Goal: Task Accomplishment & Management: Complete application form

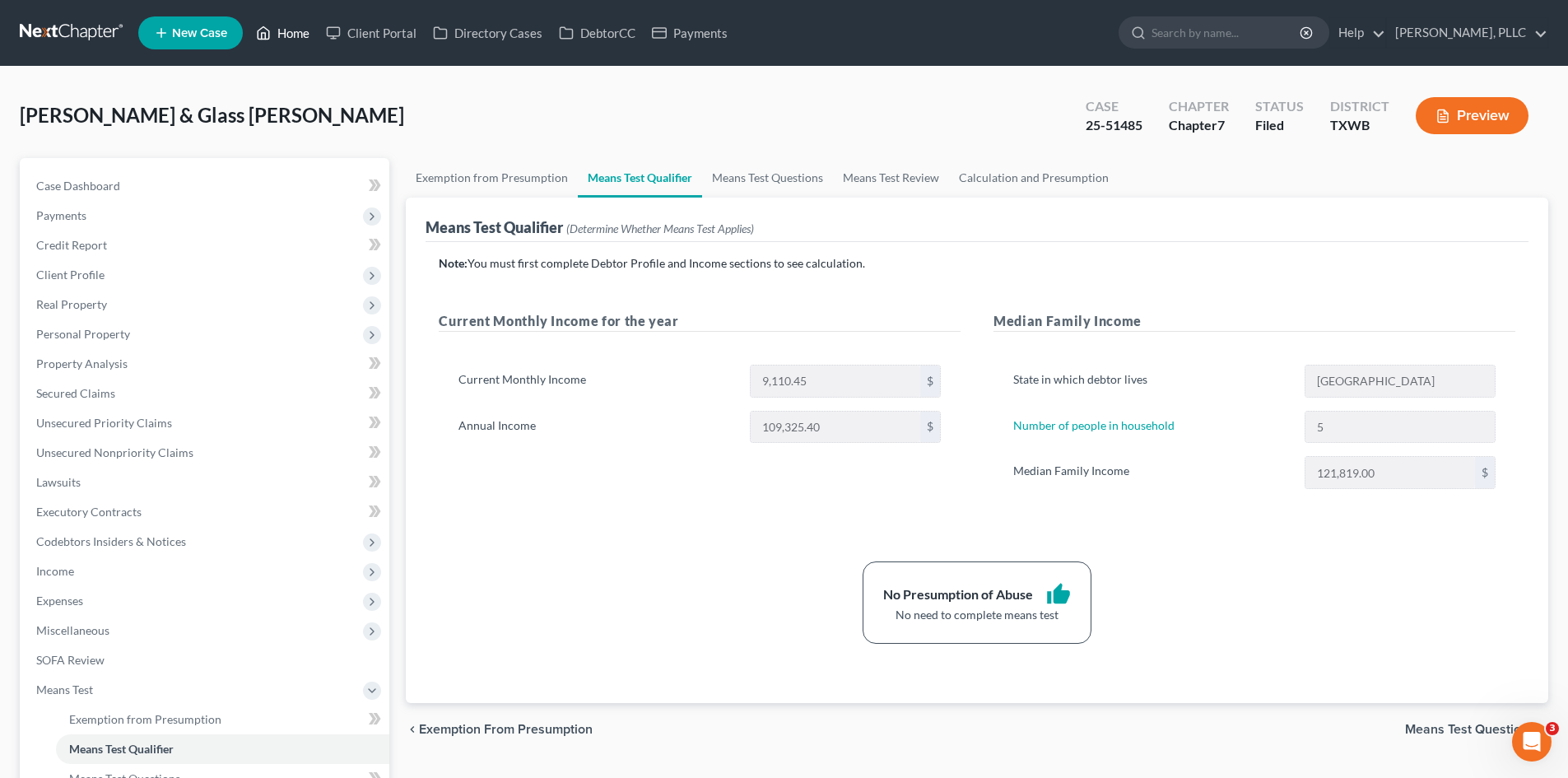
click at [314, 32] on link "Home" at bounding box center [282, 33] width 70 height 29
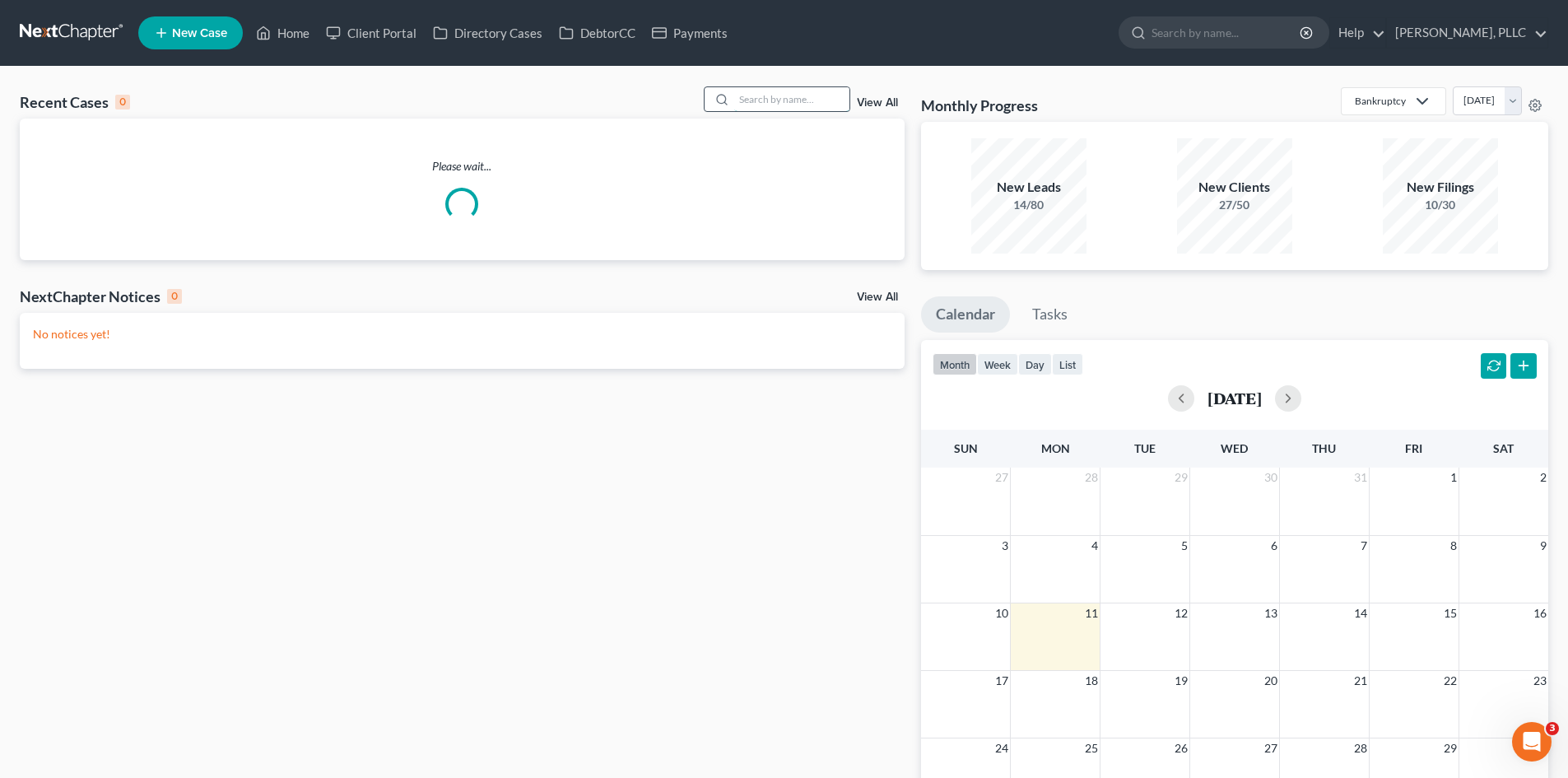
click at [812, 97] on input "search" at bounding box center [792, 99] width 115 height 24
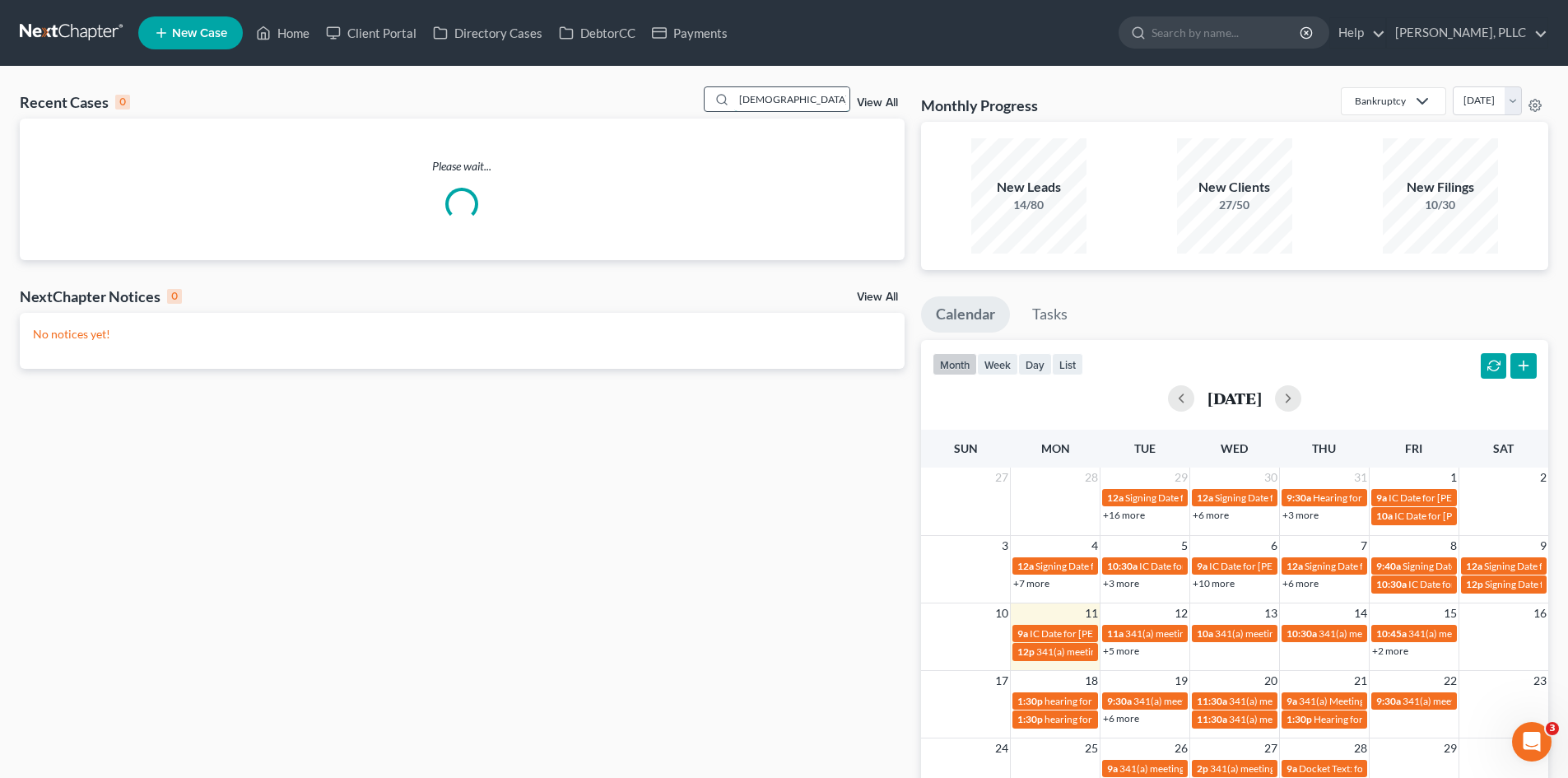
type input "[DEMOGRAPHIC_DATA]"
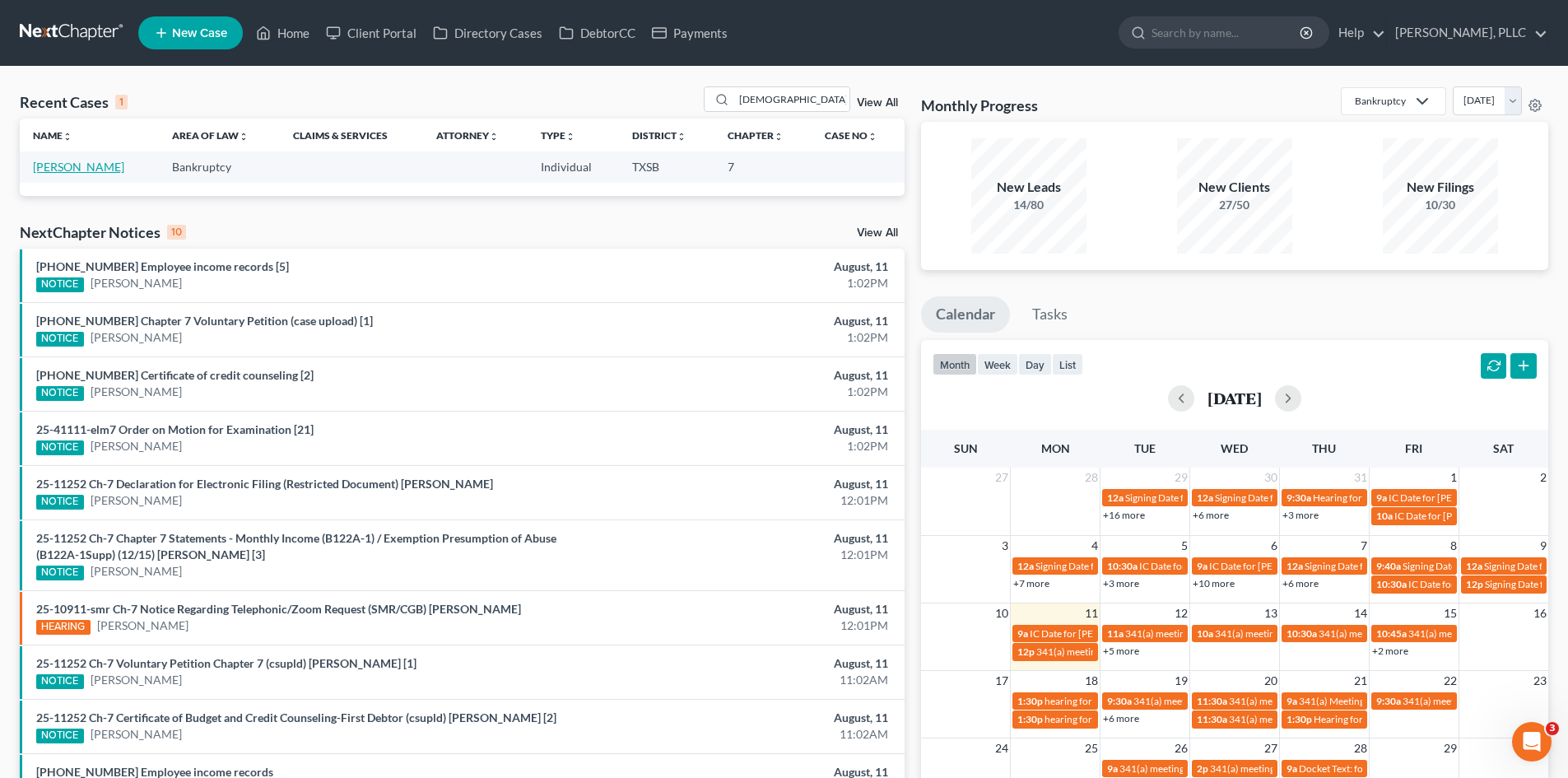
click at [78, 162] on link "[PERSON_NAME]" at bounding box center [78, 167] width 91 height 14
select select "3"
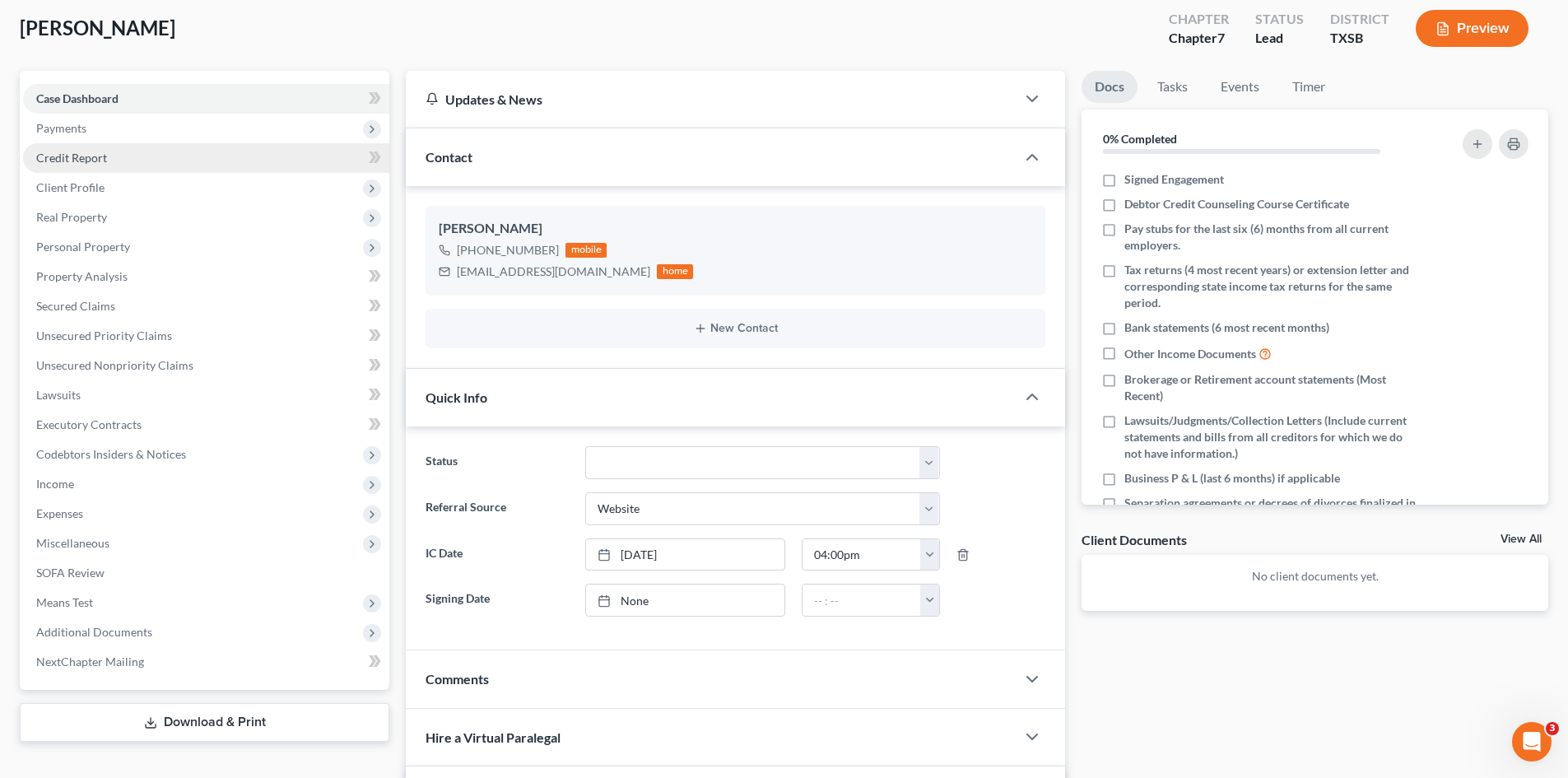
scroll to position [83, 0]
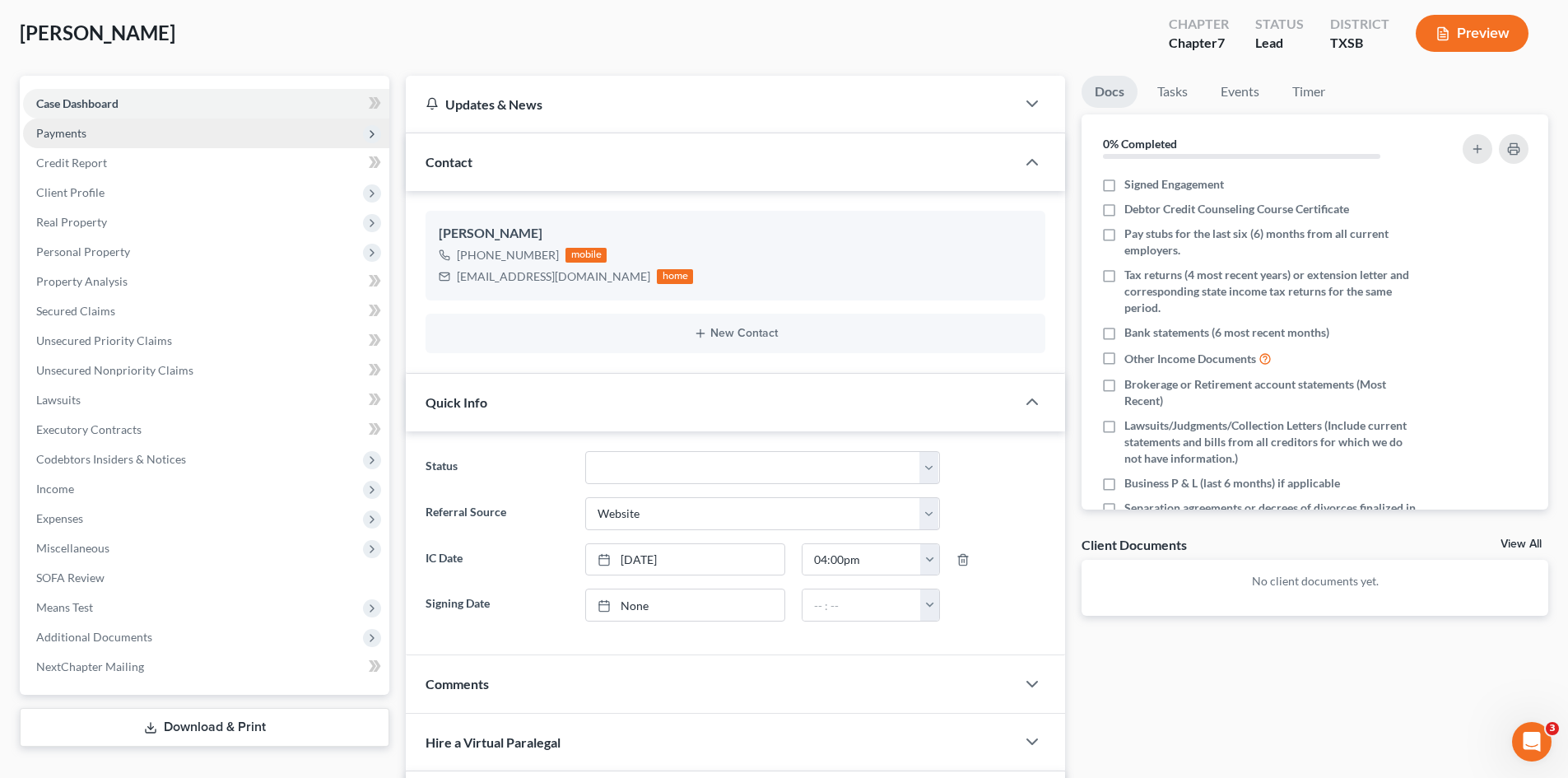
click at [112, 135] on span "Payments" at bounding box center [206, 133] width 366 height 29
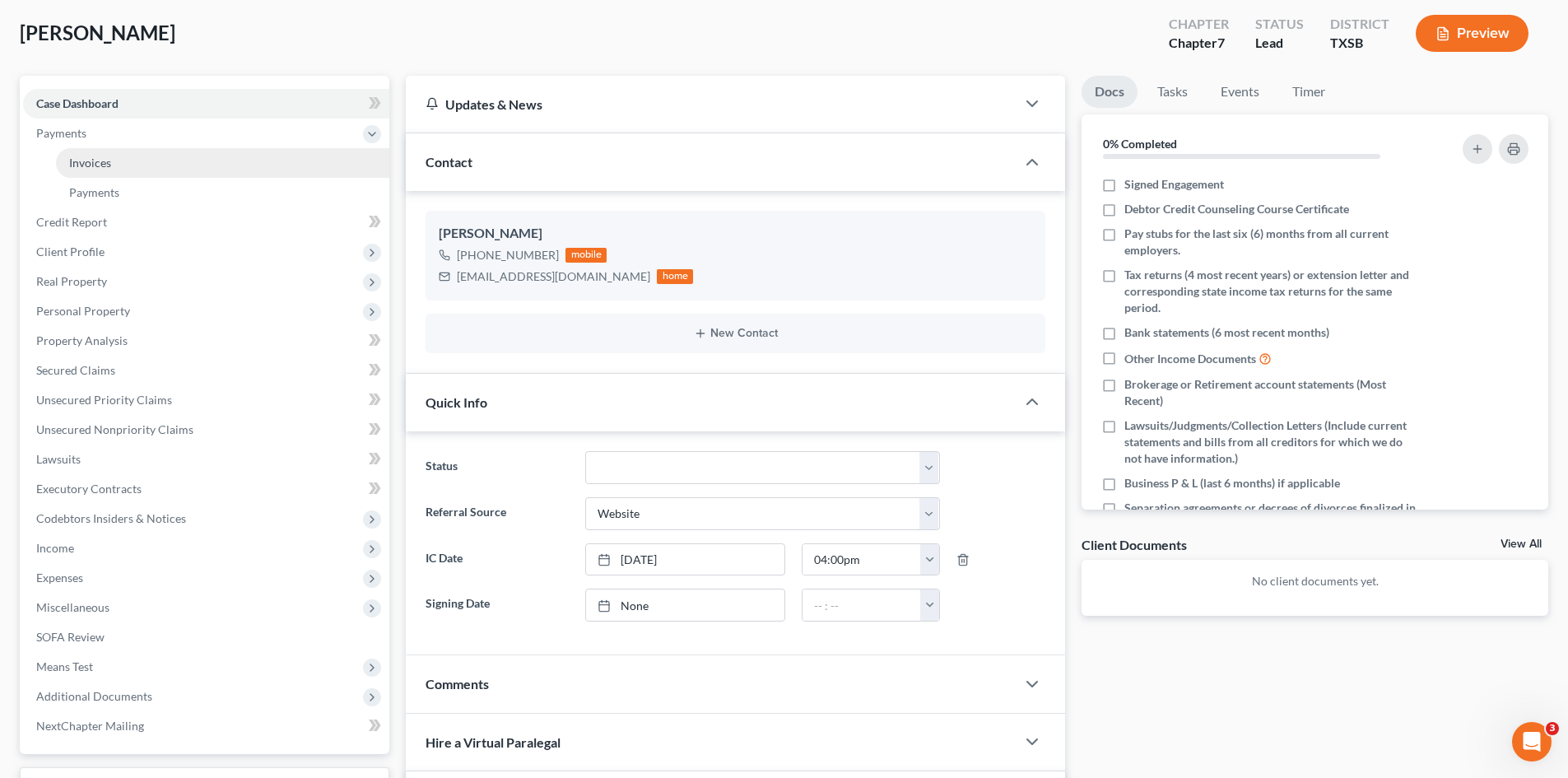
click at [138, 166] on link "Invoices" at bounding box center [223, 162] width 334 height 29
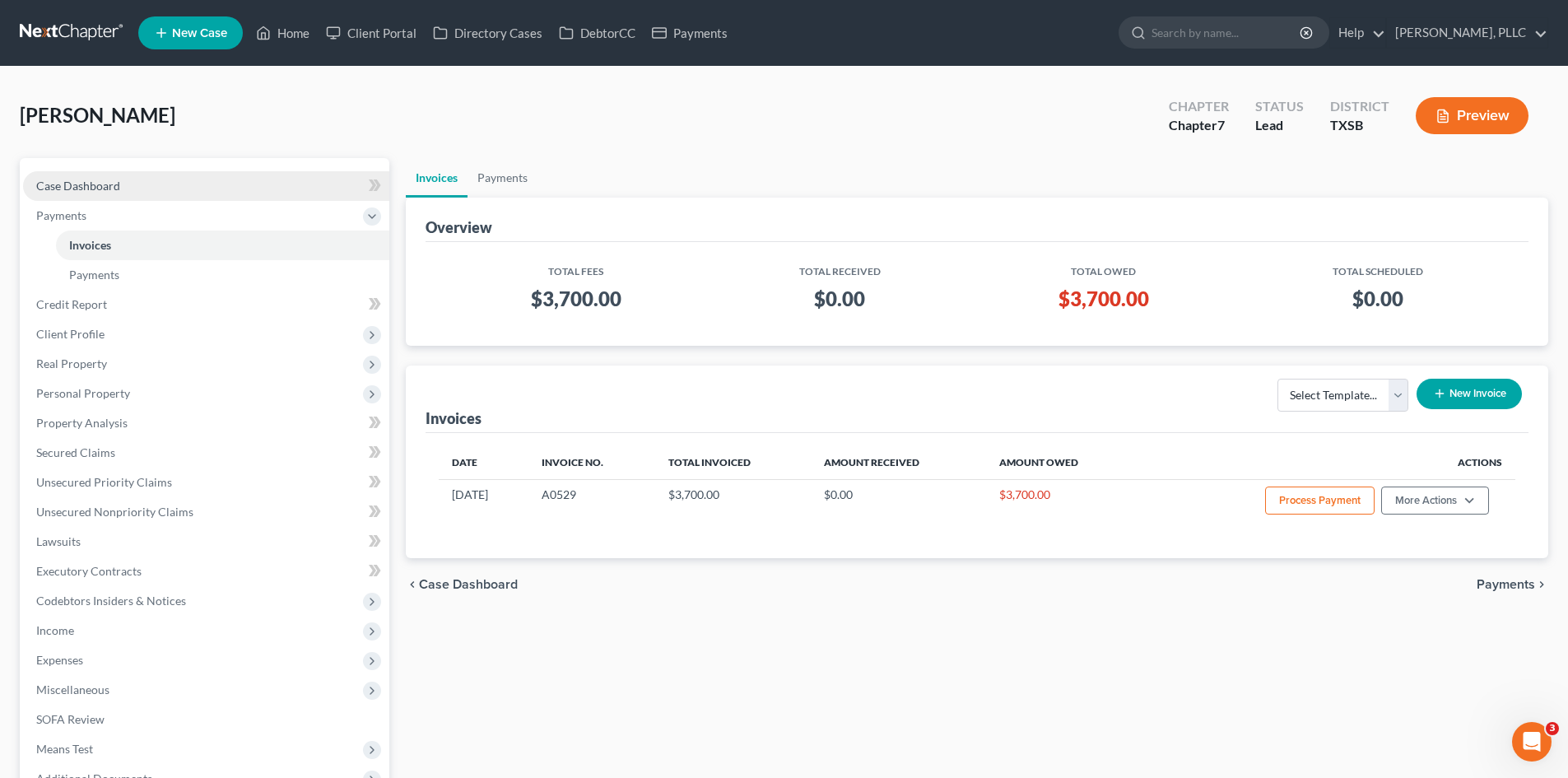
click at [196, 183] on link "Case Dashboard" at bounding box center [206, 186] width 366 height 29
select select "3"
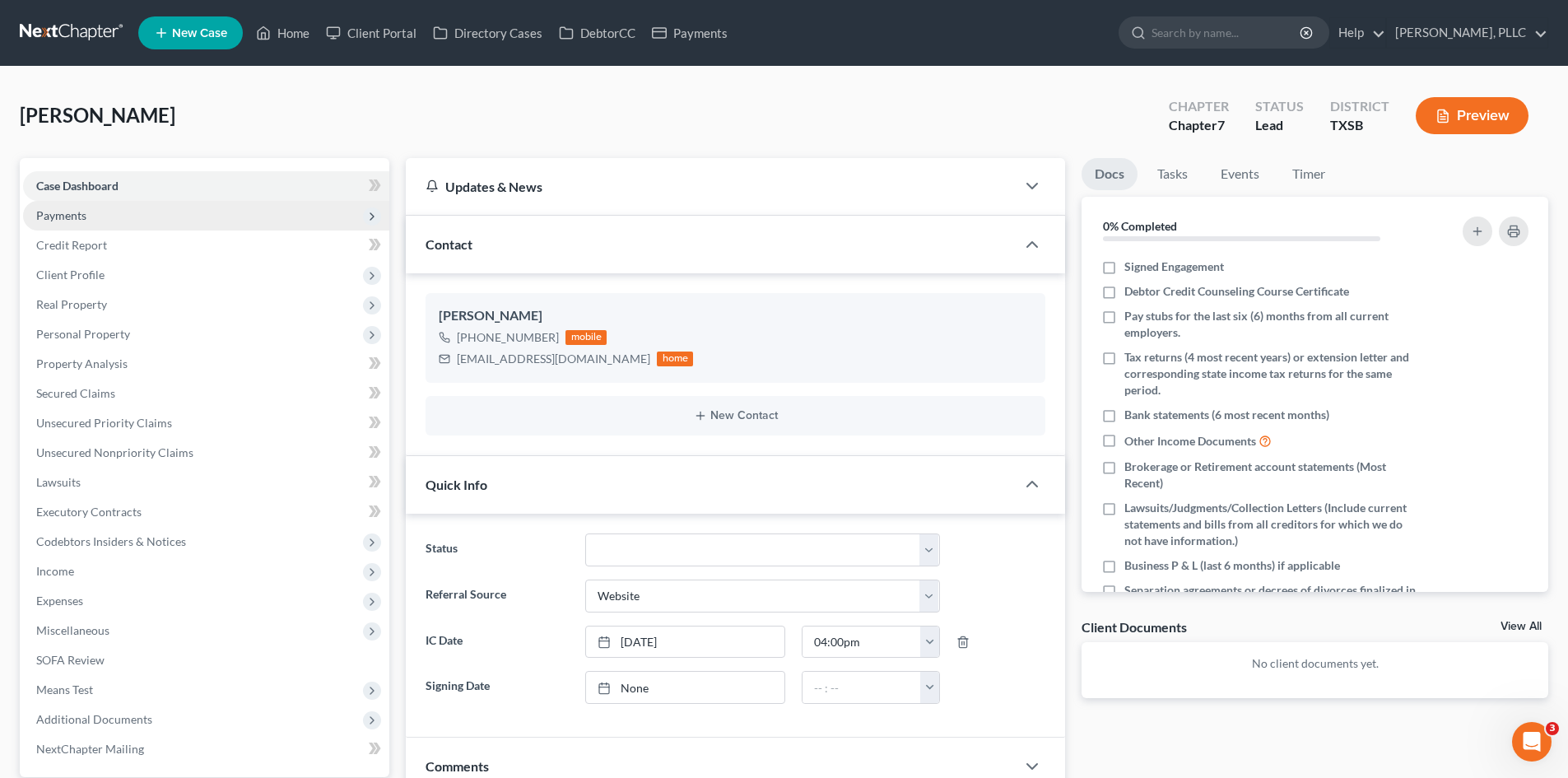
click at [82, 222] on span "Payments" at bounding box center [206, 216] width 366 height 29
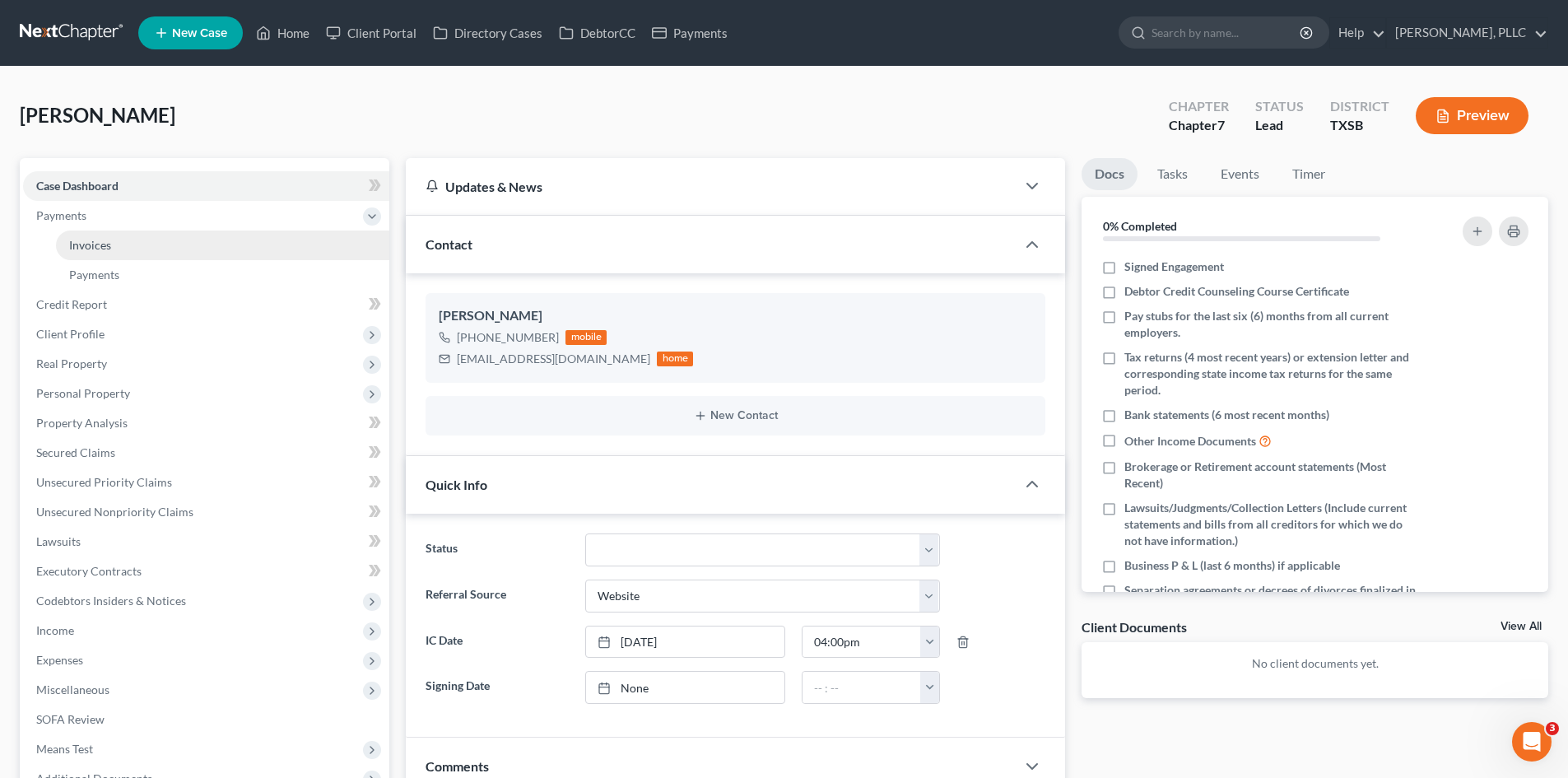
click at [172, 252] on link "Invoices" at bounding box center [223, 245] width 334 height 29
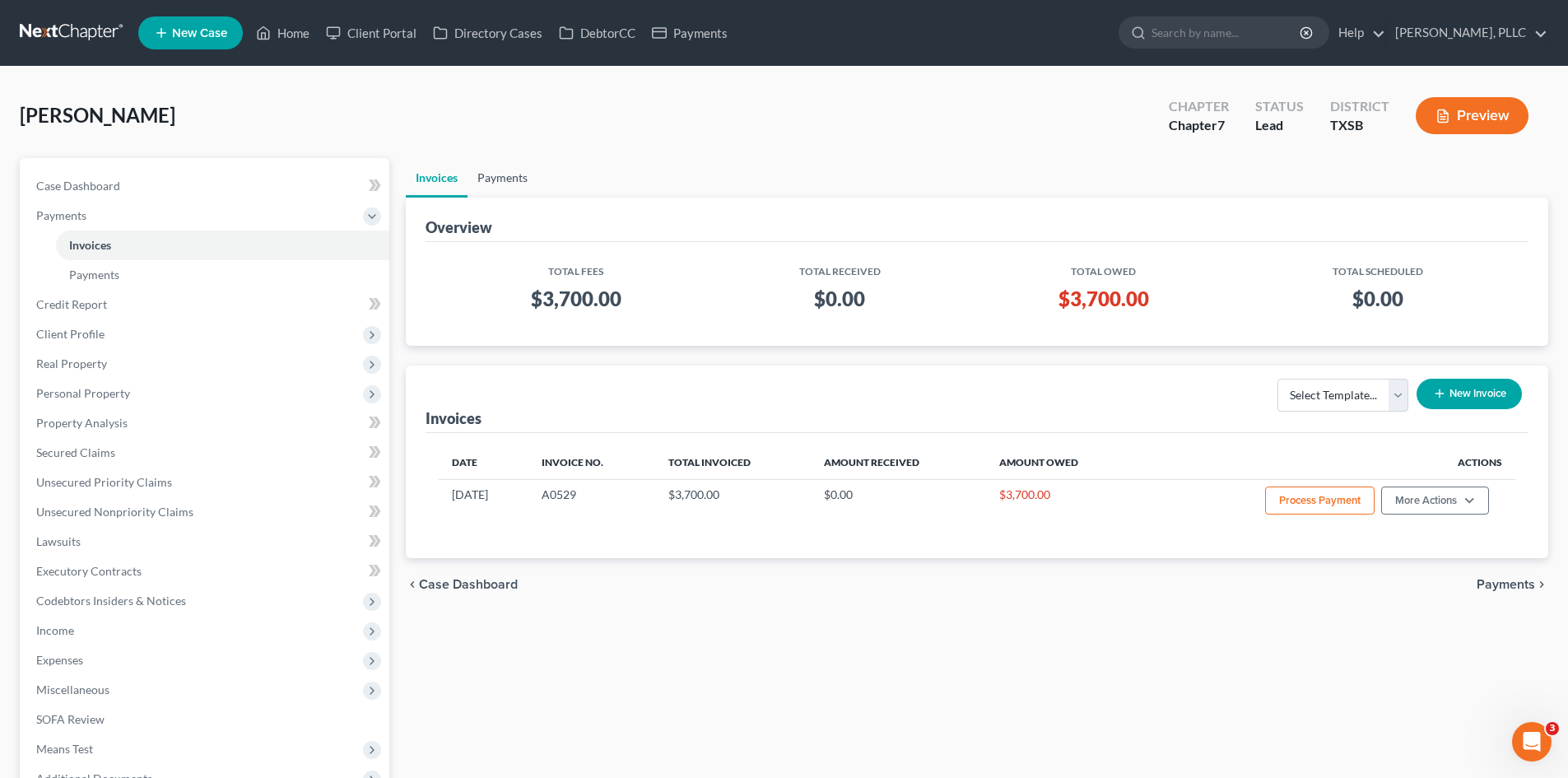
click at [490, 187] on link "Payments" at bounding box center [502, 178] width 70 height 40
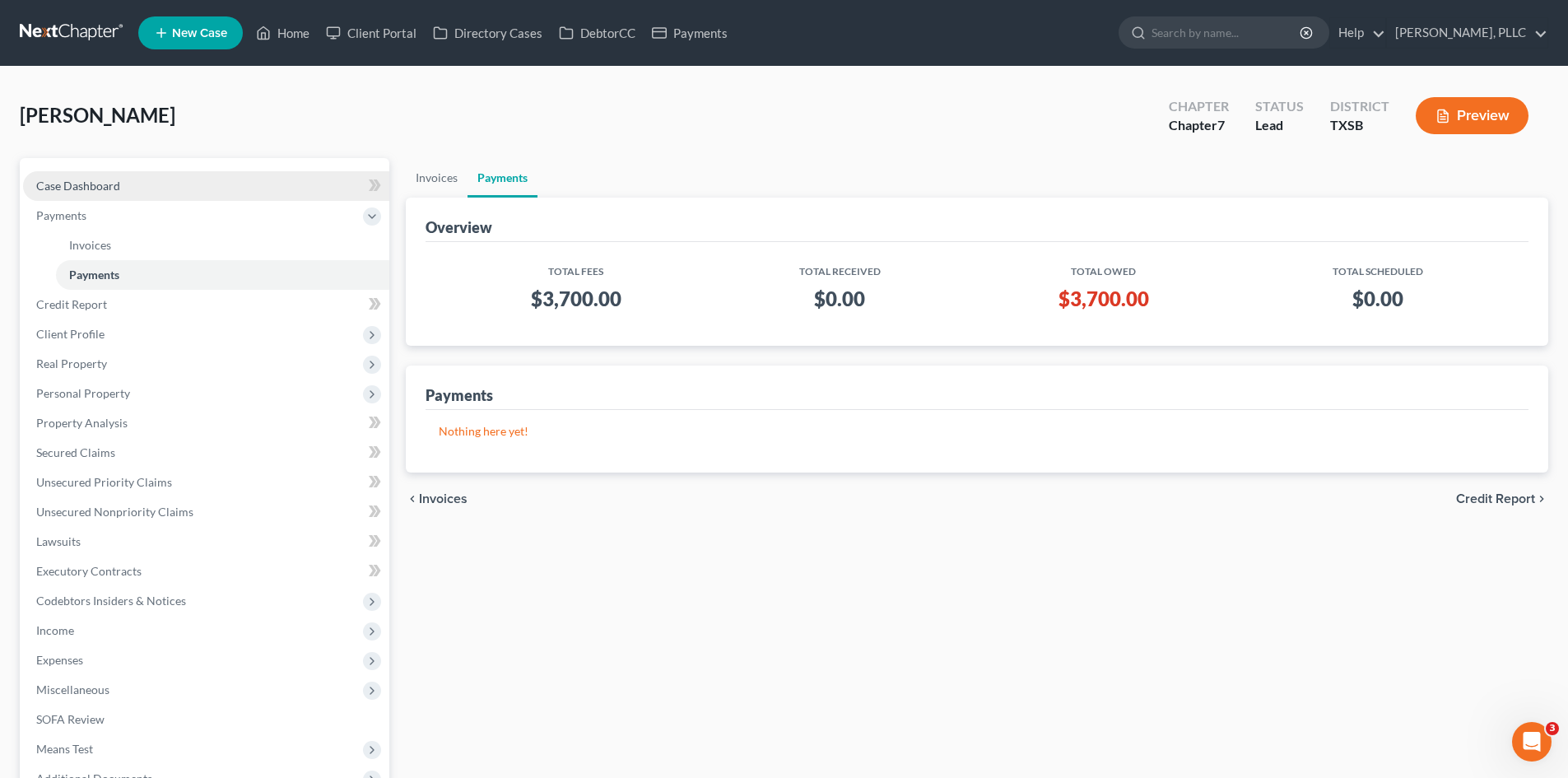
click at [131, 184] on link "Case Dashboard" at bounding box center [206, 186] width 366 height 29
select select "3"
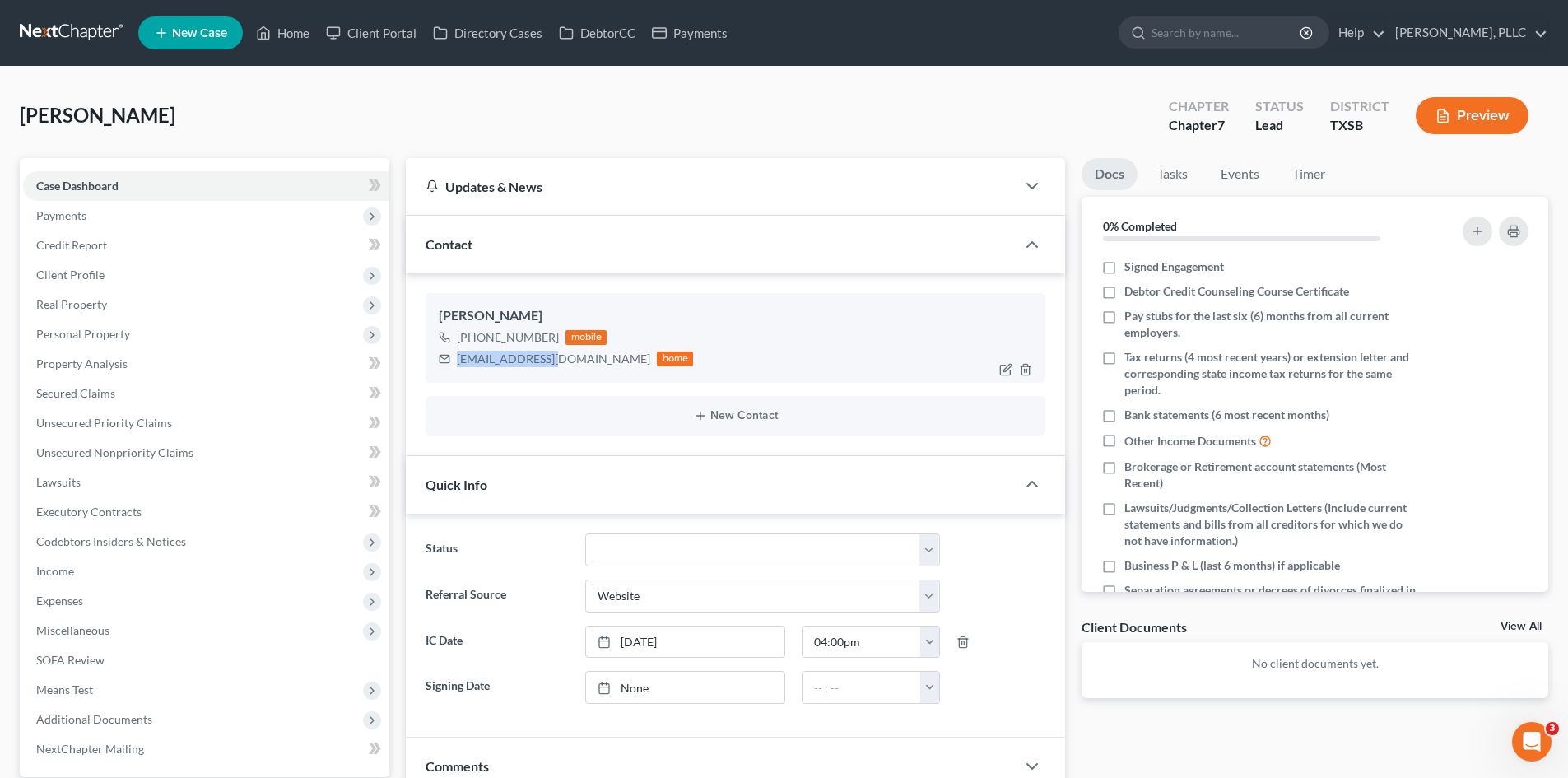
drag, startPoint x: 556, startPoint y: 359, endPoint x: 457, endPoint y: 360, distance: 99.0
click at [457, 360] on div "[EMAIL_ADDRESS][DOMAIN_NAME]" at bounding box center [553, 358] width 193 height 16
copy div "[EMAIL_ADDRESS][DOMAIN_NAME]"
drag, startPoint x: 83, startPoint y: 275, endPoint x: 114, endPoint y: 289, distance: 34.0
click at [83, 275] on span "Client Profile" at bounding box center [70, 274] width 68 height 14
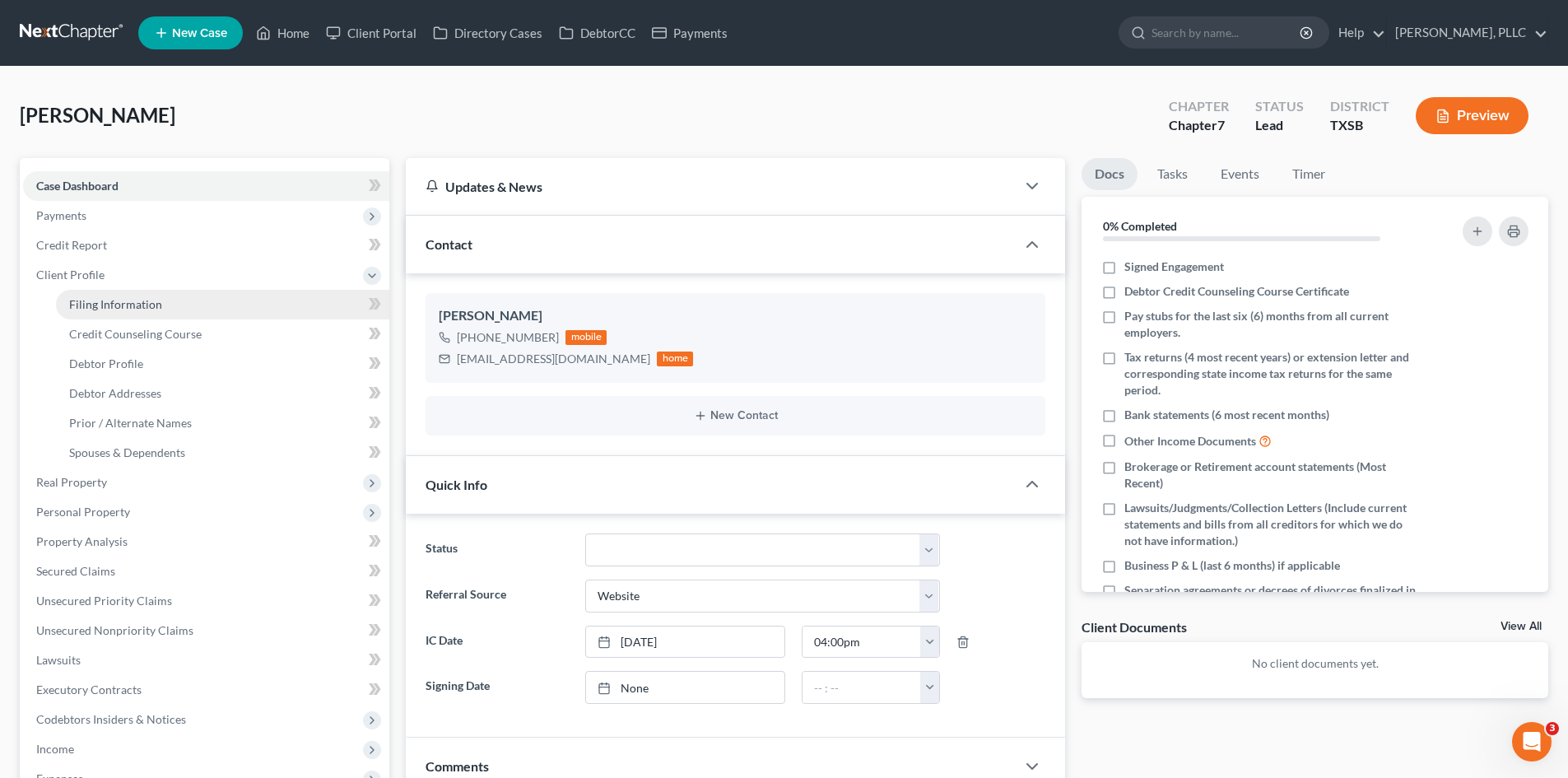
click at [118, 307] on span "Filing Information" at bounding box center [115, 304] width 93 height 14
select select "1"
select select "0"
select select "79"
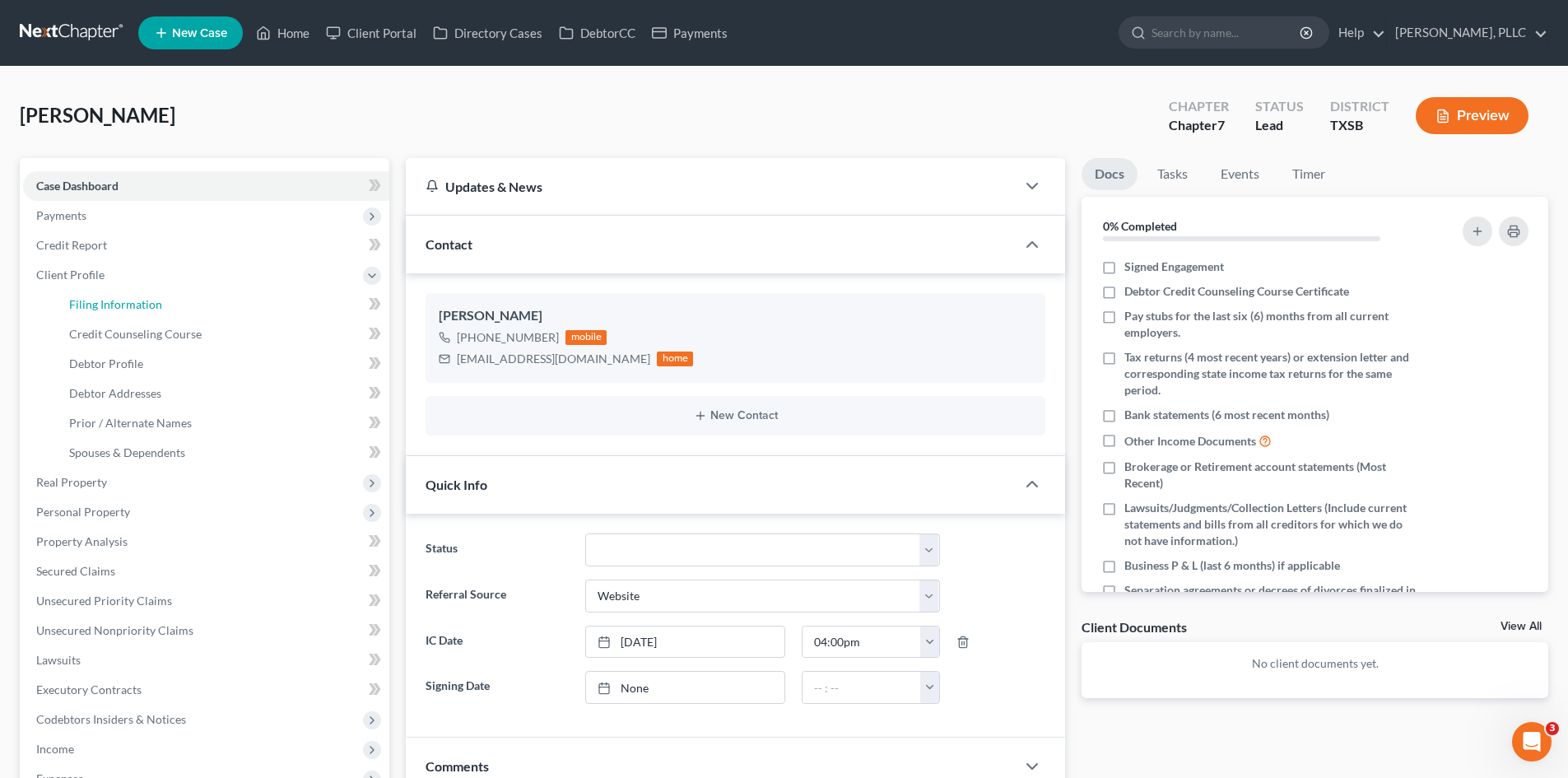
select select "45"
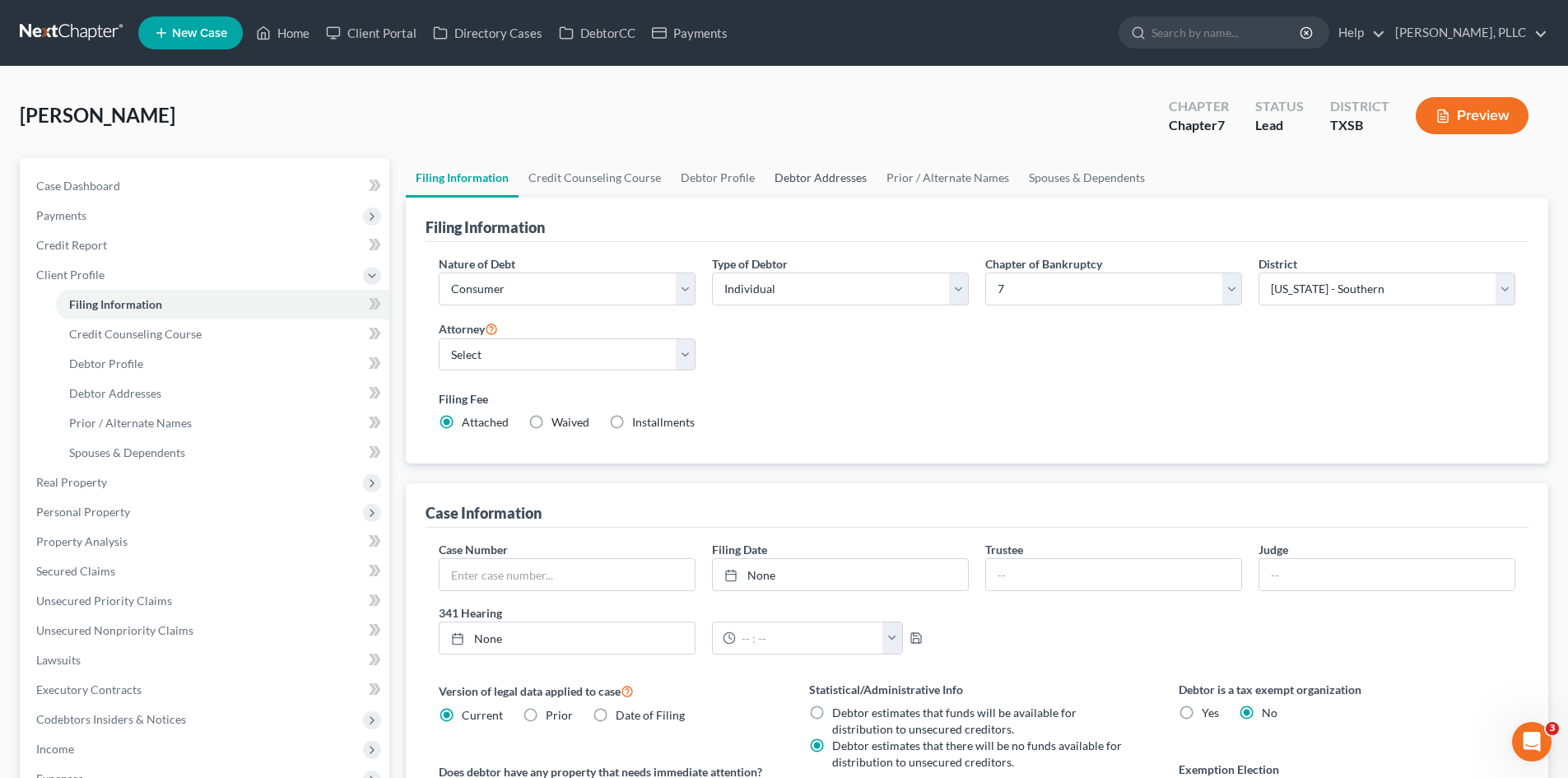
click at [829, 184] on link "Debtor Addresses" at bounding box center [820, 178] width 112 height 40
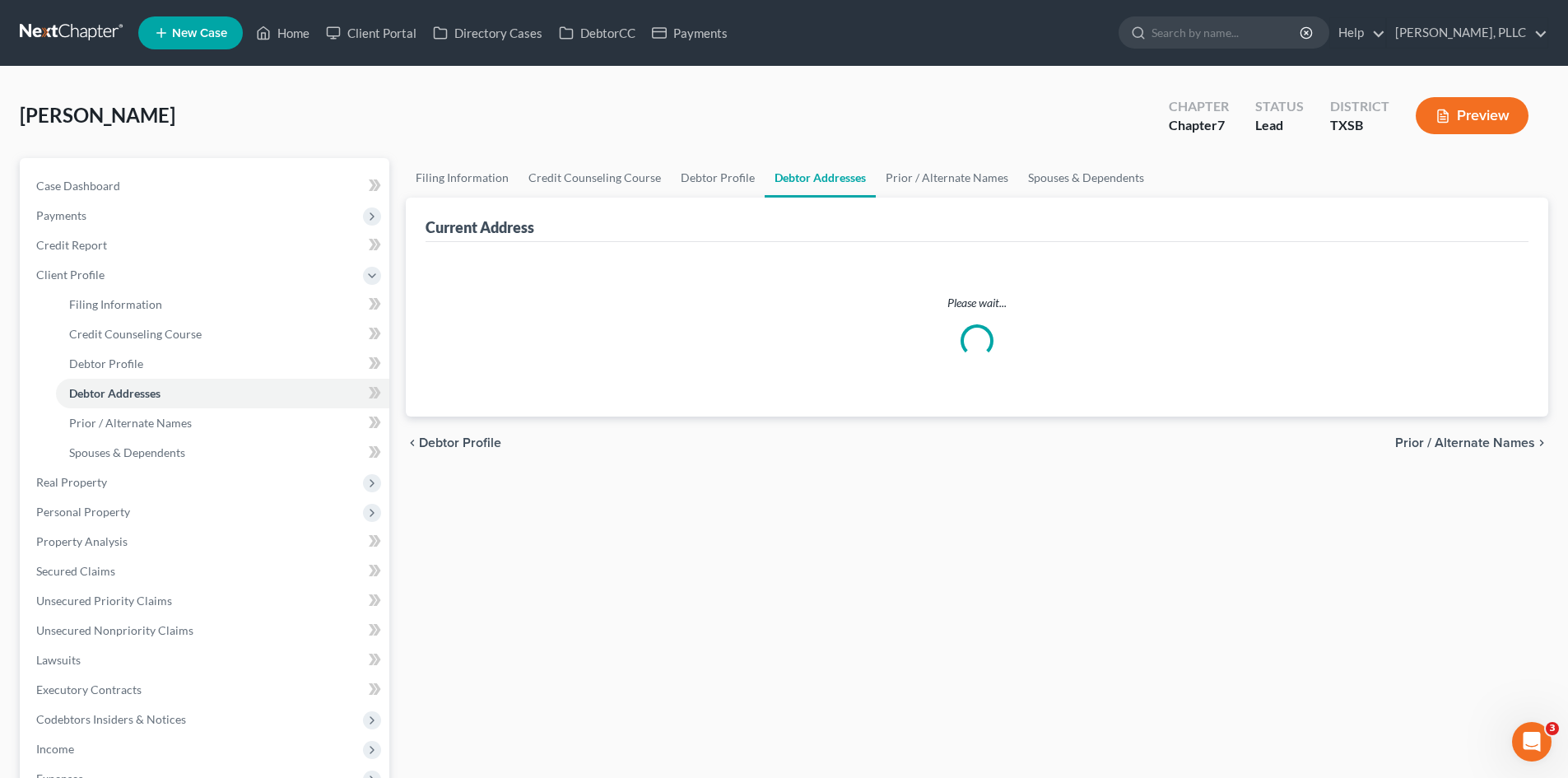
select select "0"
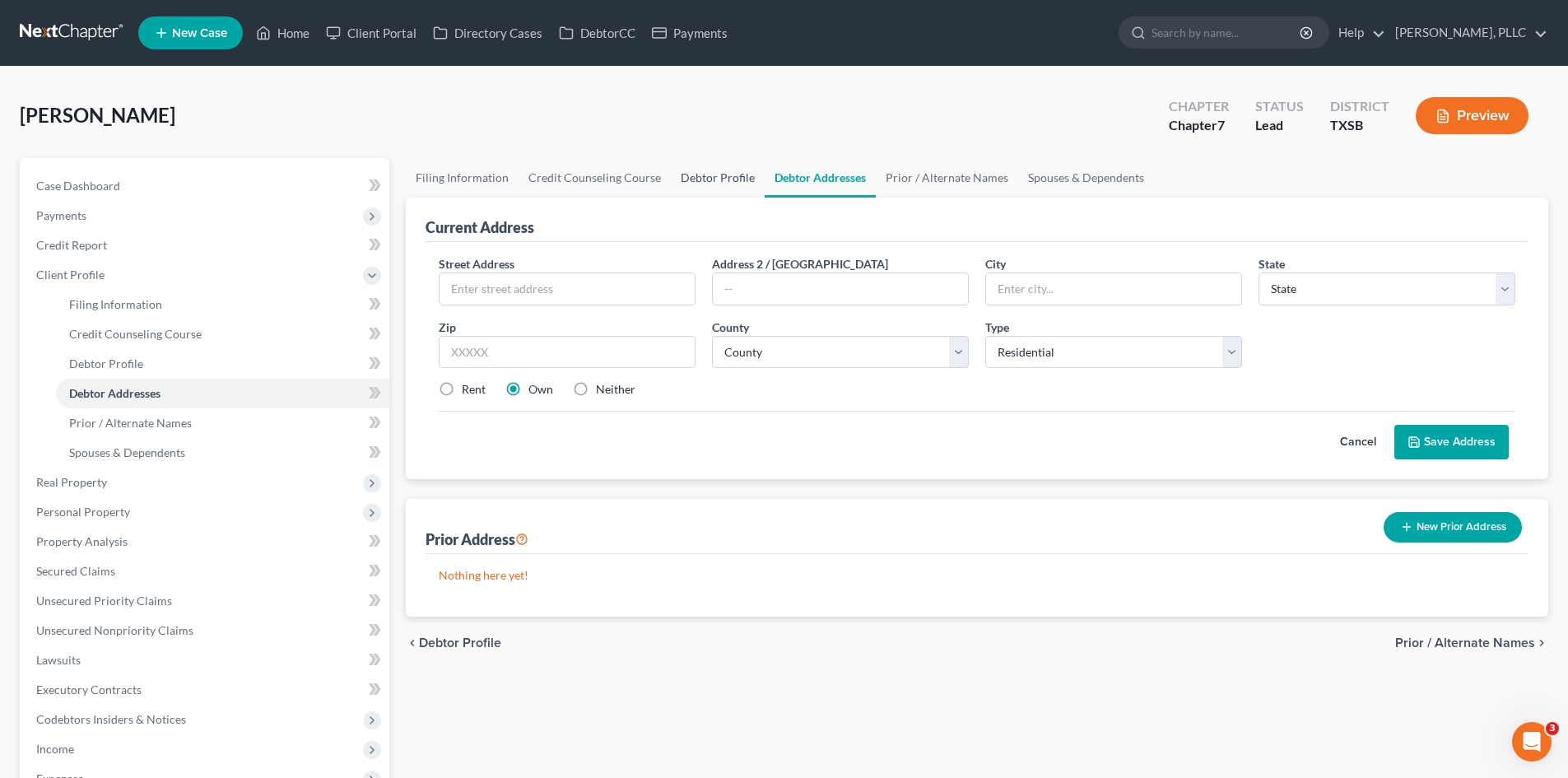
click at [738, 178] on link "Debtor Profile" at bounding box center [717, 178] width 94 height 40
select select "0"
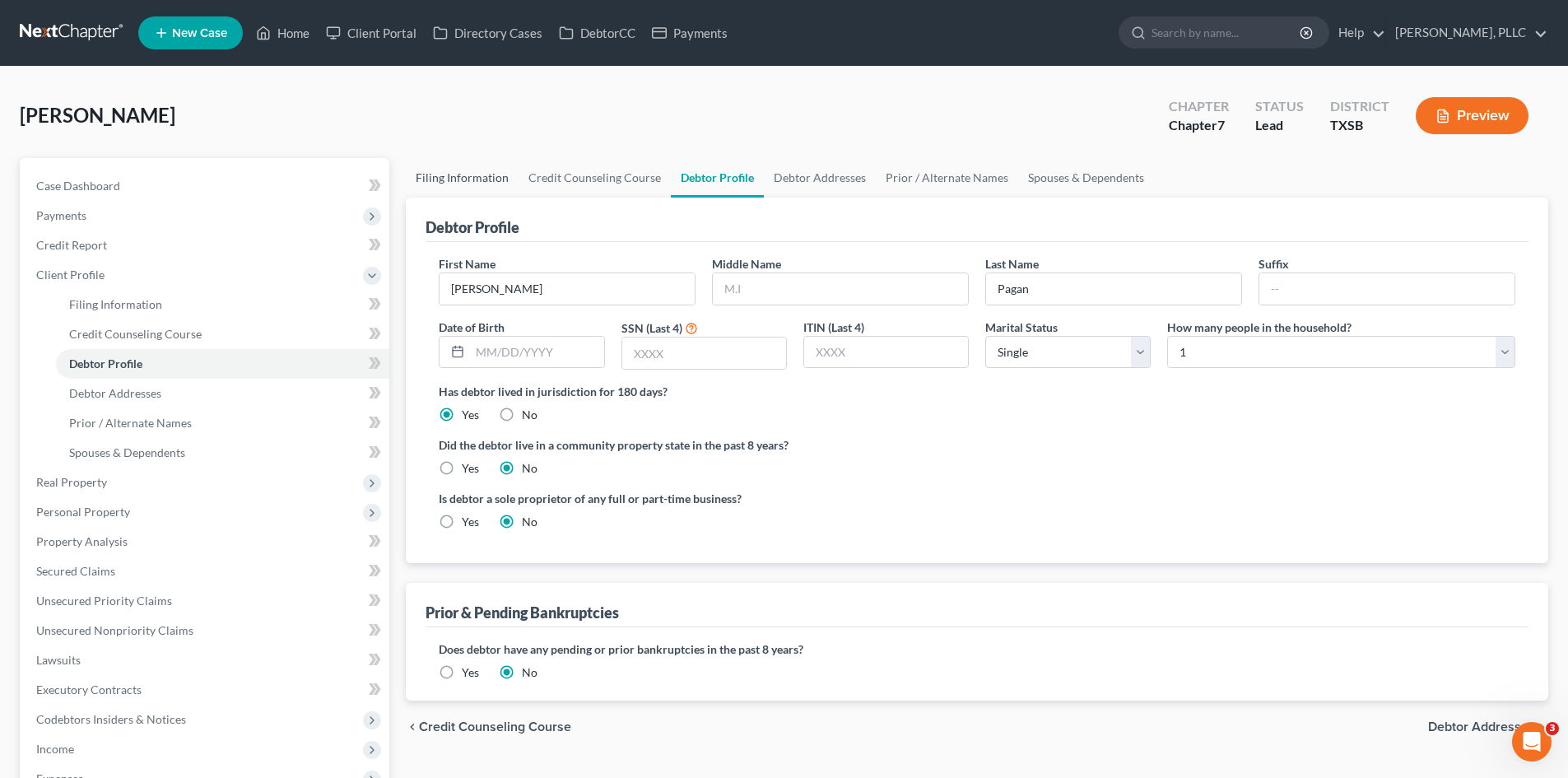
click at [490, 181] on link "Filing Information" at bounding box center [462, 178] width 113 height 40
select select "1"
select select "0"
select select "79"
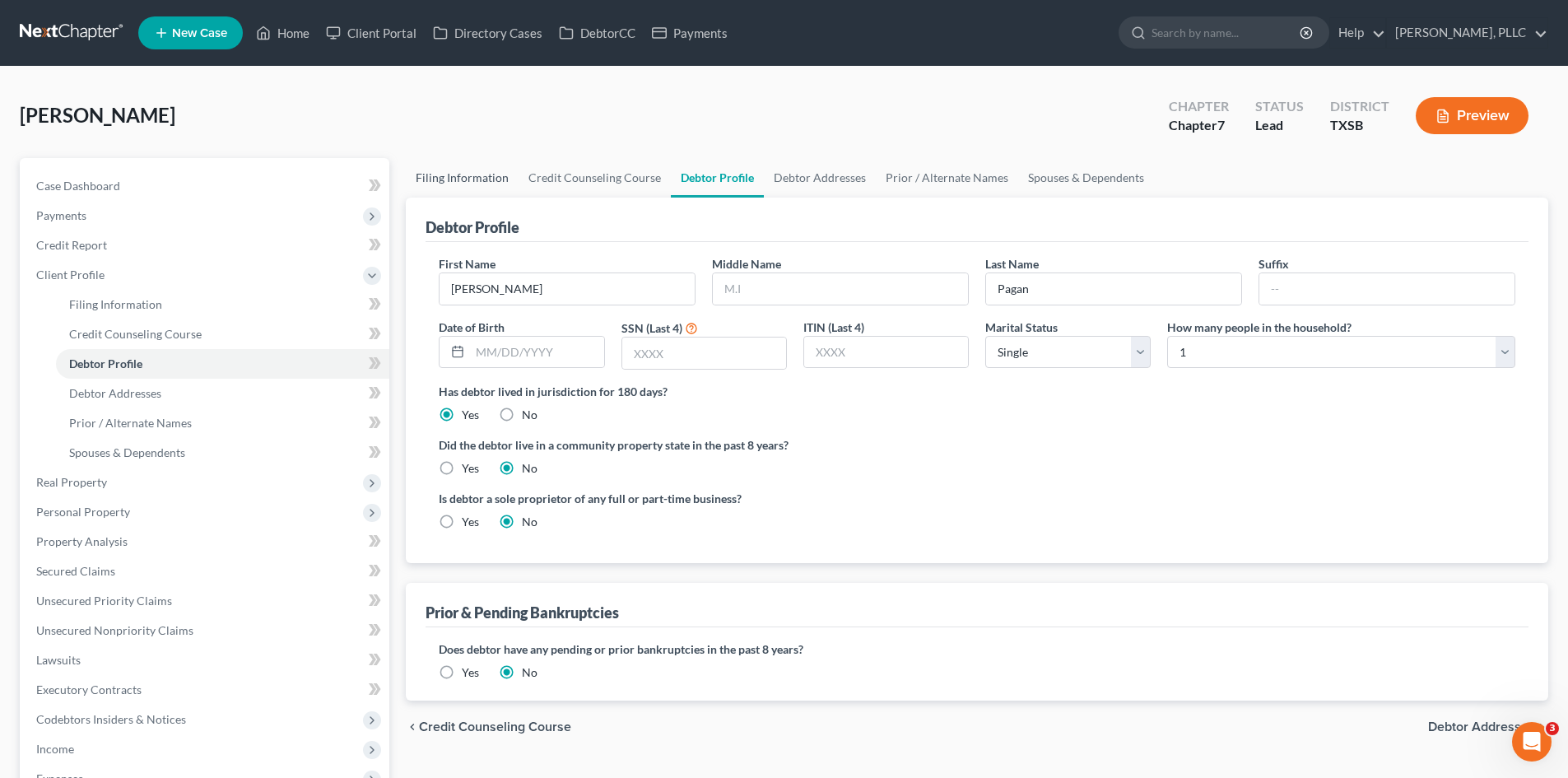
select select "45"
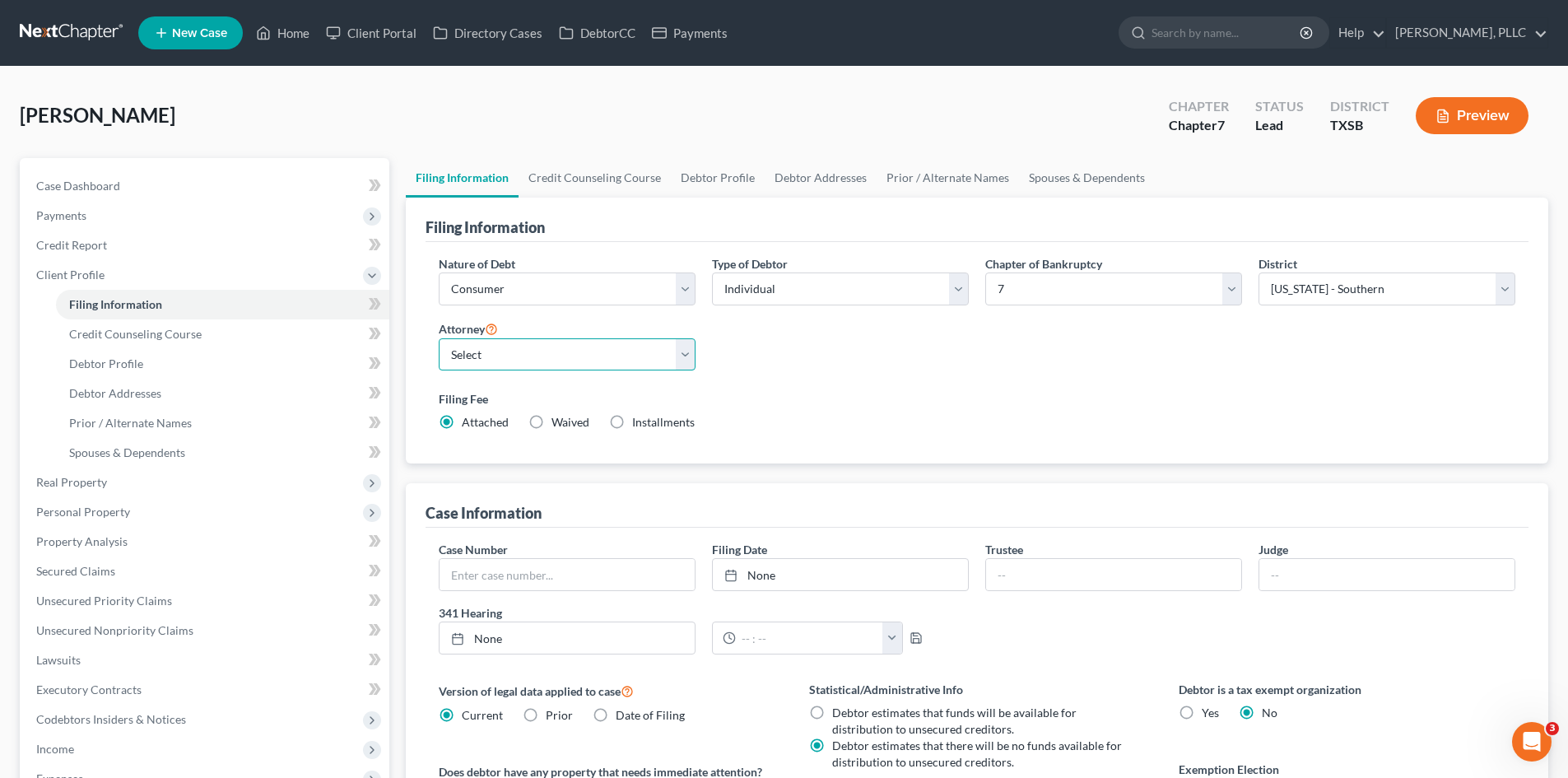
click at [628, 345] on select "Select [PERSON_NAME] - TXEB [PERSON_NAME] - [GEOGRAPHIC_DATA] [PERSON_NAME] - […" at bounding box center [567, 354] width 257 height 33
select select "2"
click at [438, 338] on select "Select [PERSON_NAME] - TXEB [PERSON_NAME] - [GEOGRAPHIC_DATA] [PERSON_NAME] - […" at bounding box center [567, 354] width 257 height 33
click at [820, 181] on link "Debtor Addresses" at bounding box center [820, 178] width 112 height 40
select select "0"
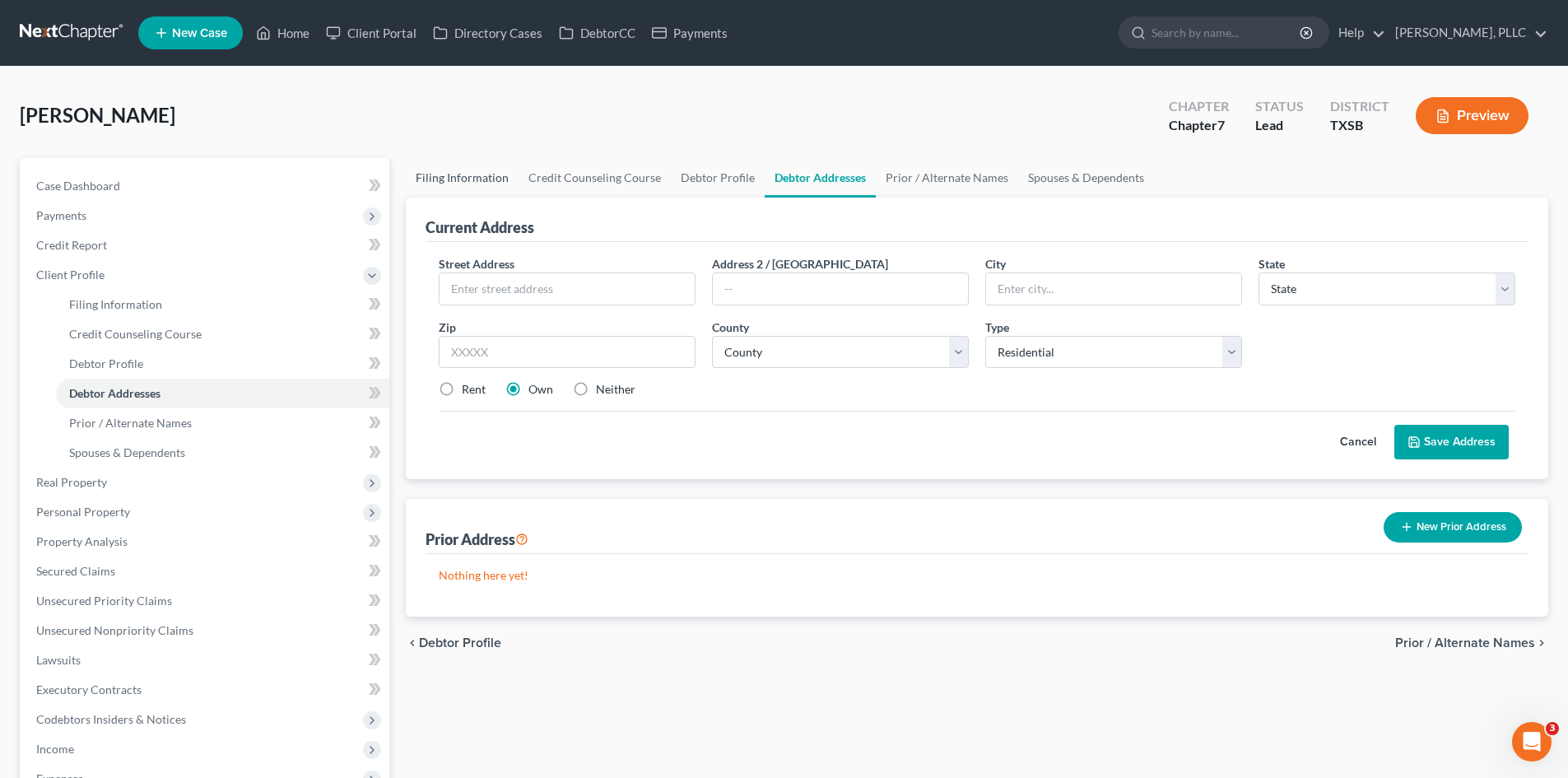
click at [463, 172] on link "Filing Information" at bounding box center [462, 178] width 113 height 40
select select "1"
select select "0"
select select "79"
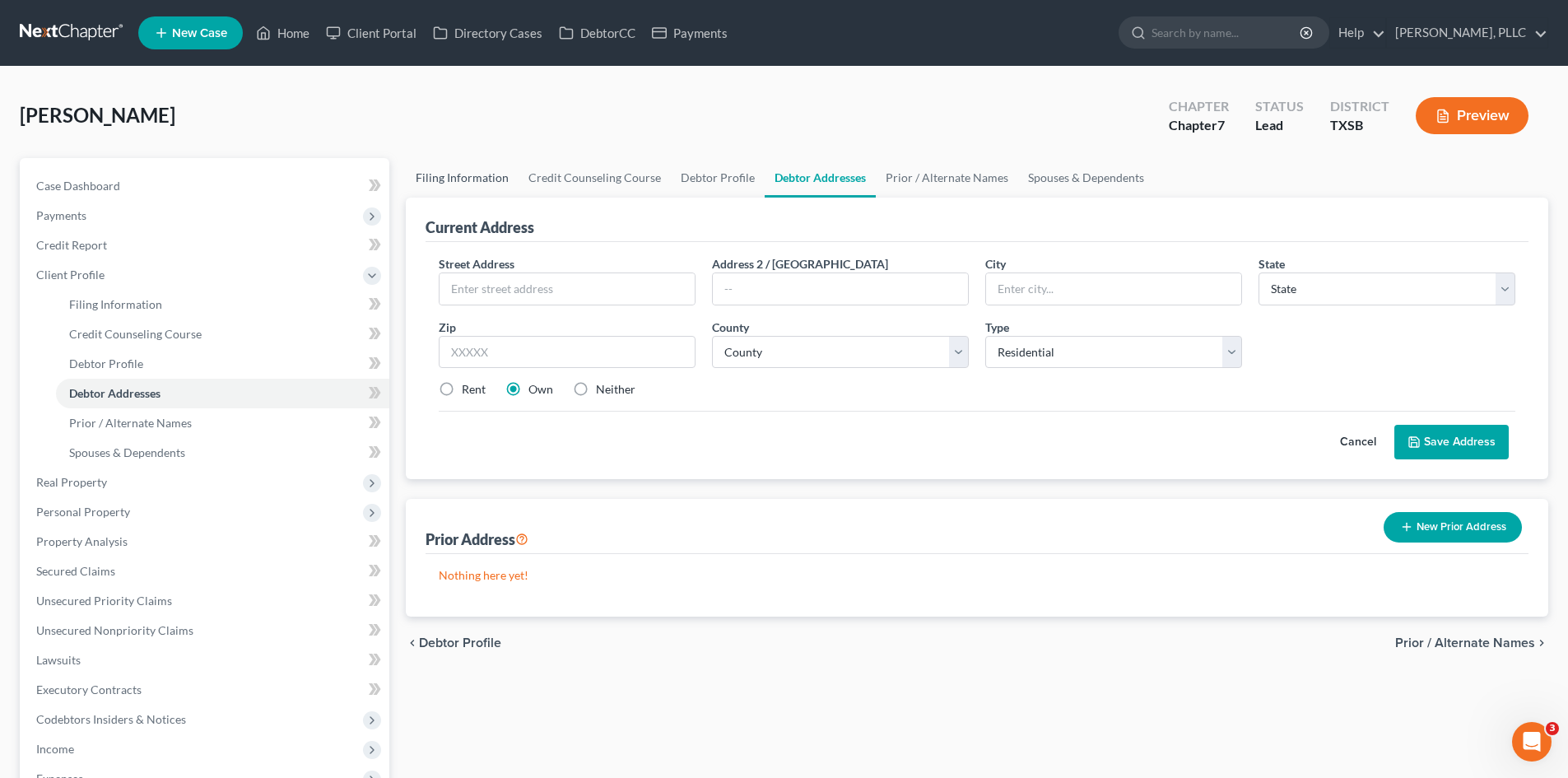
select select "2"
select select "45"
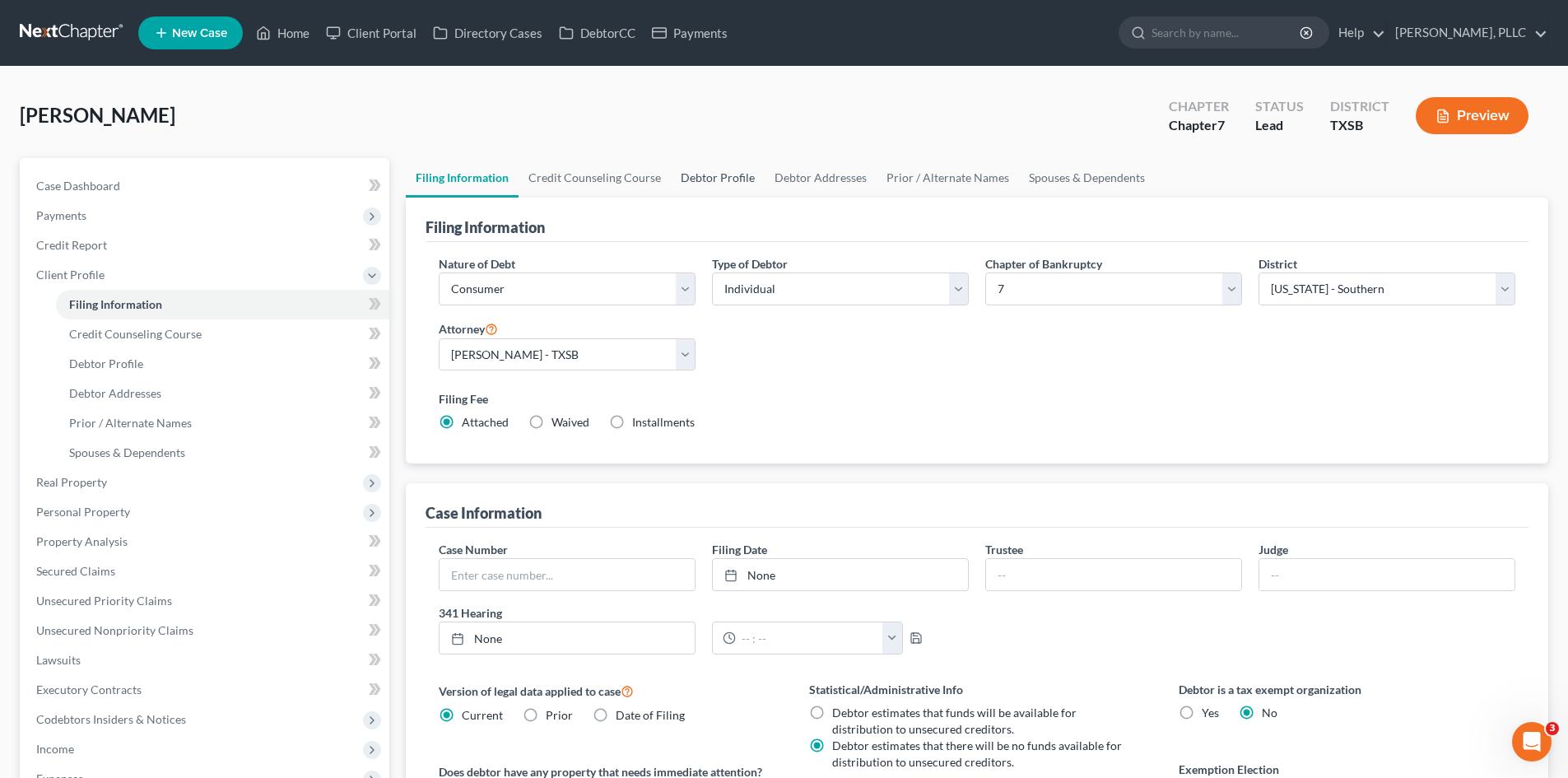
click at [701, 182] on link "Debtor Profile" at bounding box center [717, 178] width 94 height 40
select select "0"
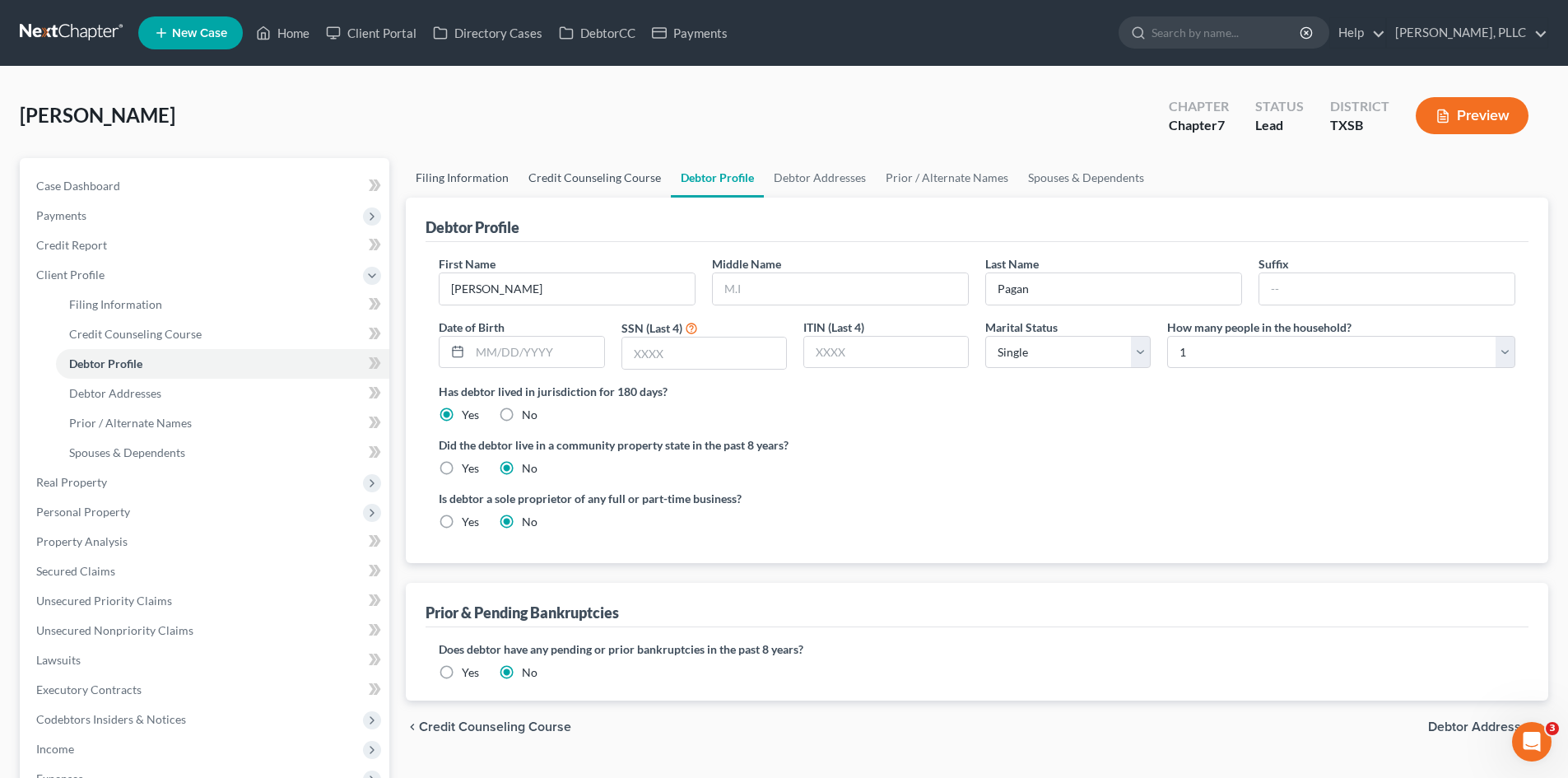
click at [487, 180] on link "Filing Information" at bounding box center [462, 178] width 113 height 40
select select "1"
select select "0"
select select "79"
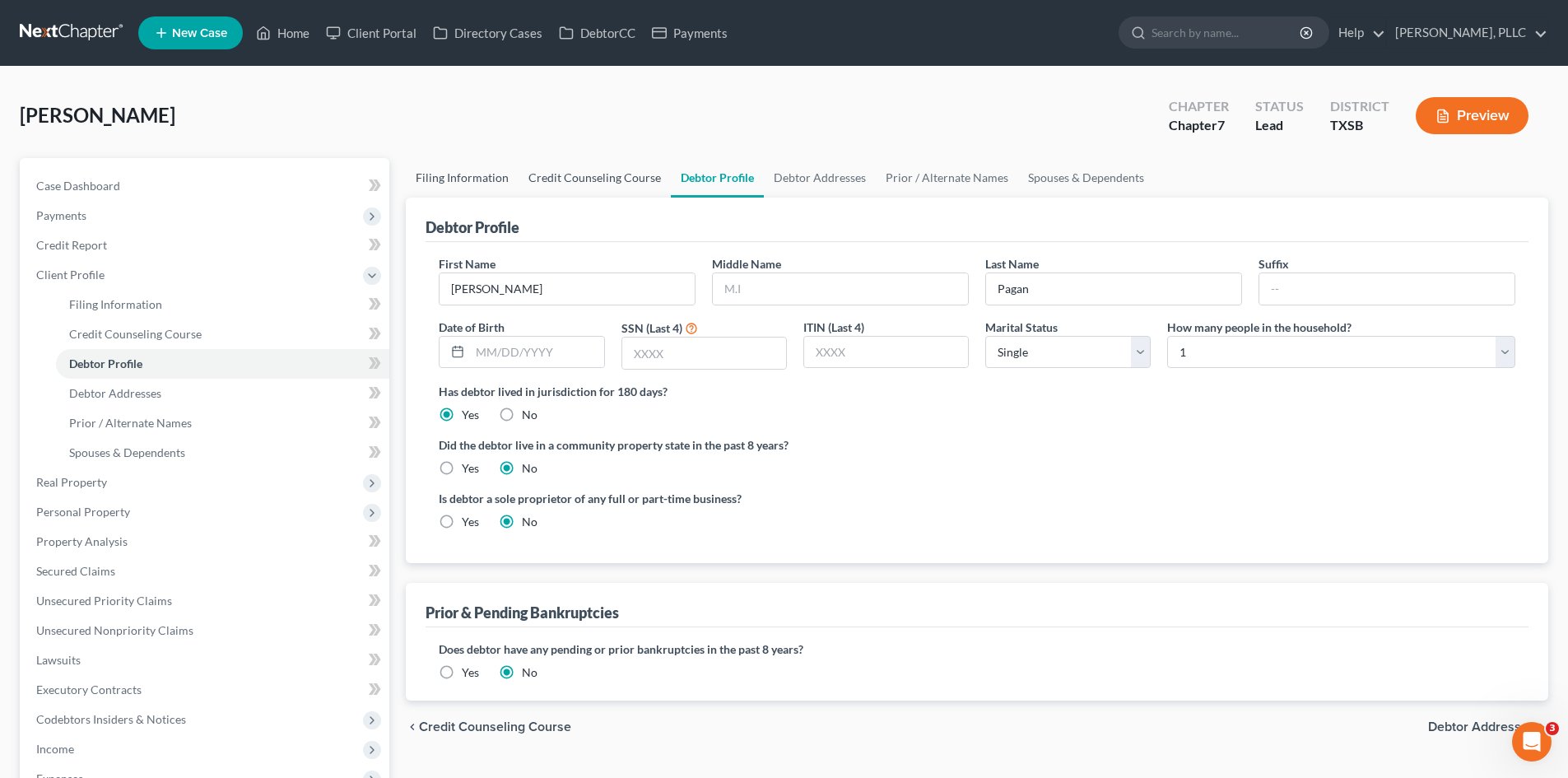
select select "2"
select select "45"
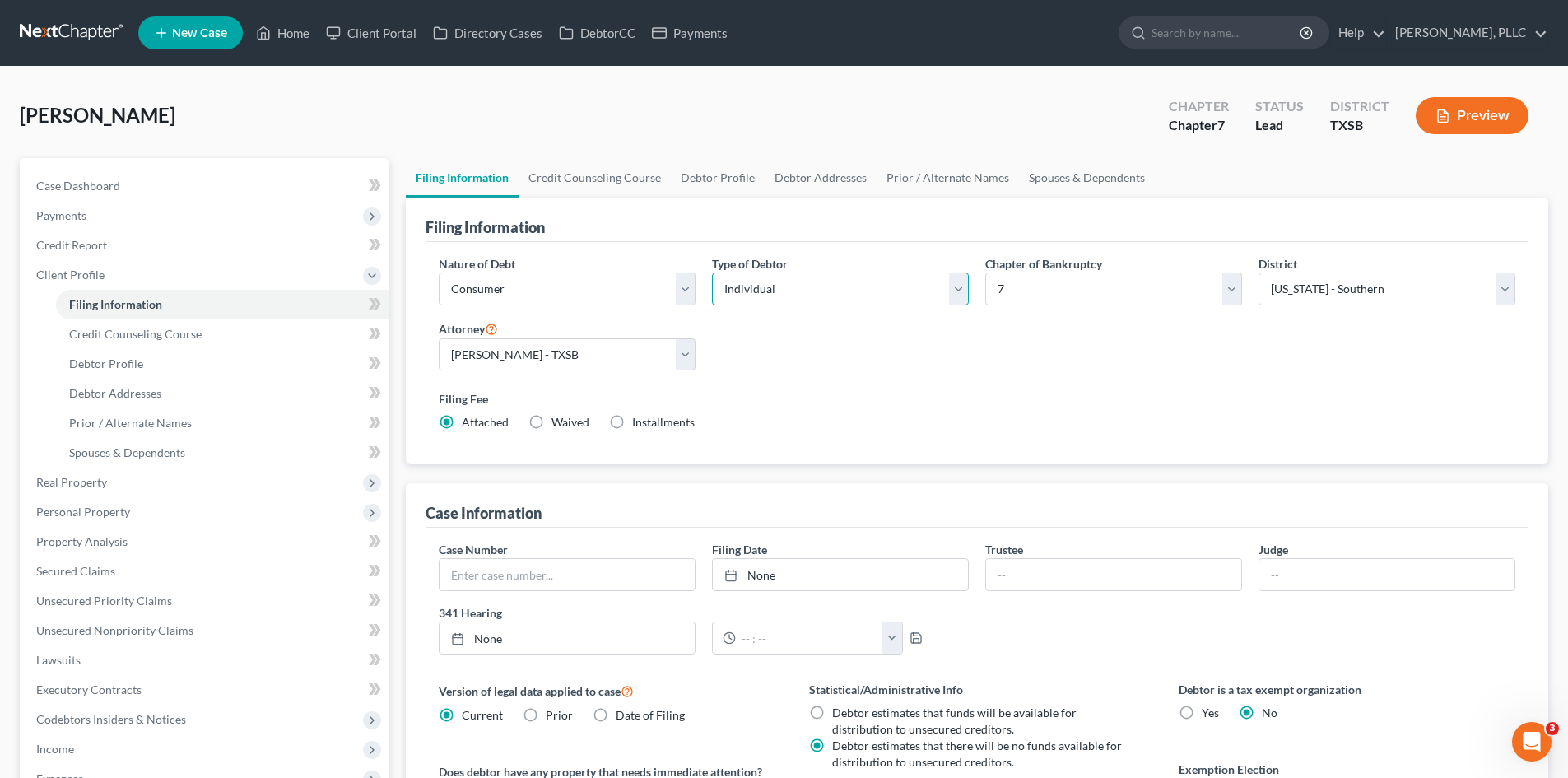
drag, startPoint x: 778, startPoint y: 292, endPoint x: 785, endPoint y: 302, distance: 12.2
click at [777, 292] on select "Select Individual Joint" at bounding box center [840, 289] width 257 height 33
select select "1"
click at [712, 273] on select "Select Individual Joint" at bounding box center [840, 289] width 257 height 33
click at [840, 183] on link "Debtor Addresses" at bounding box center [820, 178] width 112 height 40
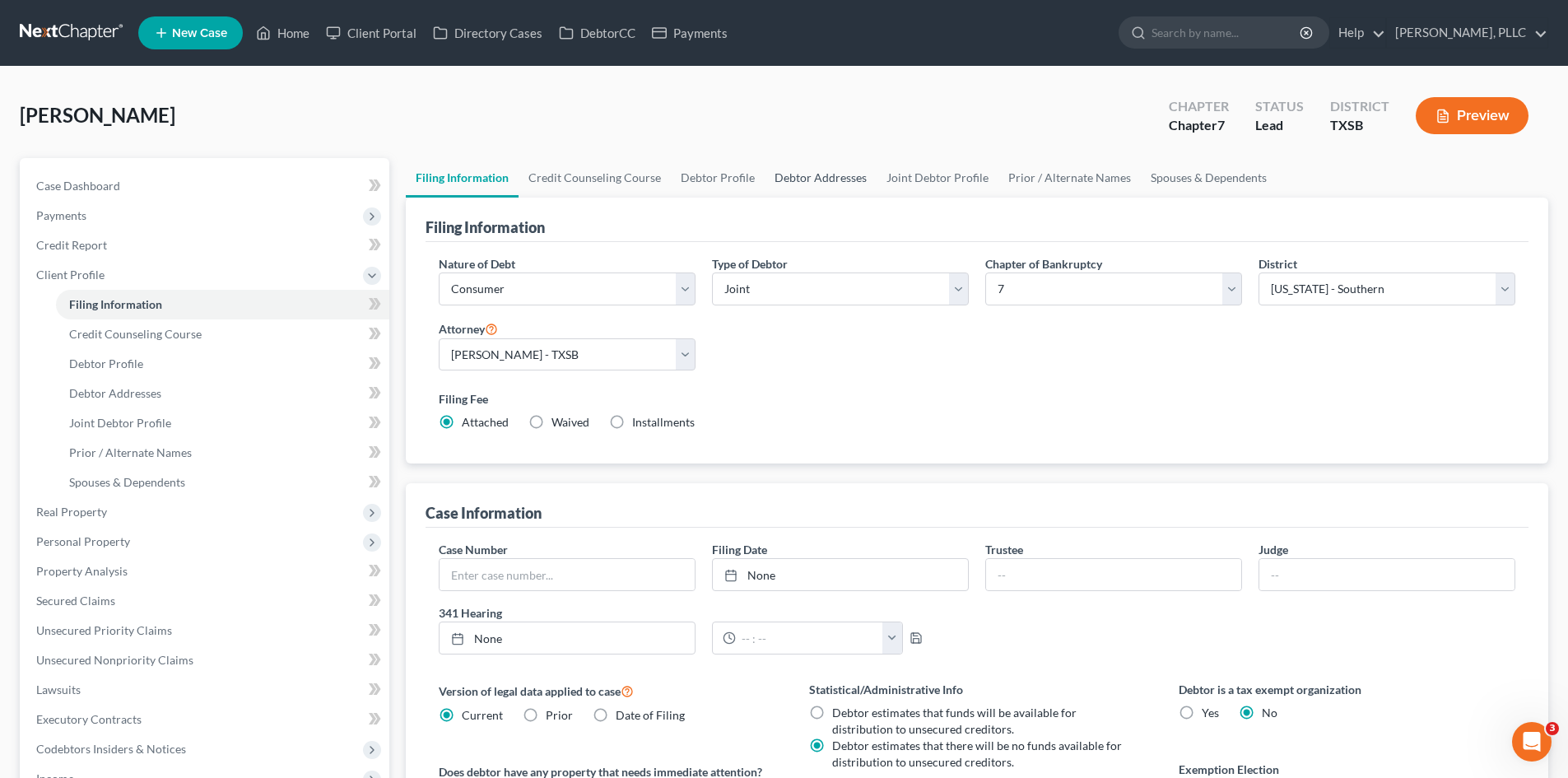
select select "0"
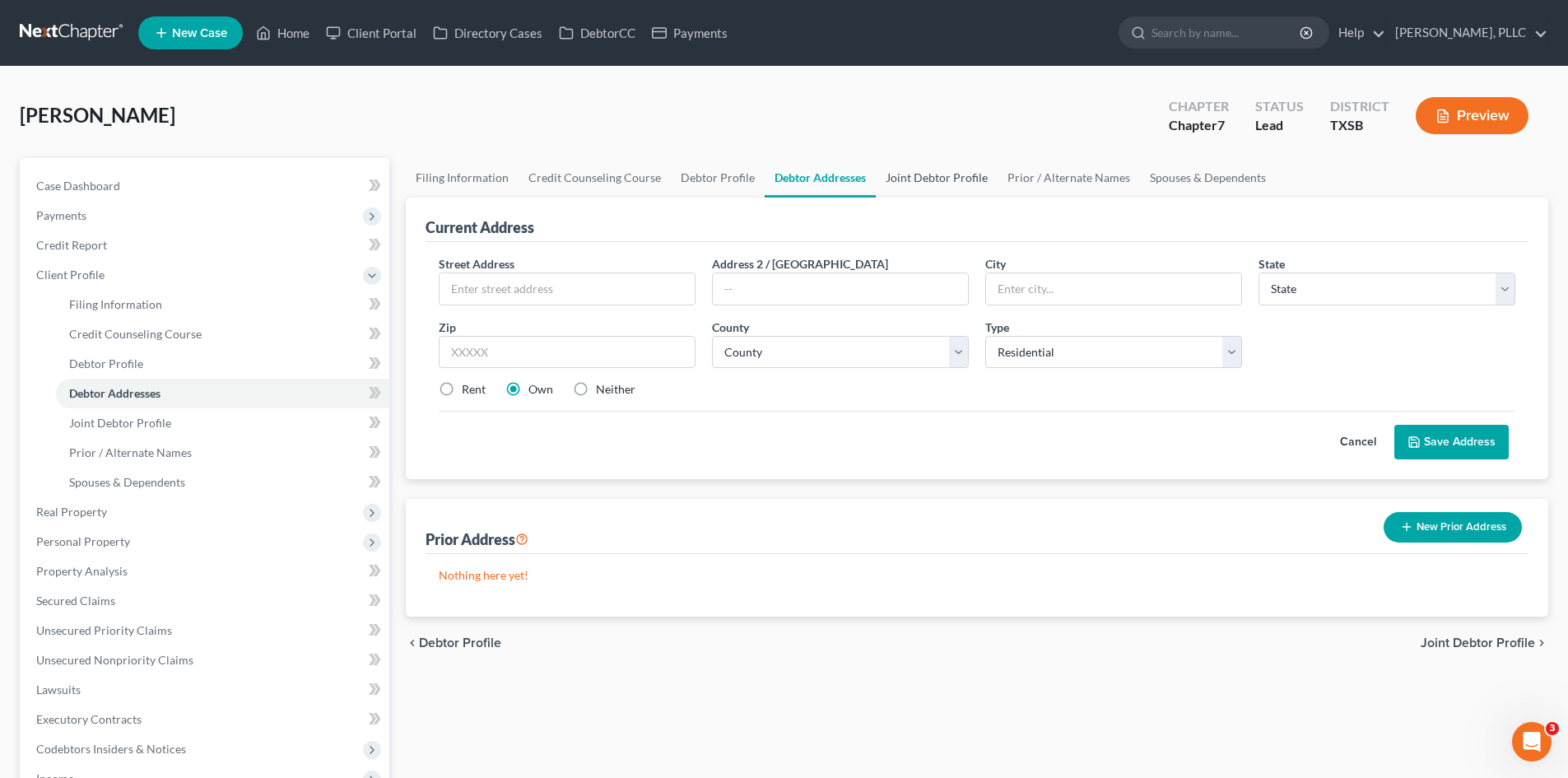
click at [952, 181] on link "Joint Debtor Profile" at bounding box center [936, 178] width 122 height 40
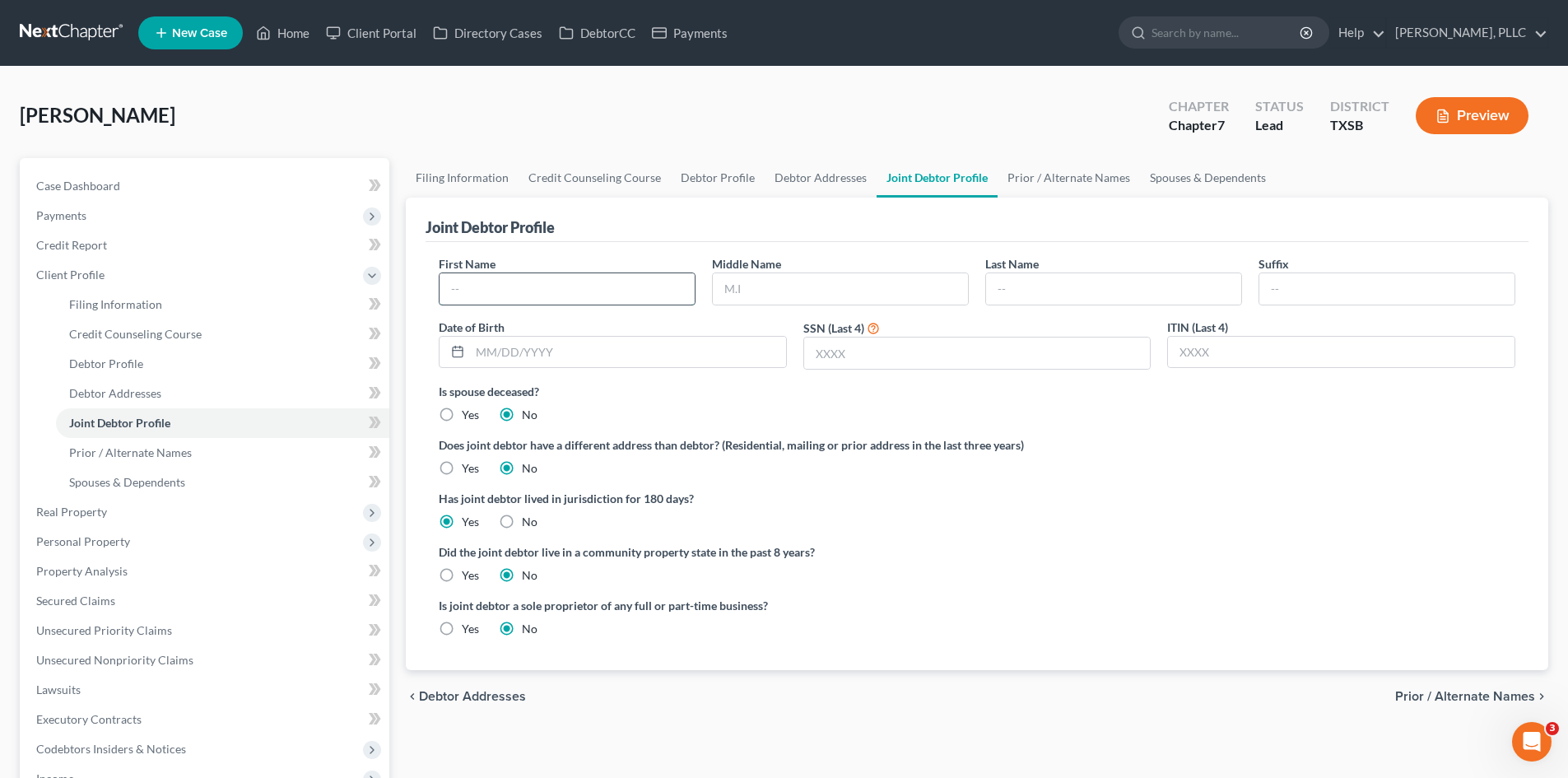
click at [654, 288] on input "text" at bounding box center [567, 289] width 255 height 31
type input "[PERSON_NAME]"
click at [1028, 286] on input "text" at bounding box center [1113, 289] width 255 height 31
type input "Pagan"
click at [77, 272] on span "Client Profile" at bounding box center [70, 274] width 68 height 14
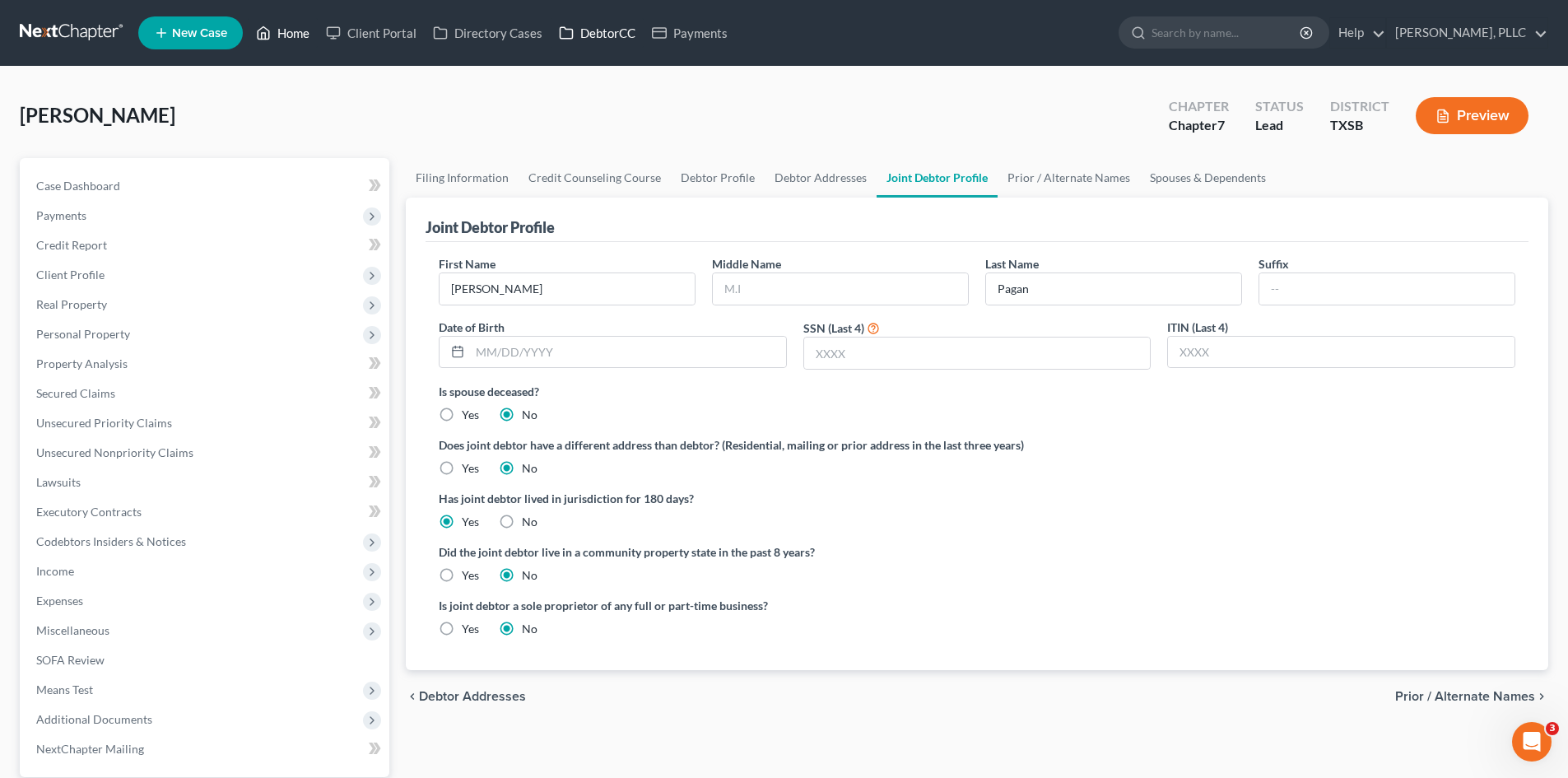
drag, startPoint x: 288, startPoint y: 33, endPoint x: 616, endPoint y: 46, distance: 328.3
click at [289, 33] on link "Home" at bounding box center [282, 33] width 70 height 29
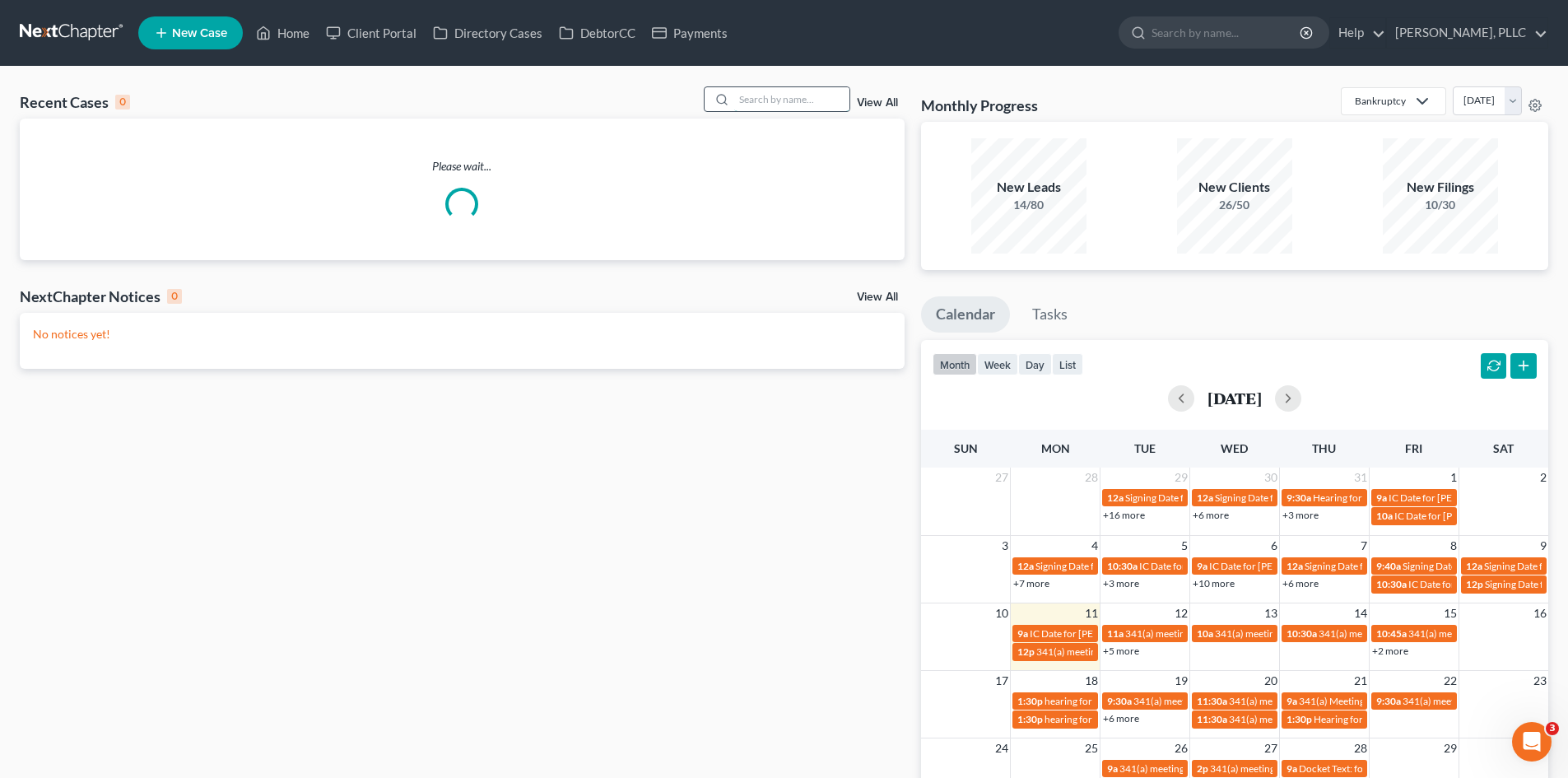
click at [757, 99] on input "search" at bounding box center [792, 99] width 115 height 24
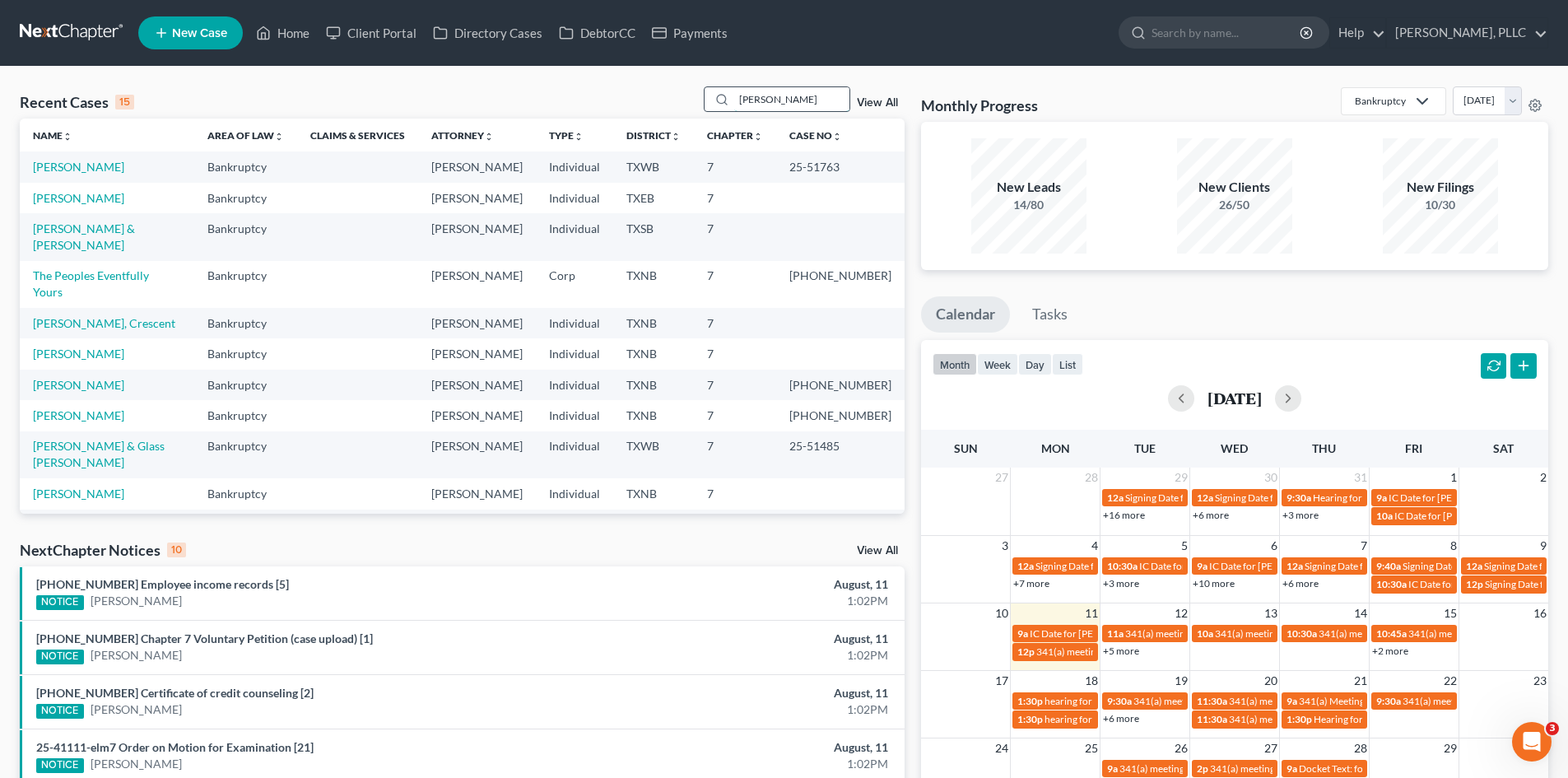
type input "[PERSON_NAME]"
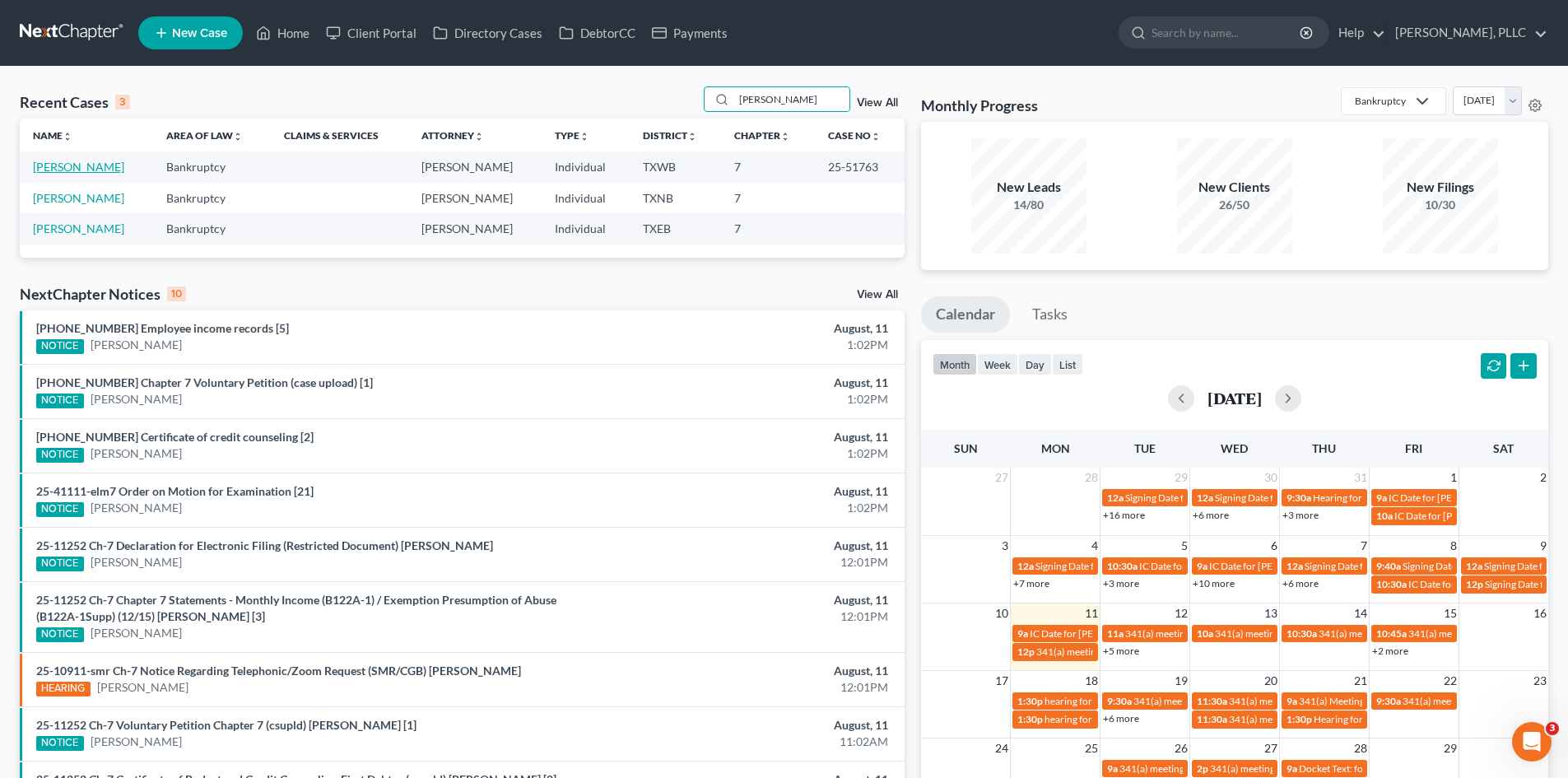
click at [77, 168] on link "[PERSON_NAME]" at bounding box center [78, 167] width 91 height 14
select select "4"
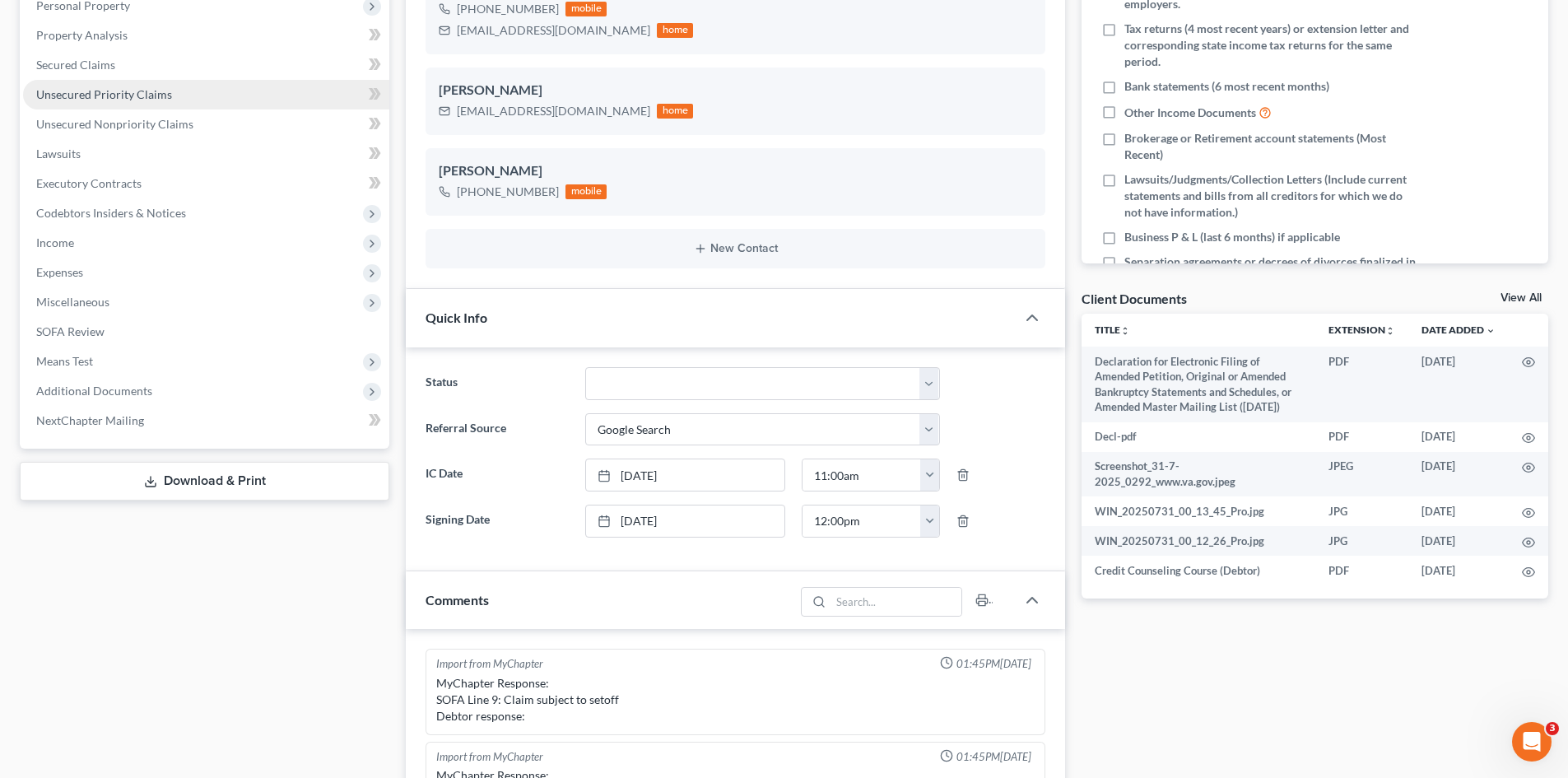
scroll to position [661, 0]
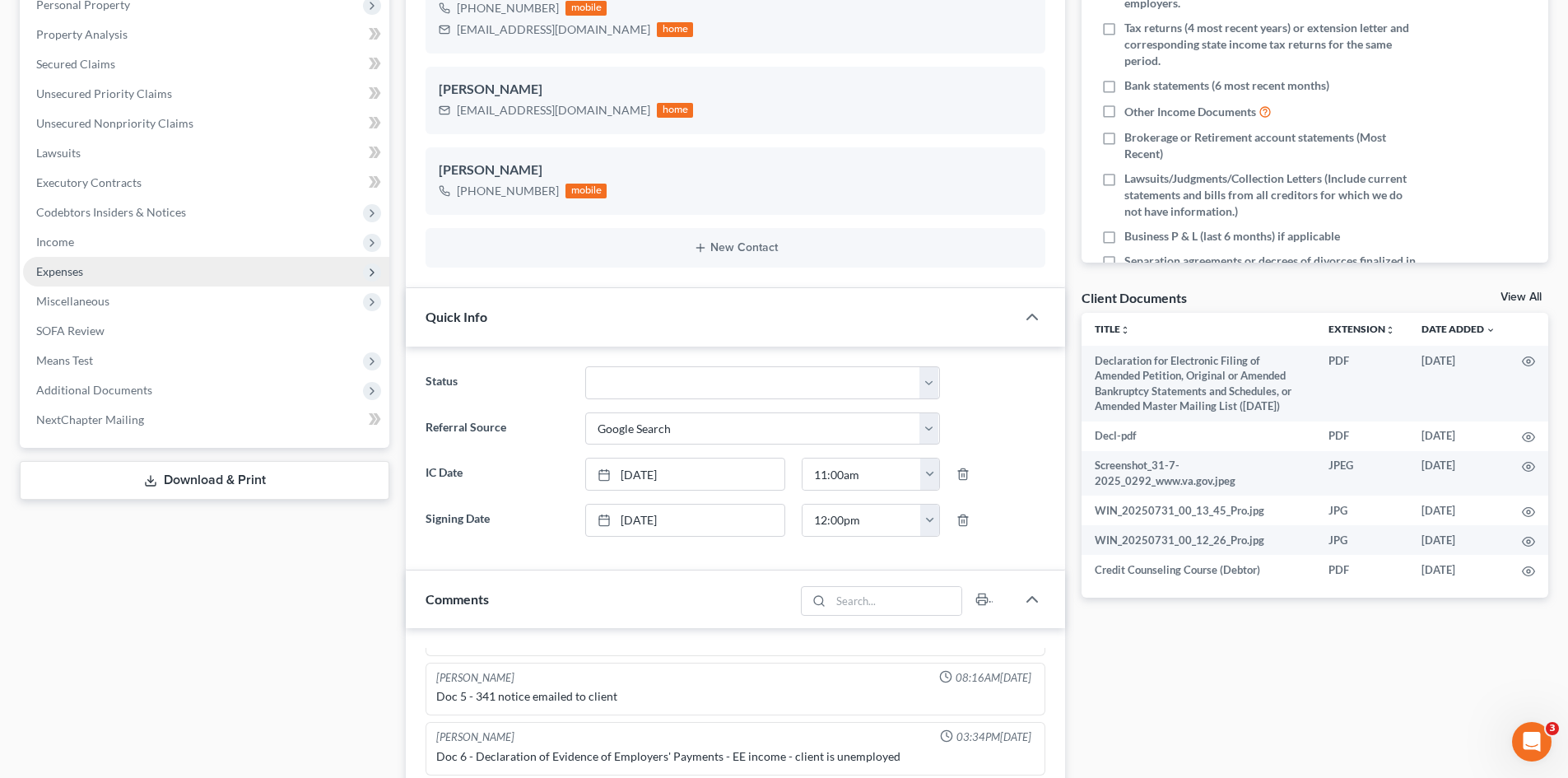
click at [86, 266] on span "Expenses" at bounding box center [206, 272] width 366 height 29
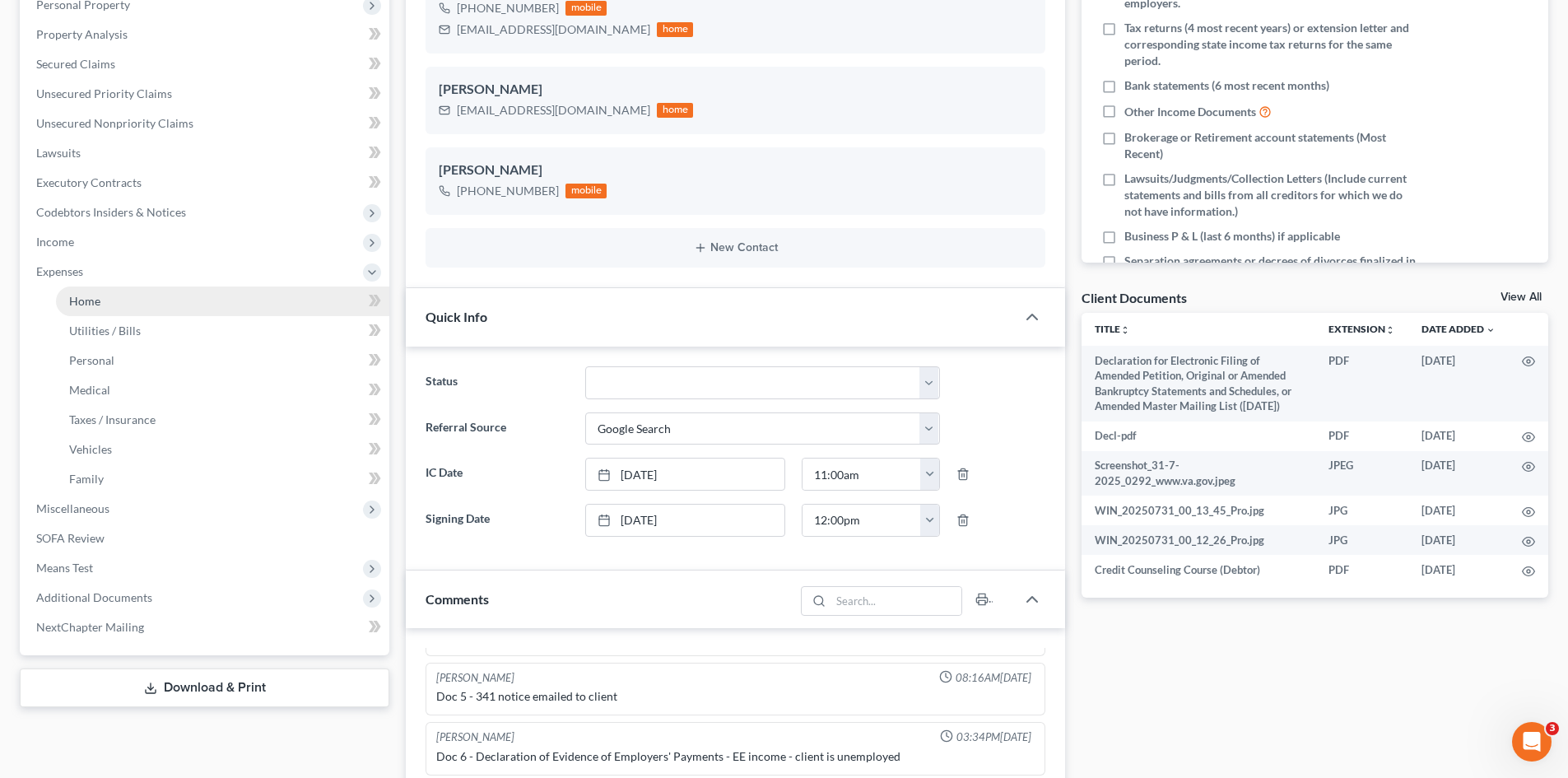
click at [95, 309] on link "Home" at bounding box center [223, 301] width 334 height 29
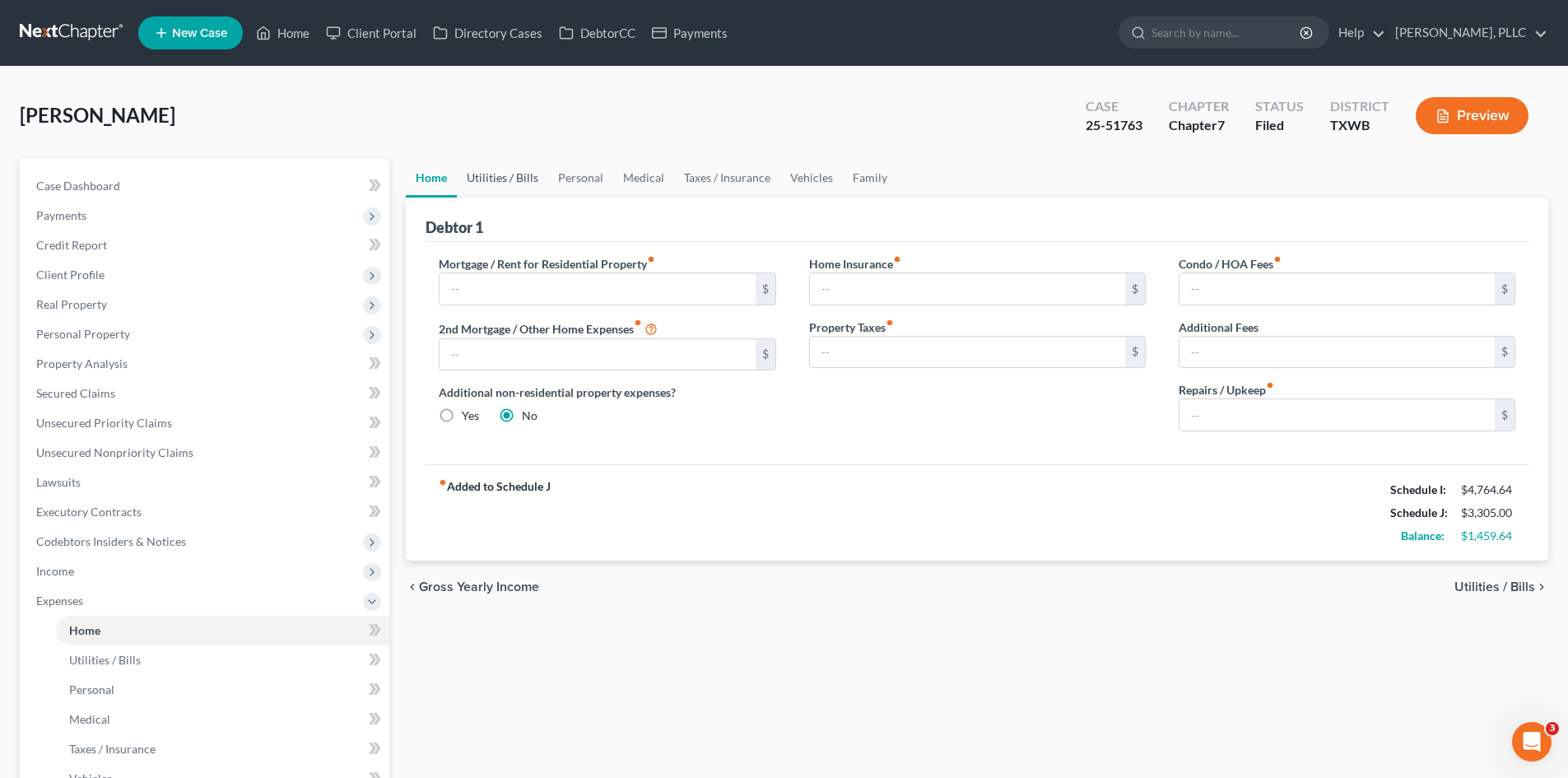
click at [528, 177] on link "Utilities / Bills" at bounding box center [502, 178] width 91 height 40
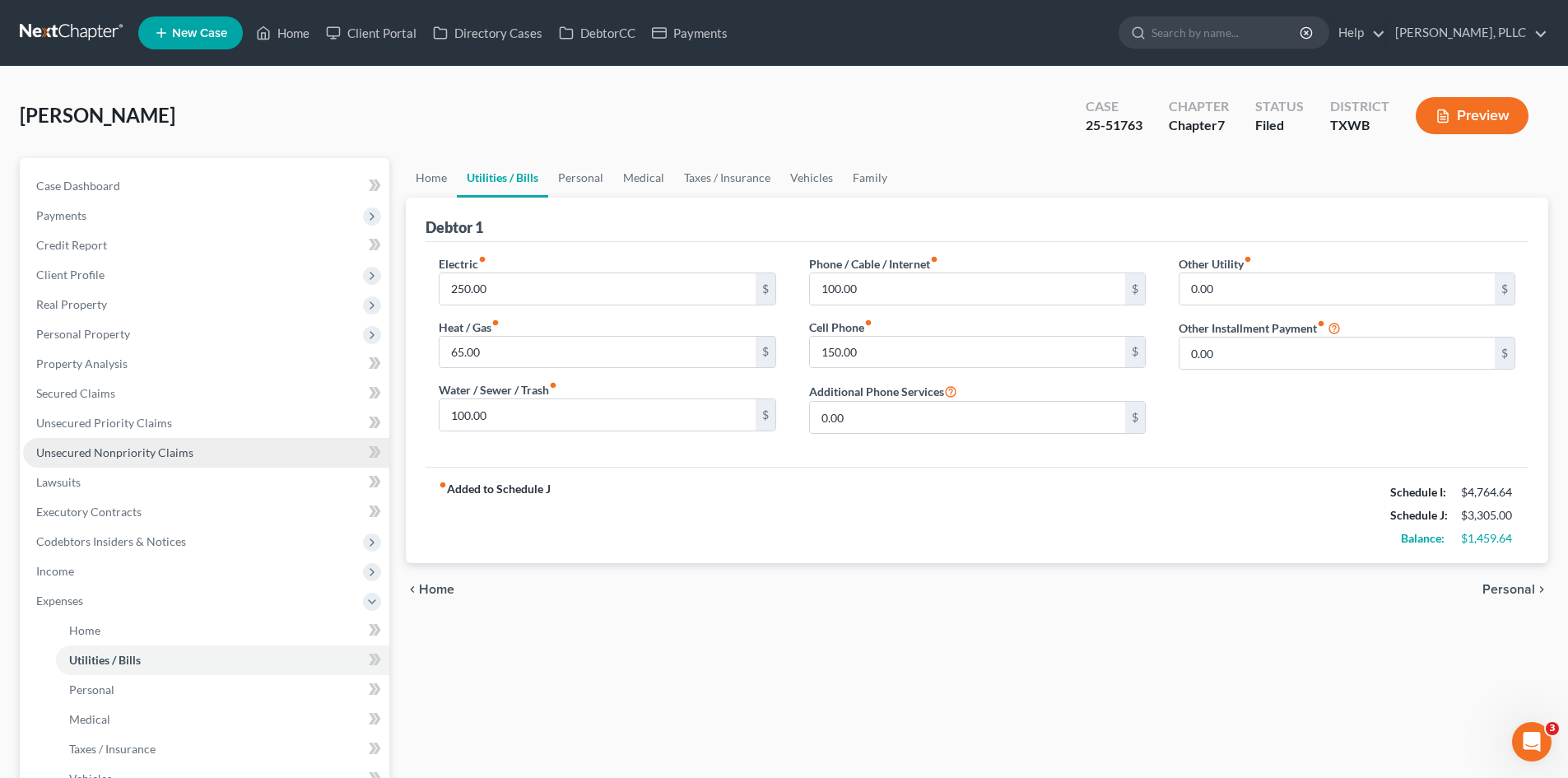
click at [151, 462] on link "Unsecured Nonpriority Claims" at bounding box center [206, 452] width 366 height 29
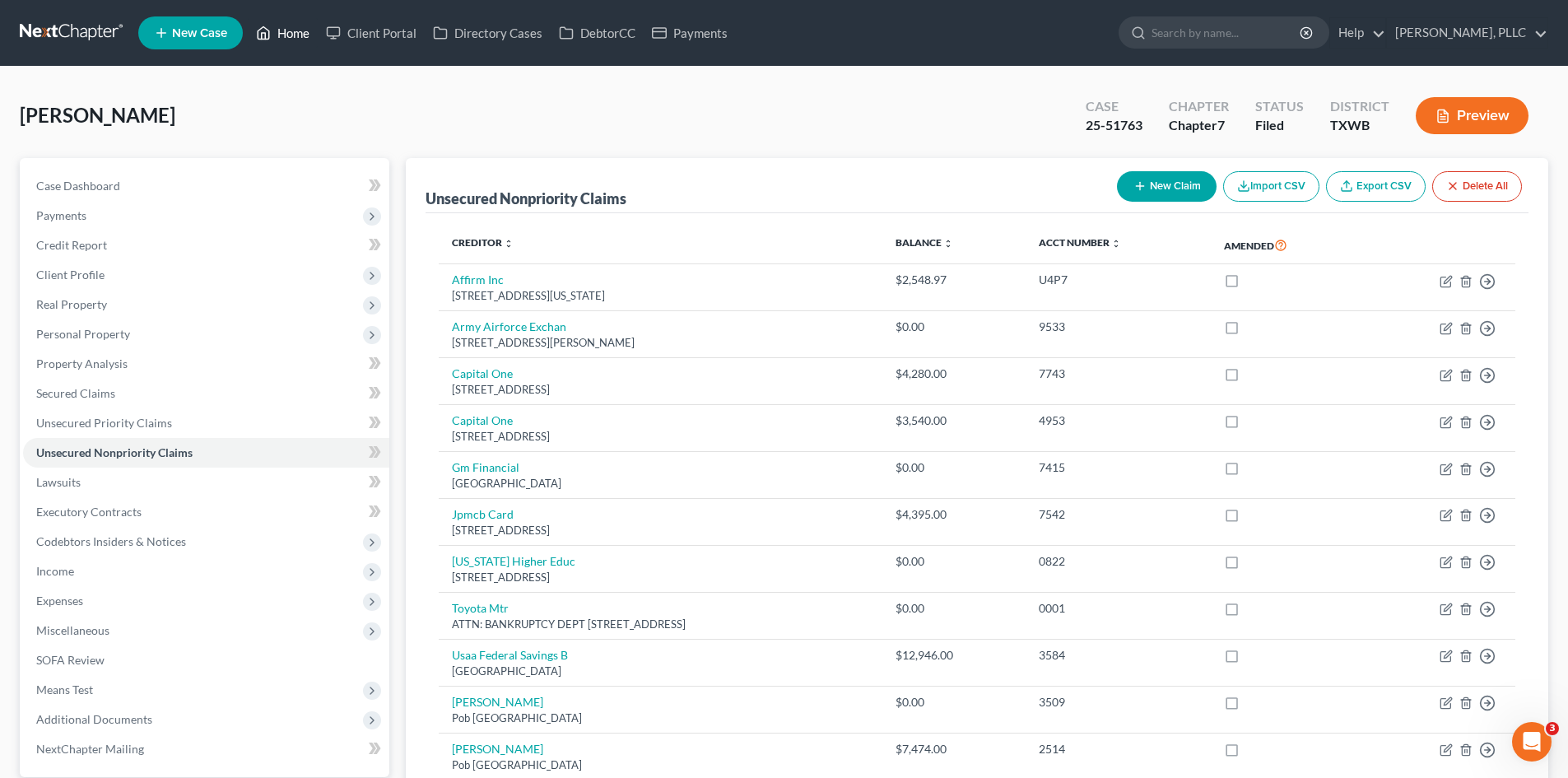
click at [281, 34] on link "Home" at bounding box center [282, 33] width 70 height 29
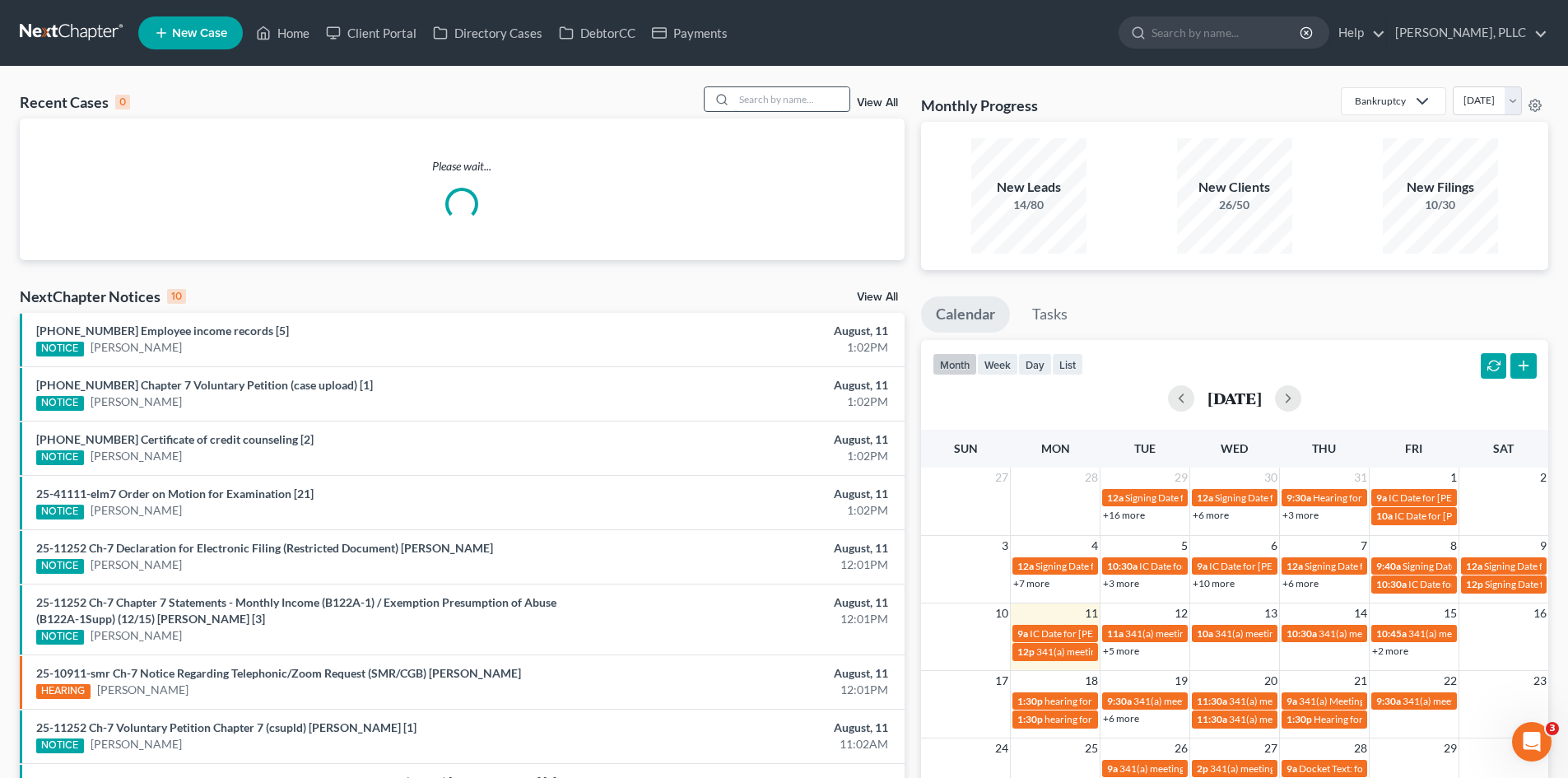
click at [793, 106] on input "search" at bounding box center [792, 99] width 115 height 24
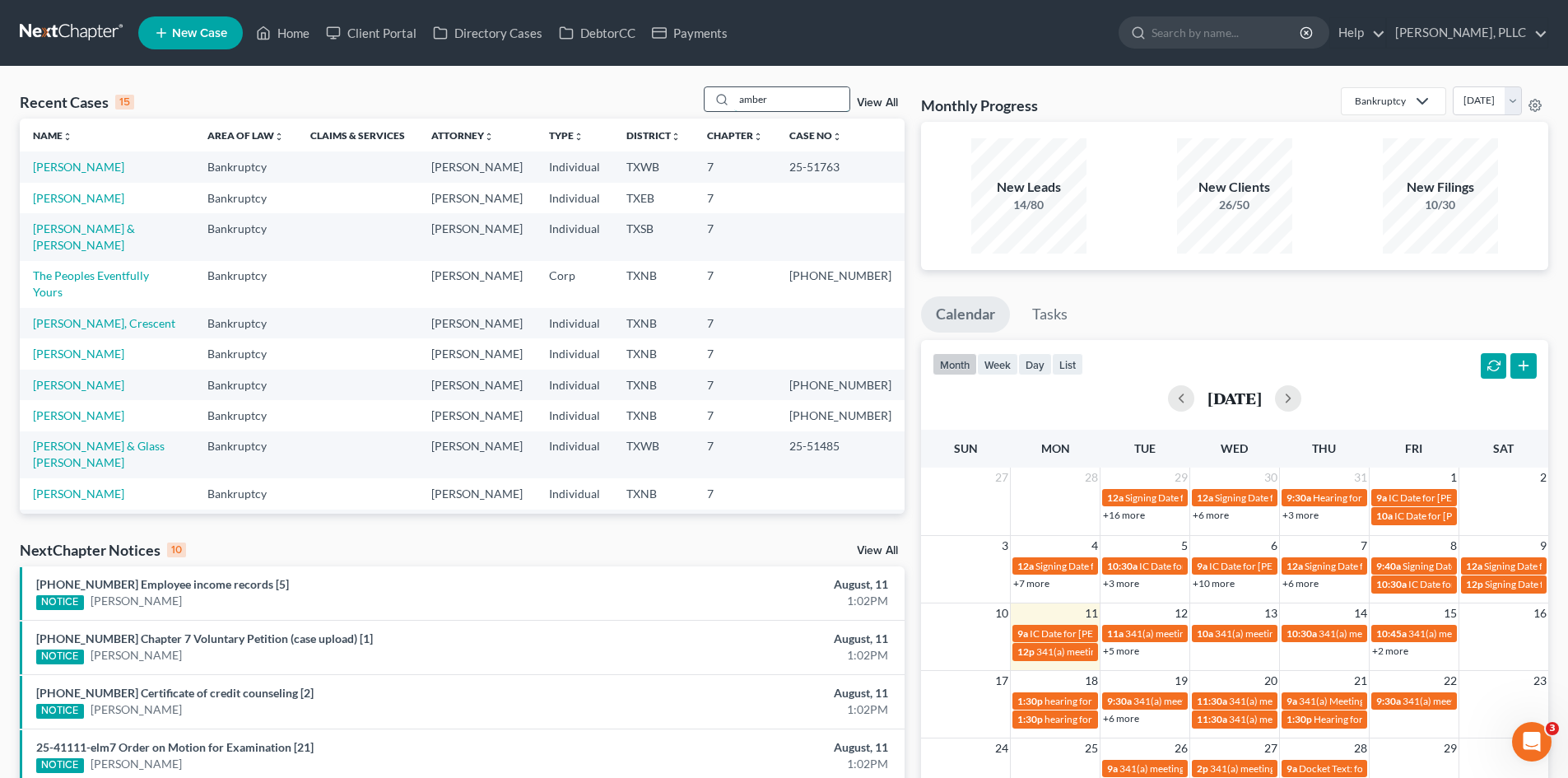
type input "amber"
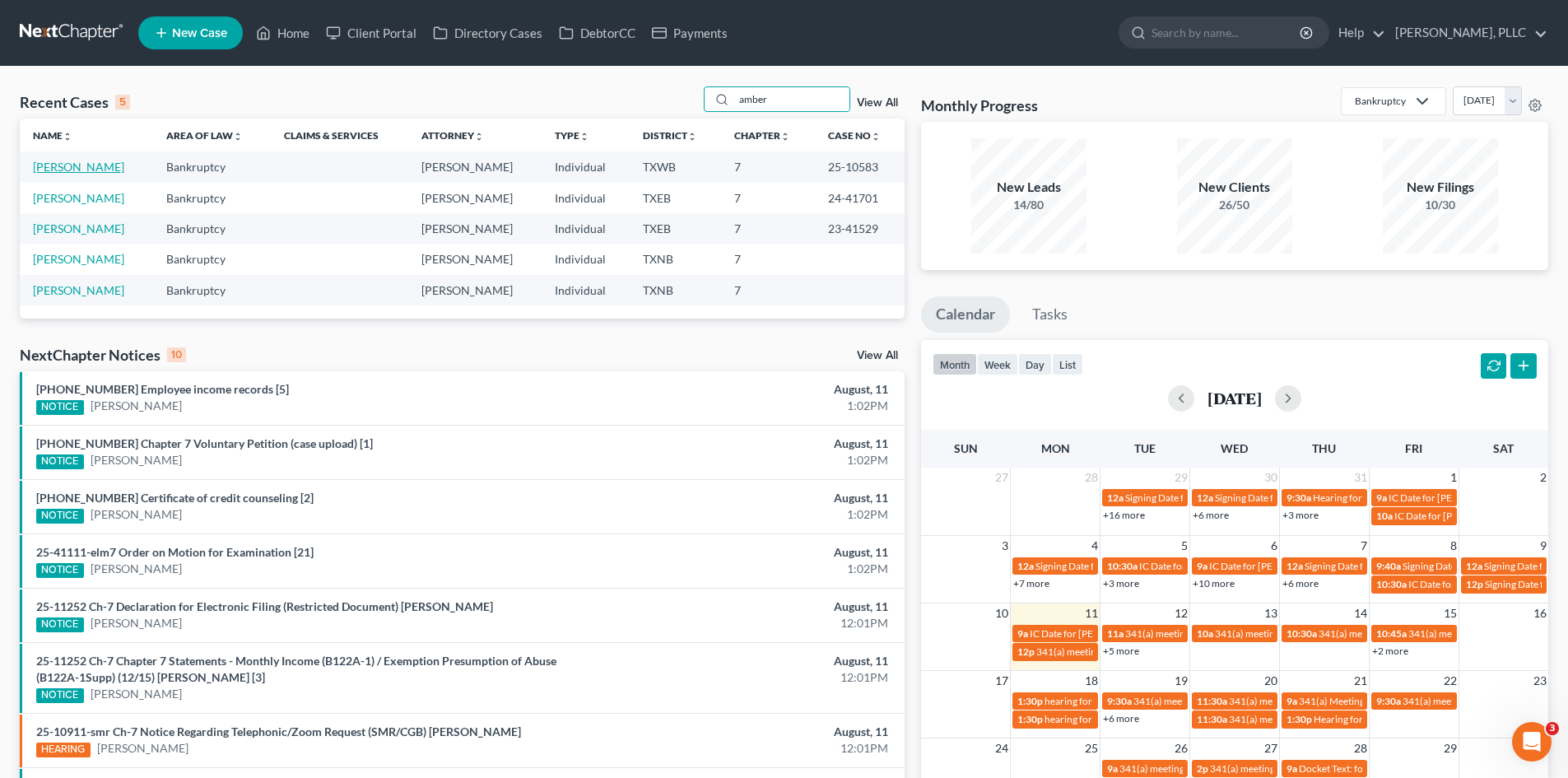
click at [97, 168] on link "[PERSON_NAME]" at bounding box center [78, 167] width 91 height 14
select select "6"
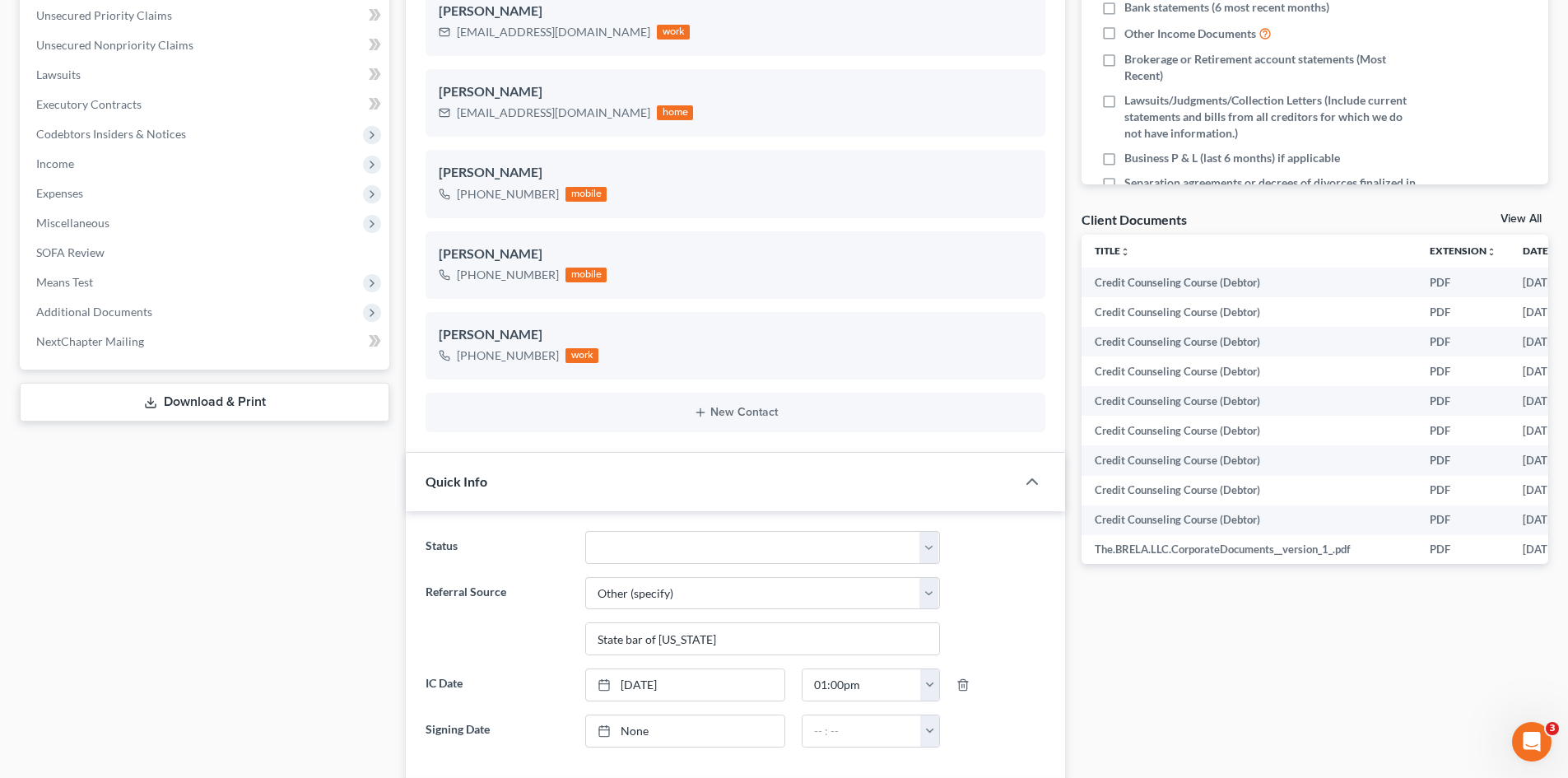
scroll to position [412, 0]
drag, startPoint x: 105, startPoint y: 308, endPoint x: 134, endPoint y: 395, distance: 91.7
click at [105, 308] on span "Additional Documents" at bounding box center [94, 307] width 116 height 14
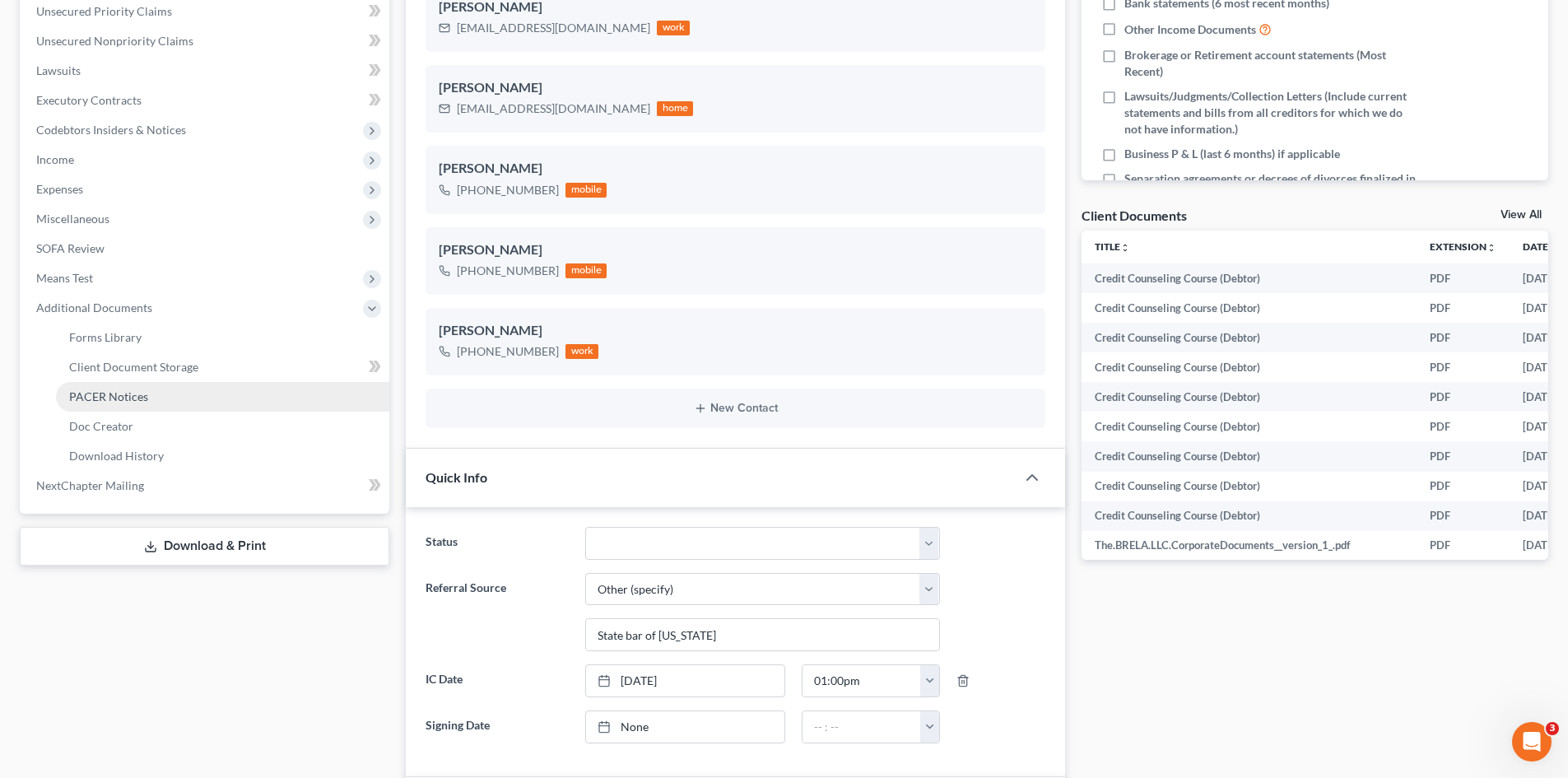
click at [121, 398] on span "PACER Notices" at bounding box center [108, 396] width 79 height 14
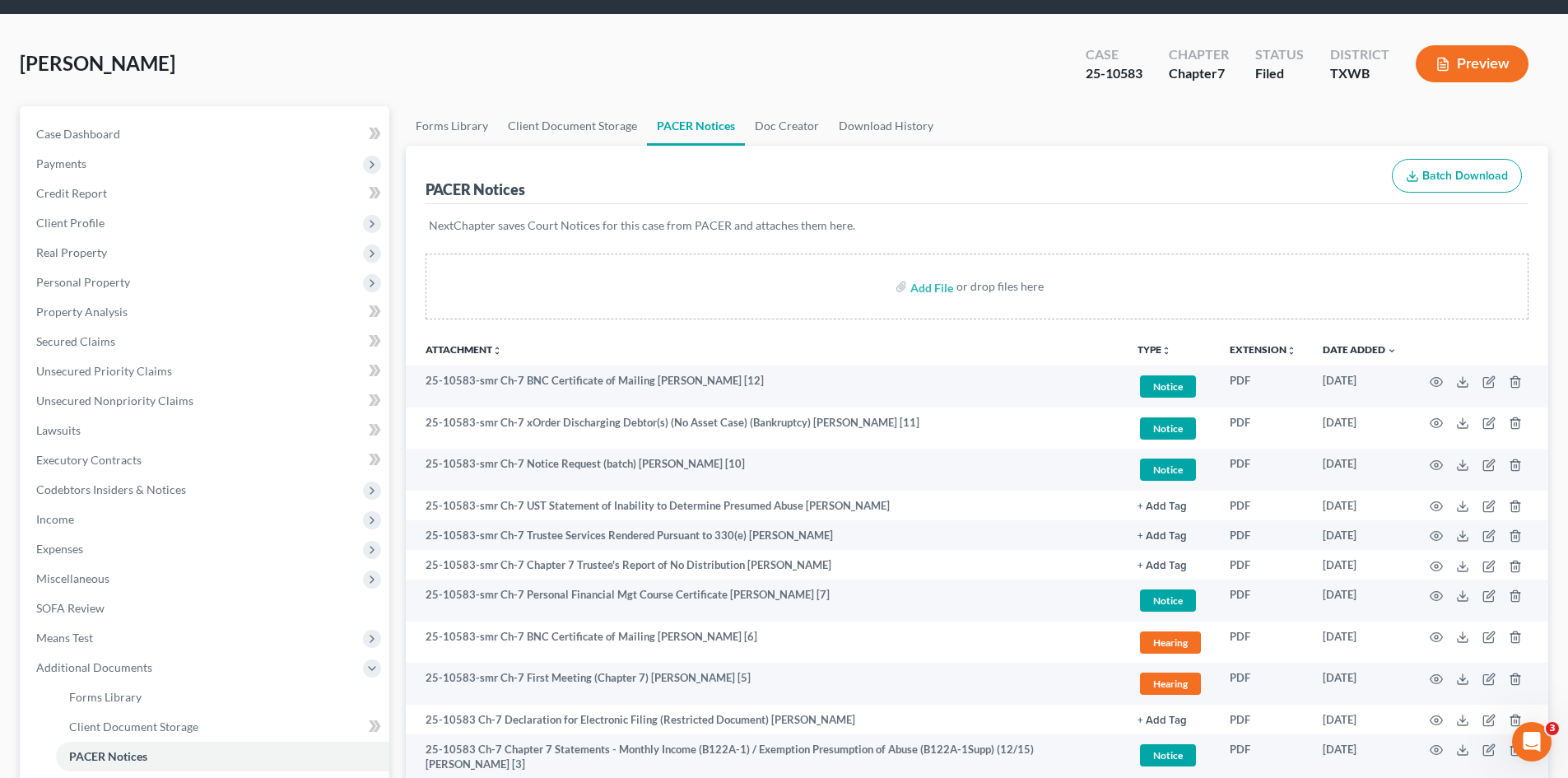
scroll to position [265, 0]
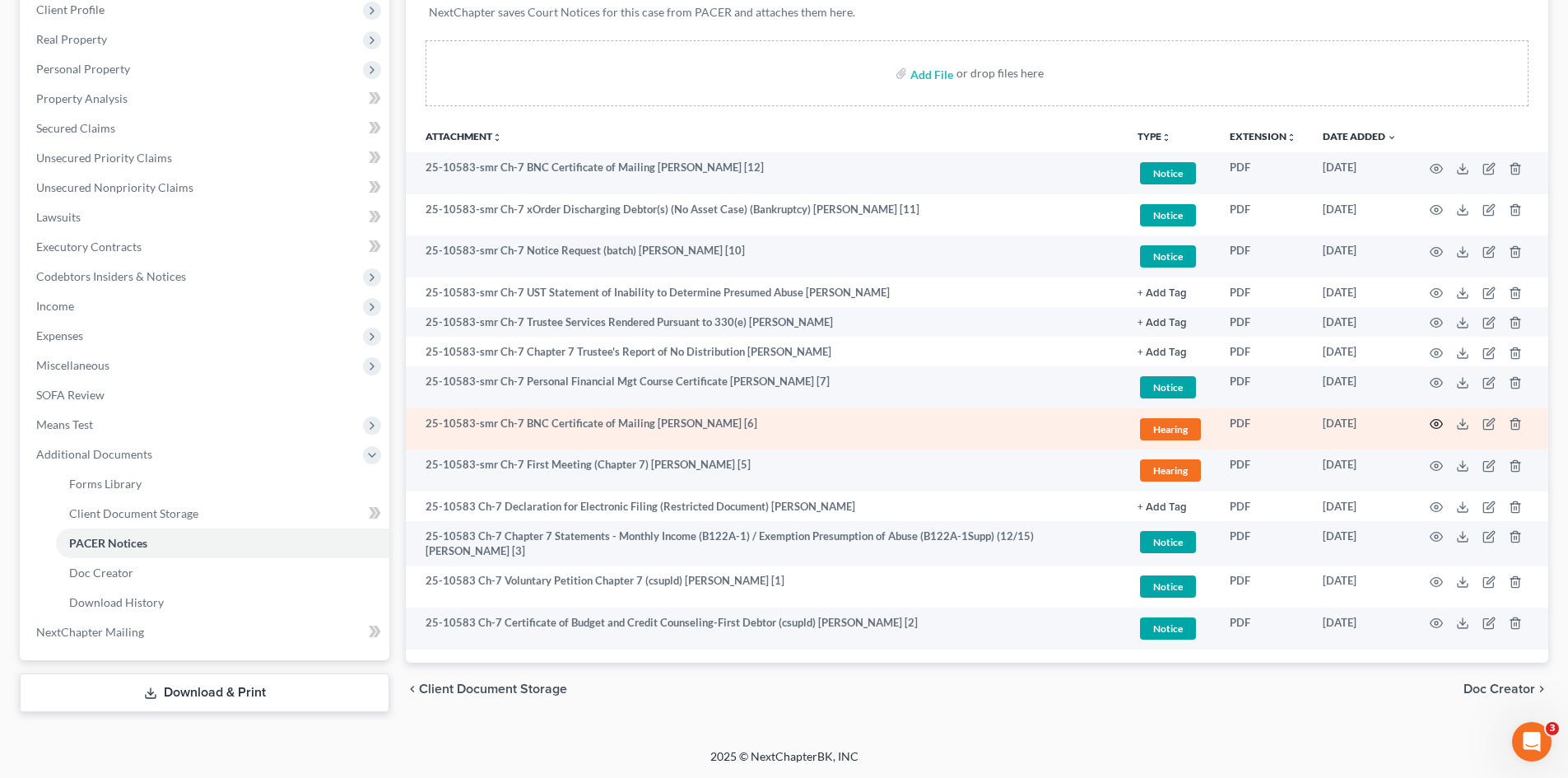
click at [1430, 426] on icon "button" at bounding box center [1436, 423] width 13 height 13
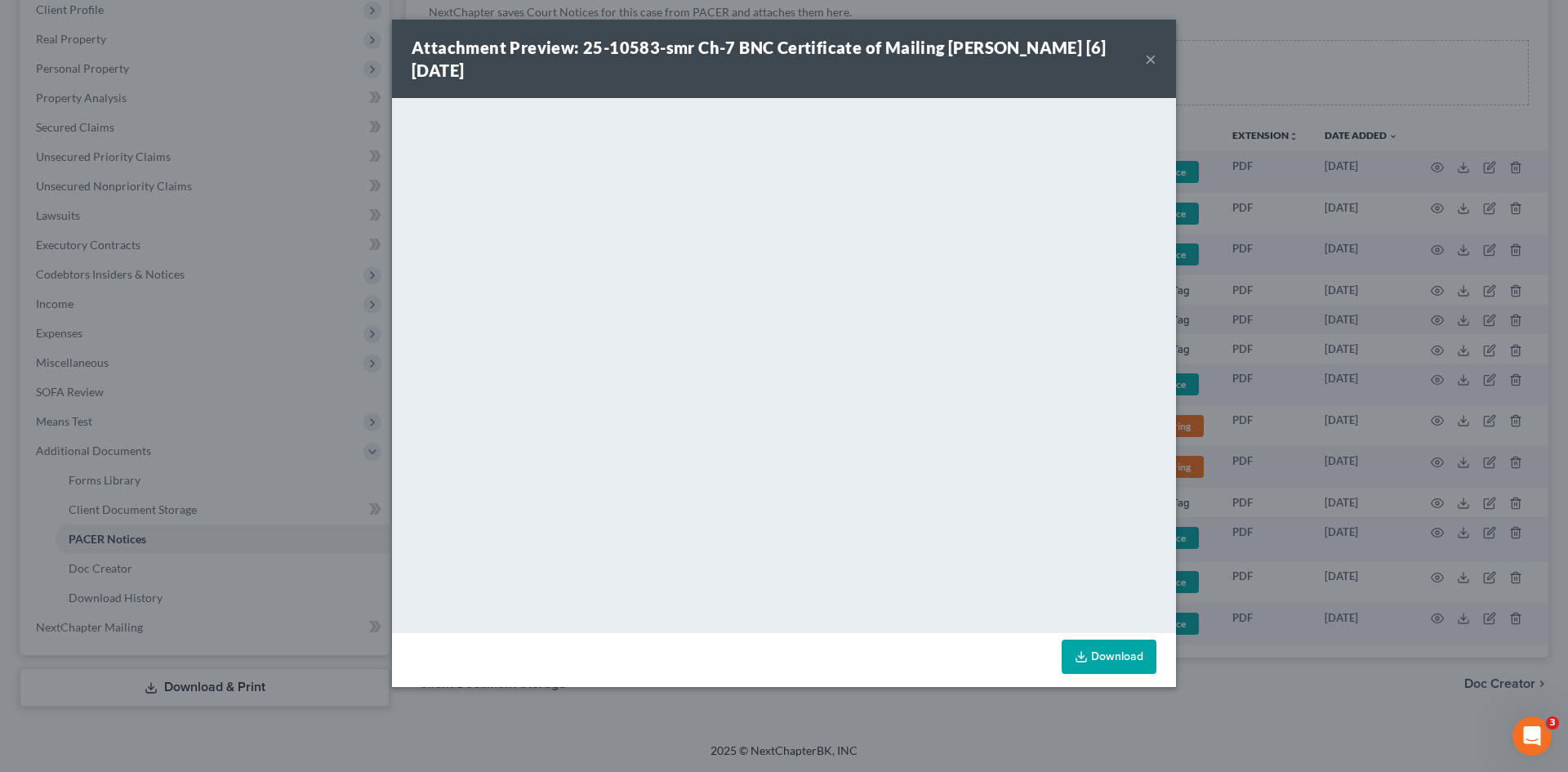
click at [1149, 61] on button "×" at bounding box center [1150, 58] width 11 height 20
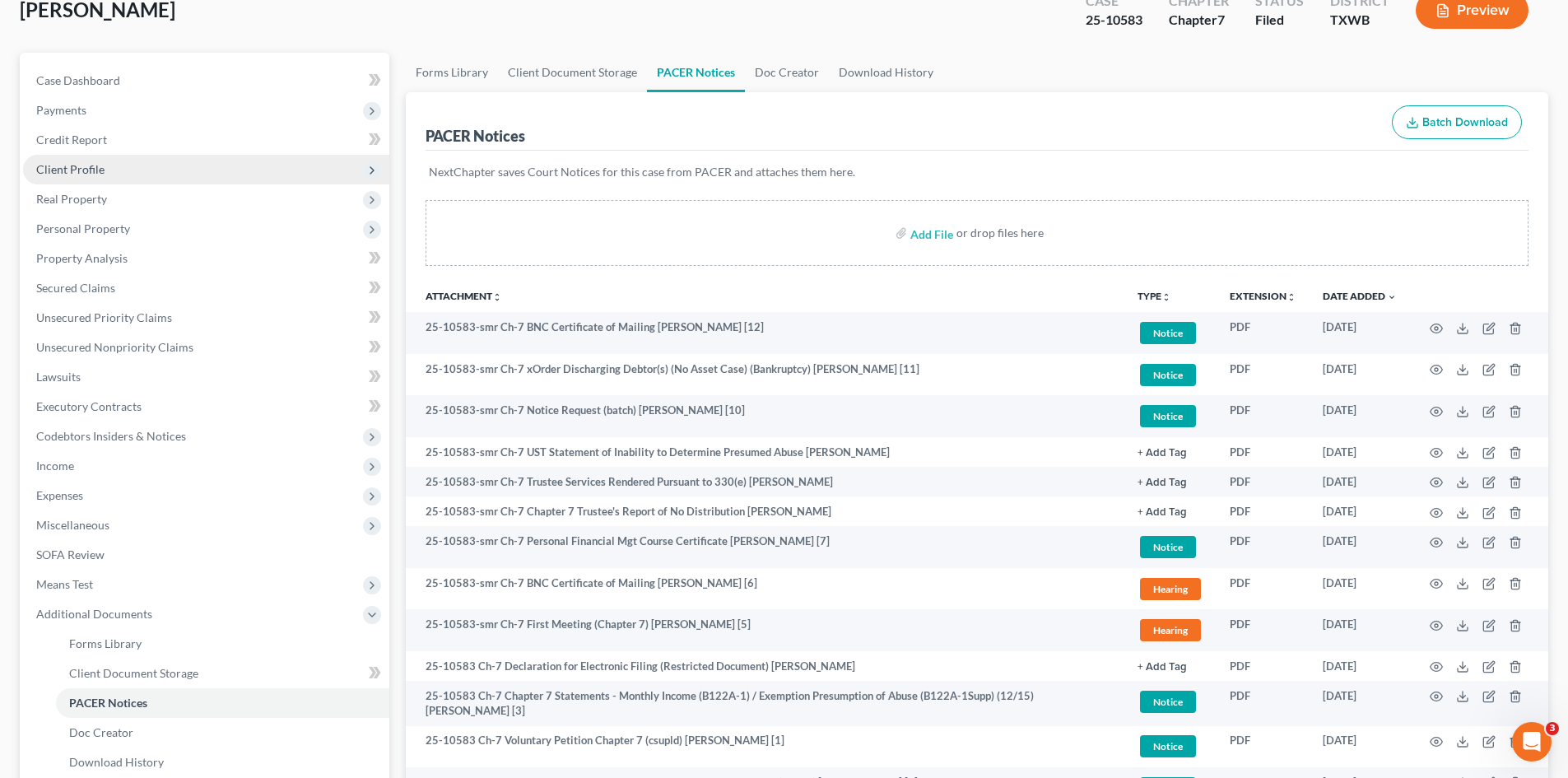
scroll to position [247, 0]
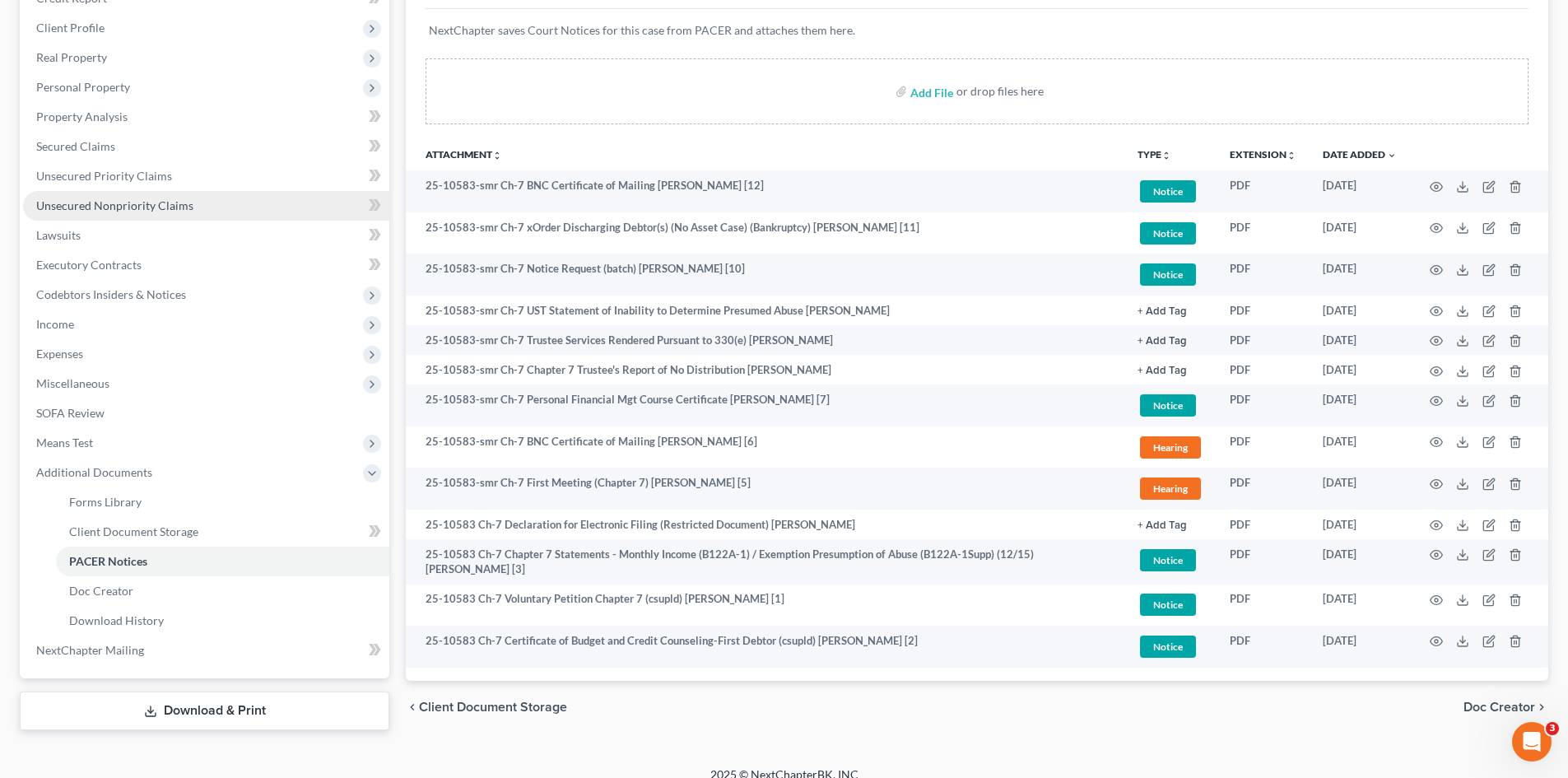
click at [133, 208] on span "Unsecured Nonpriority Claims" at bounding box center [114, 205] width 157 height 14
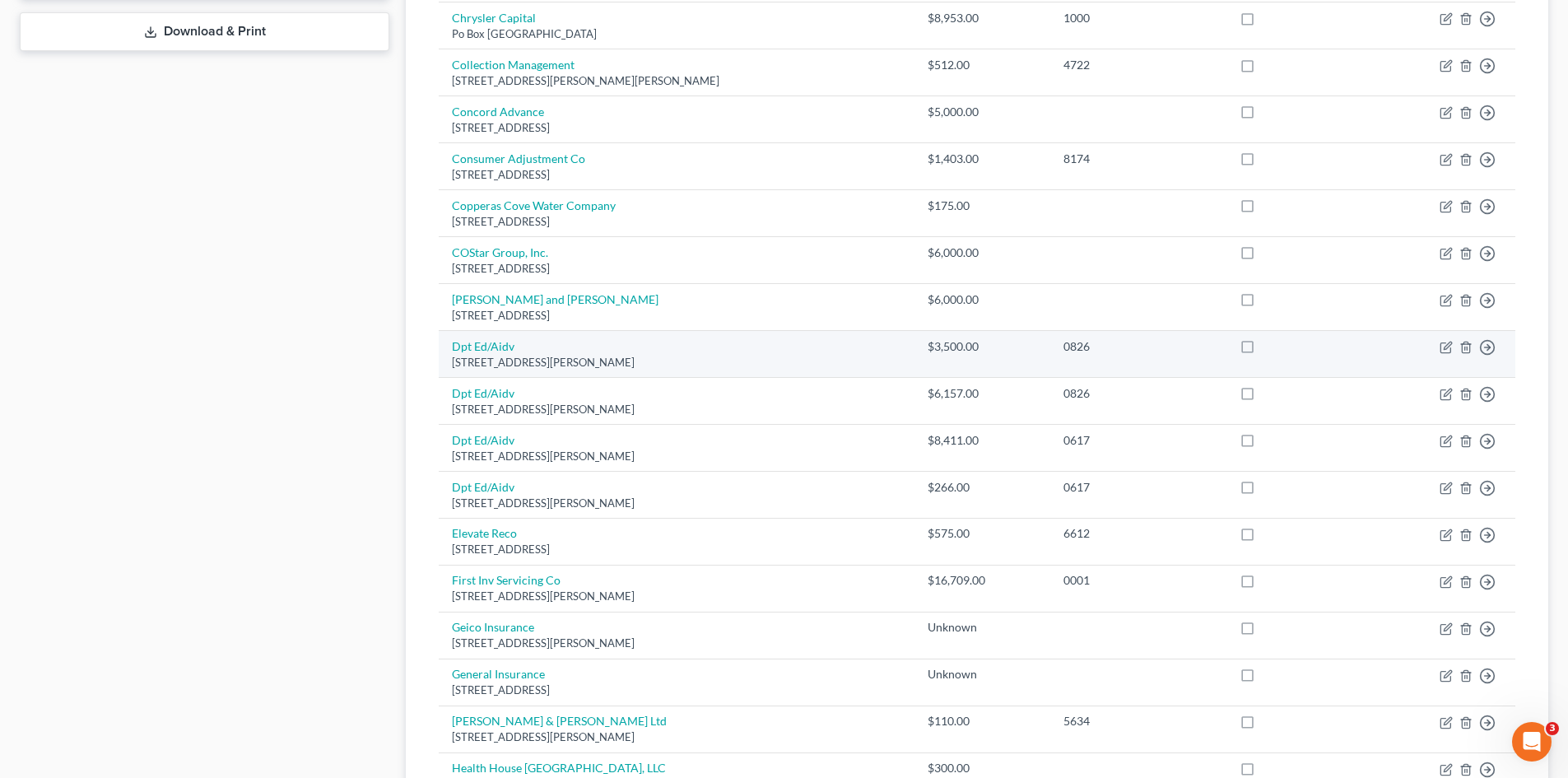
scroll to position [741, 0]
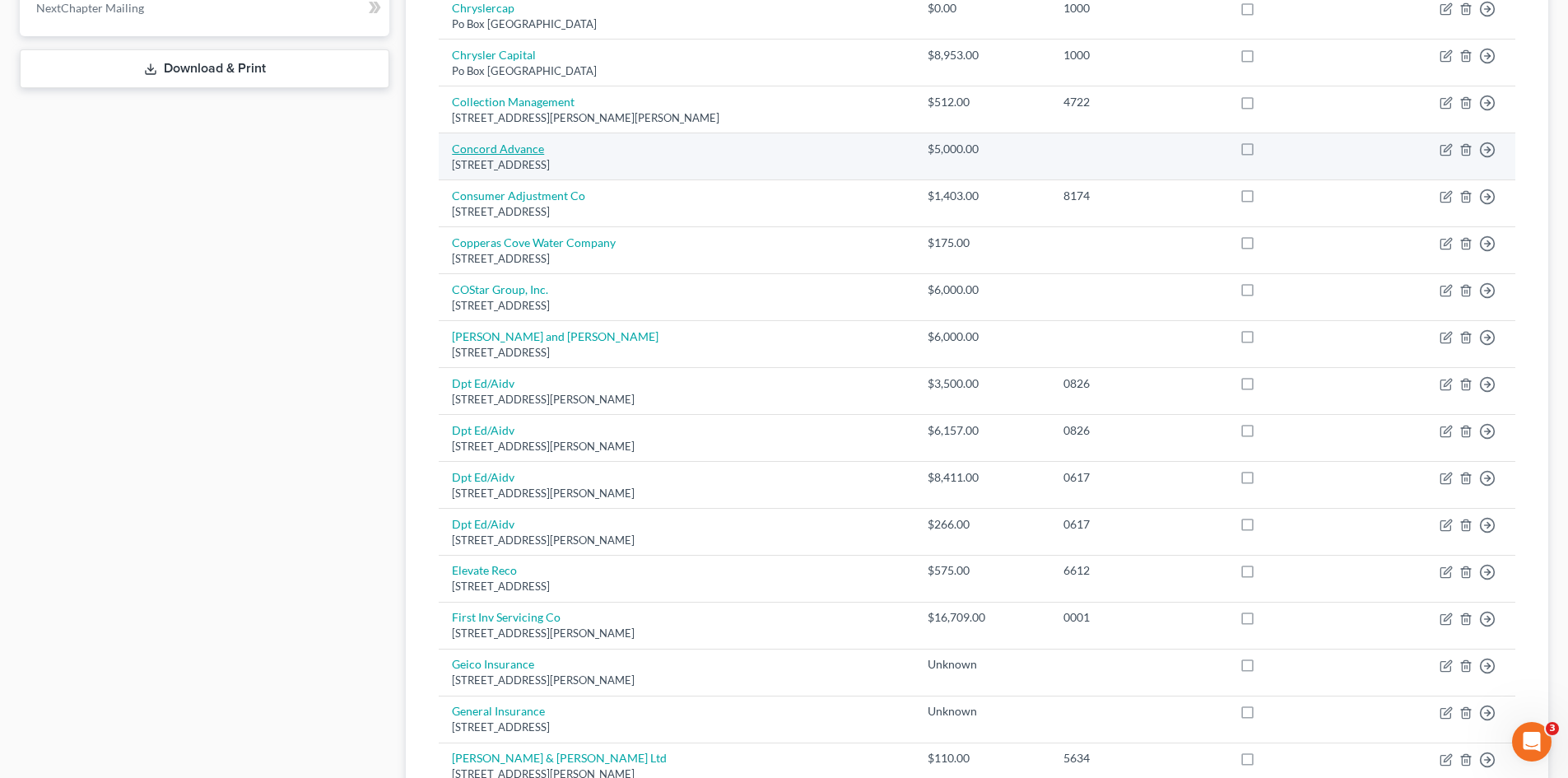
click at [506, 153] on link "Concord Advance" at bounding box center [498, 149] width 92 height 14
select select "32"
select select "10"
select select "0"
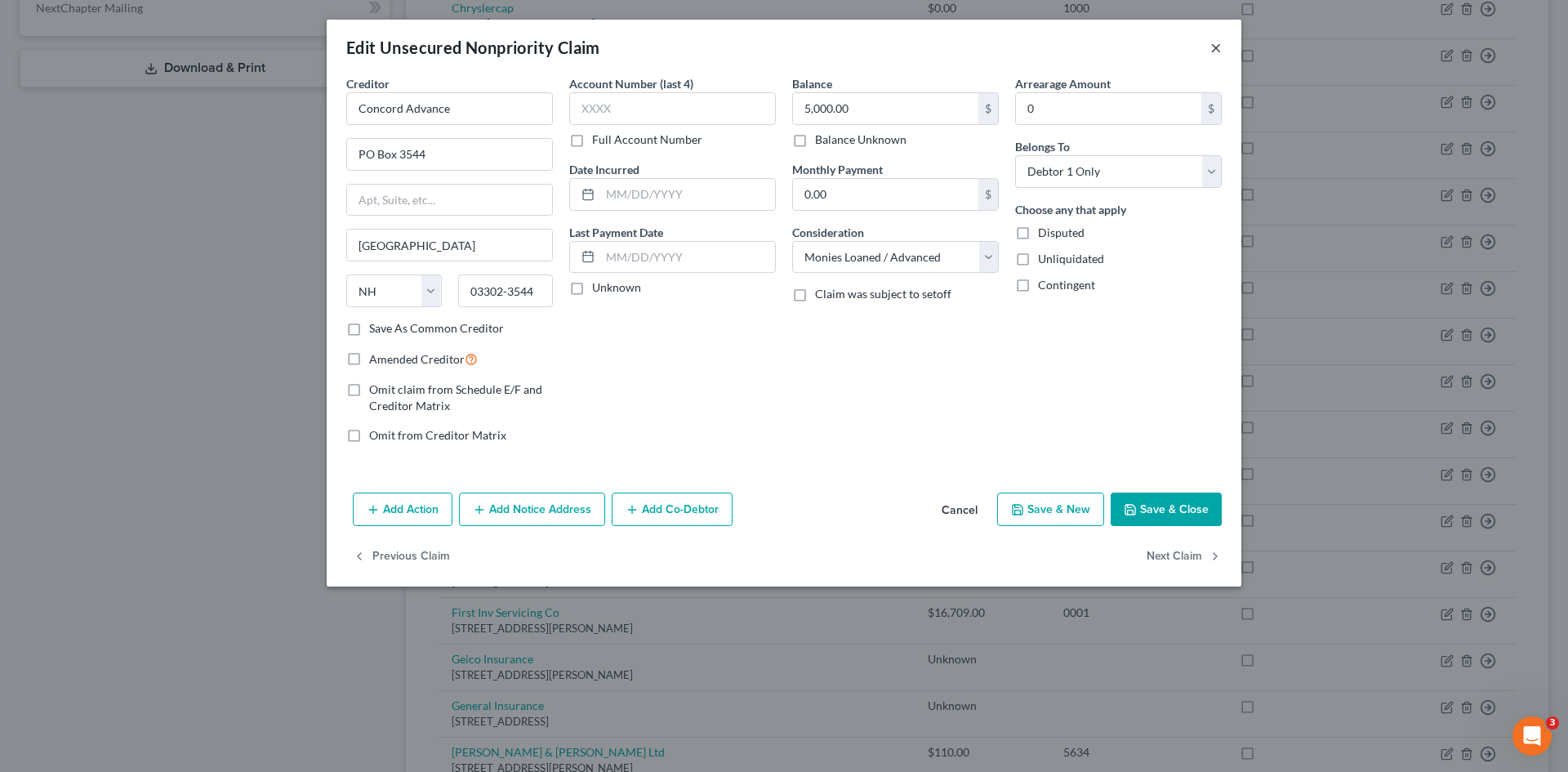
click at [1211, 52] on button "×" at bounding box center [1216, 47] width 11 height 20
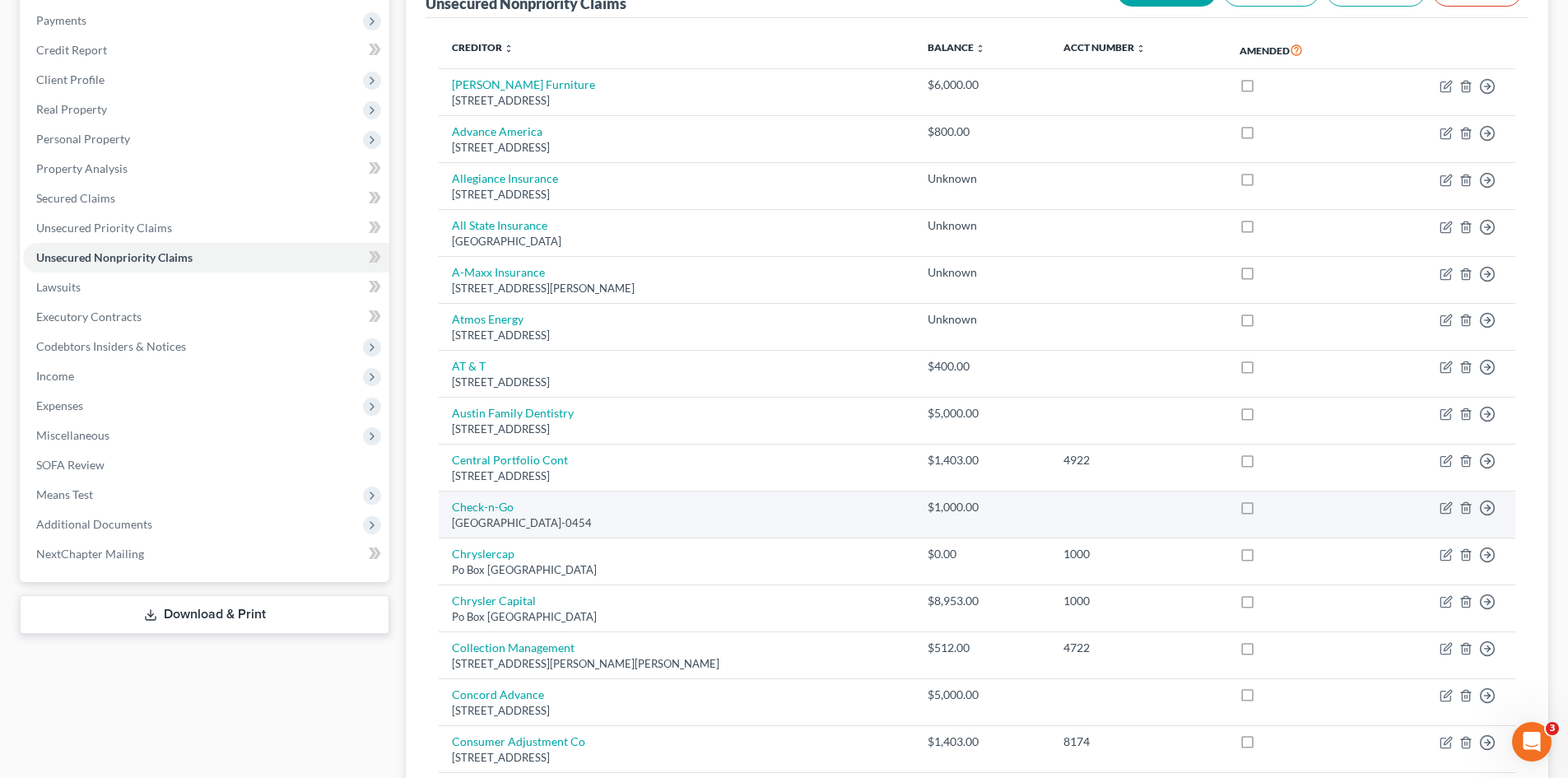
scroll to position [164, 0]
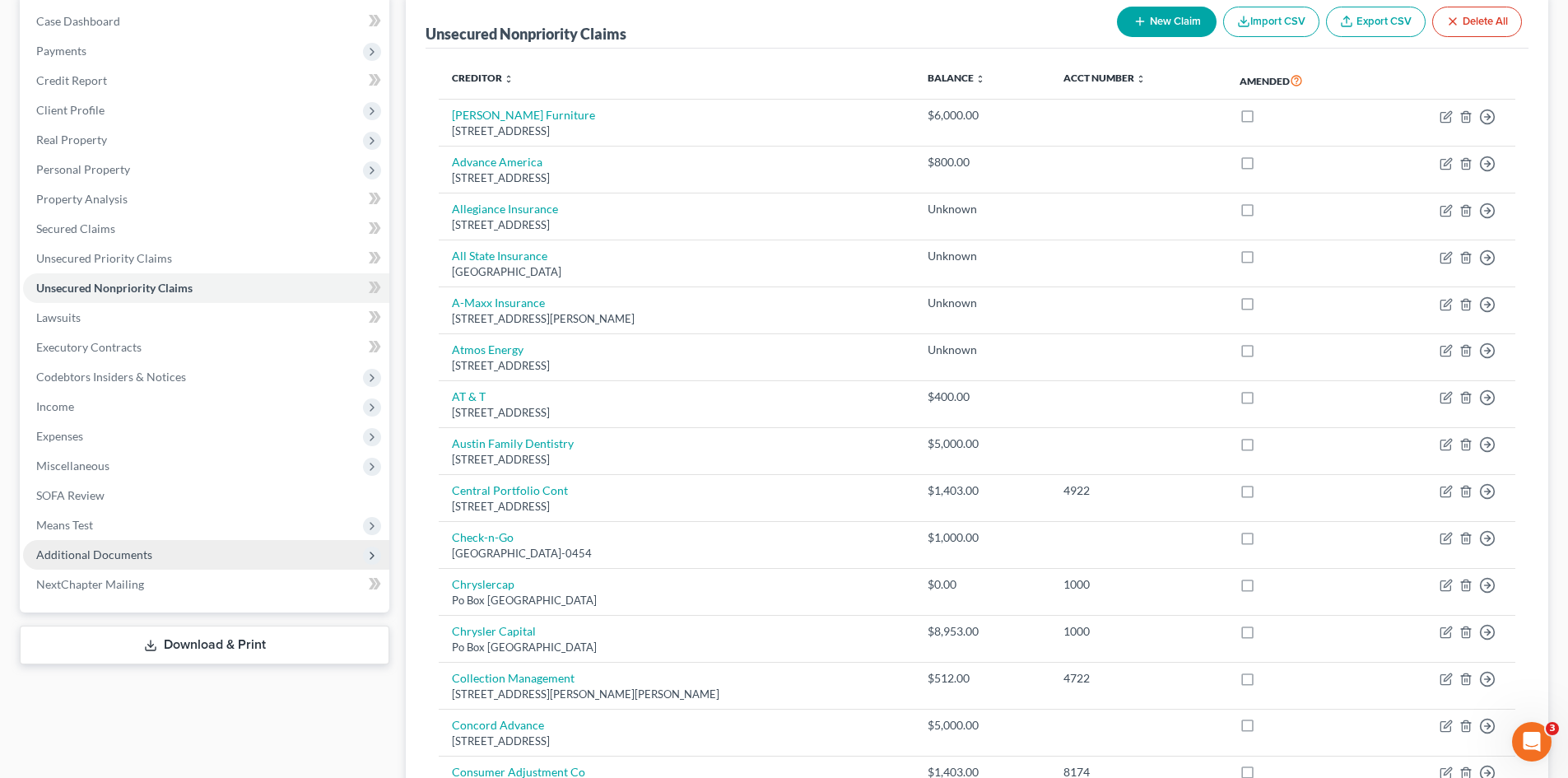
click at [126, 560] on span "Additional Documents" at bounding box center [94, 554] width 116 height 14
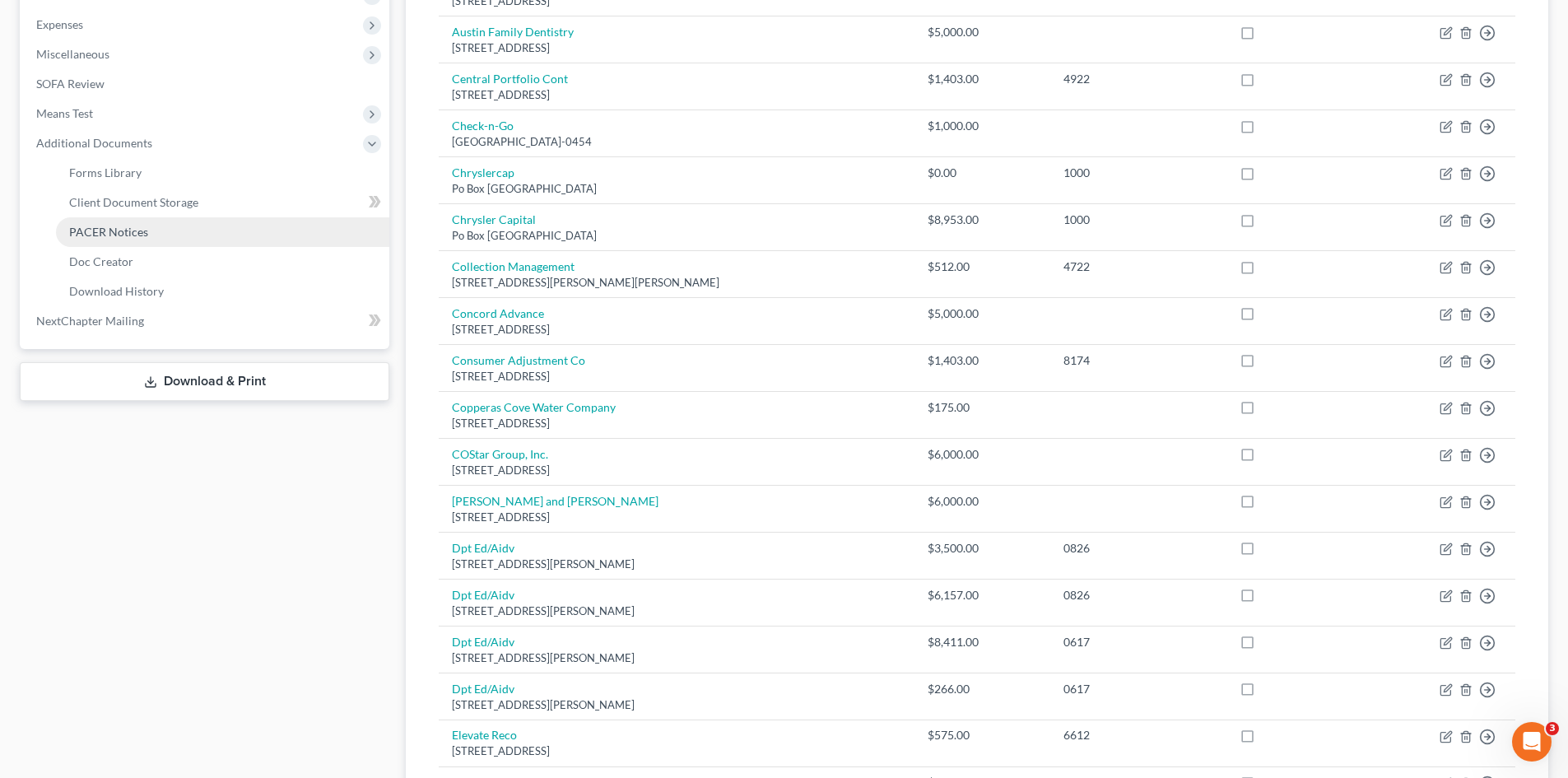
click at [145, 236] on span "PACER Notices" at bounding box center [108, 231] width 79 height 14
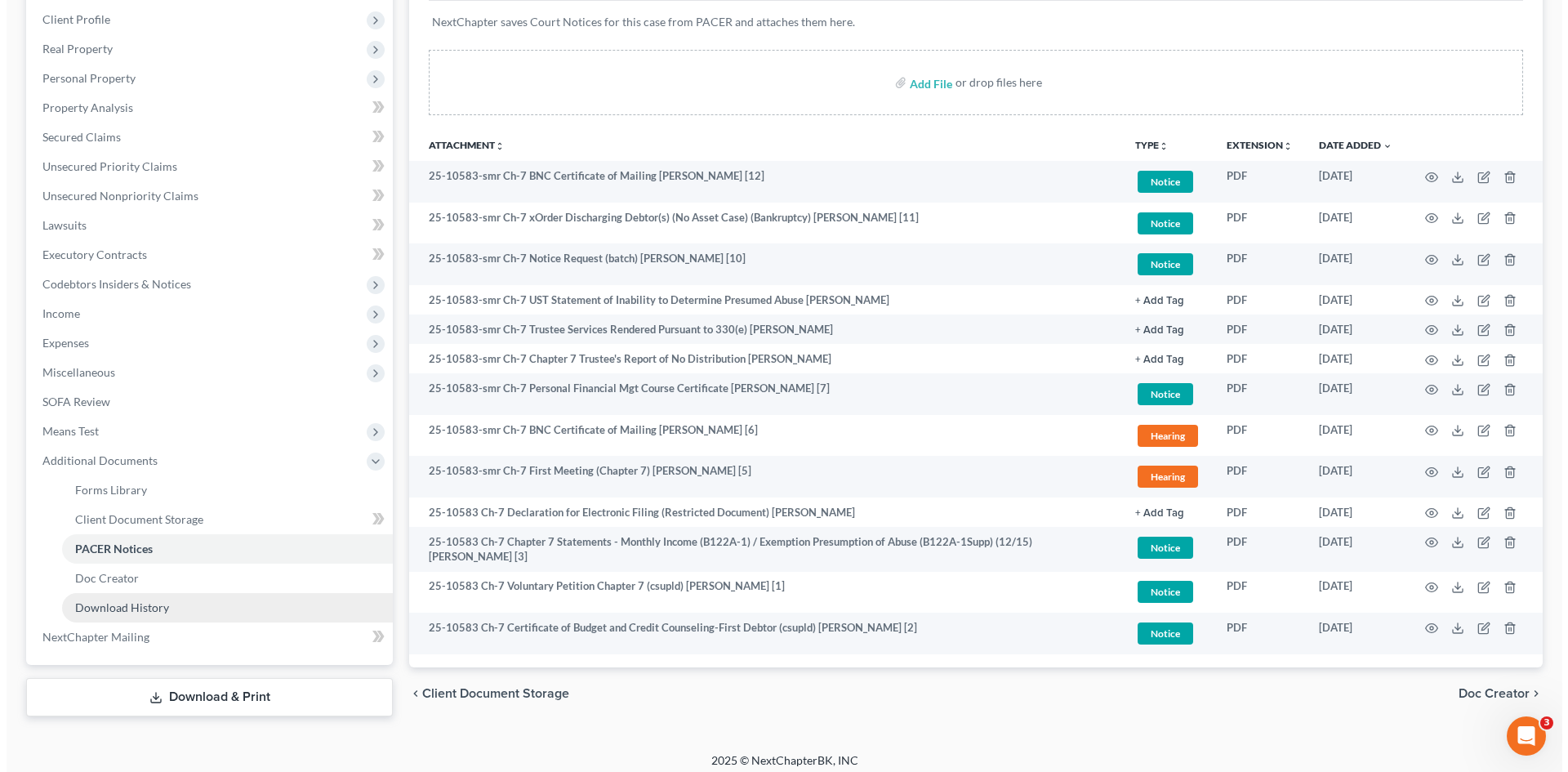
scroll to position [263, 0]
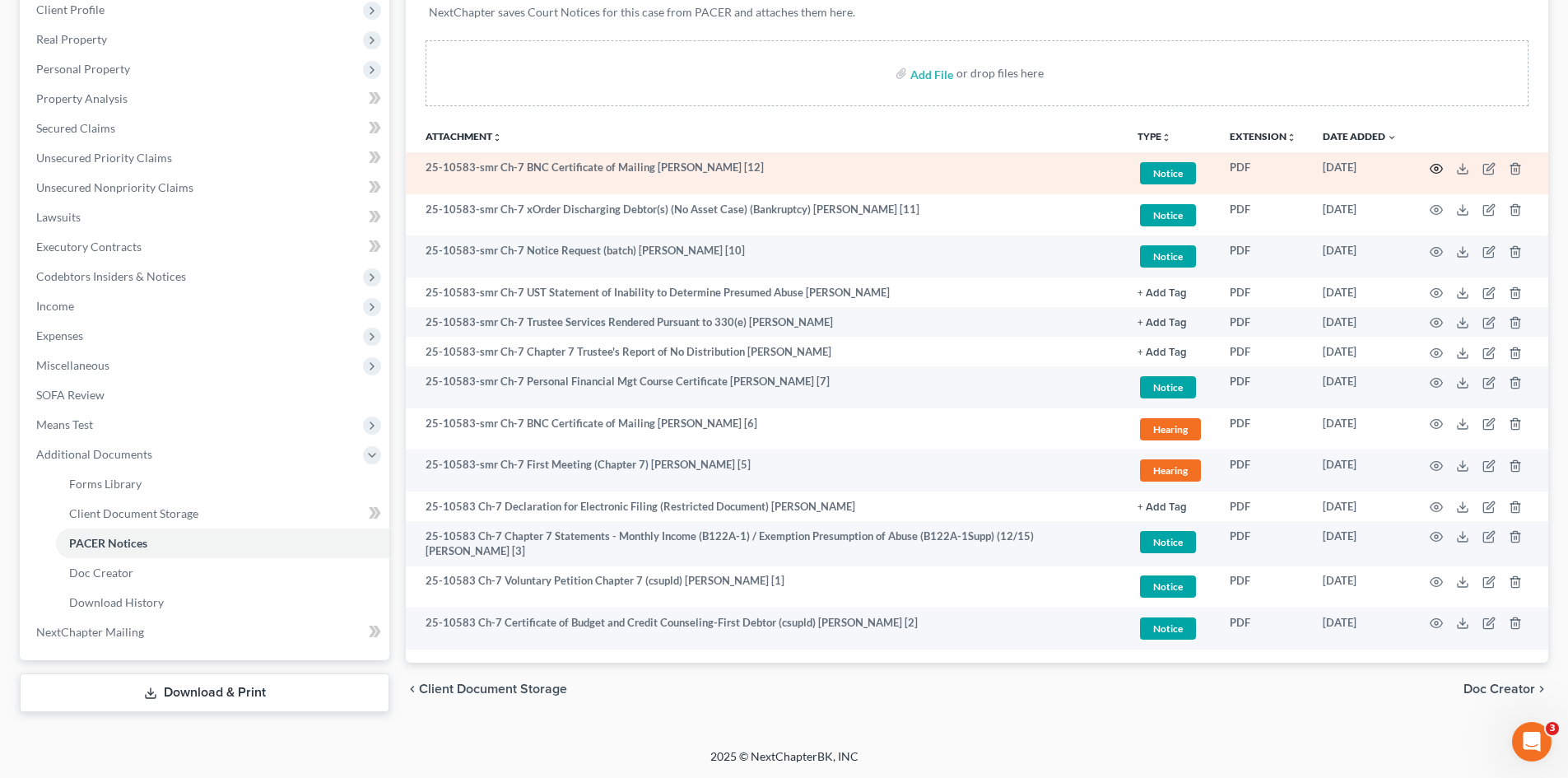
click at [1433, 171] on icon "button" at bounding box center [1436, 168] width 13 height 13
